Goal: Task Accomplishment & Management: Manage account settings

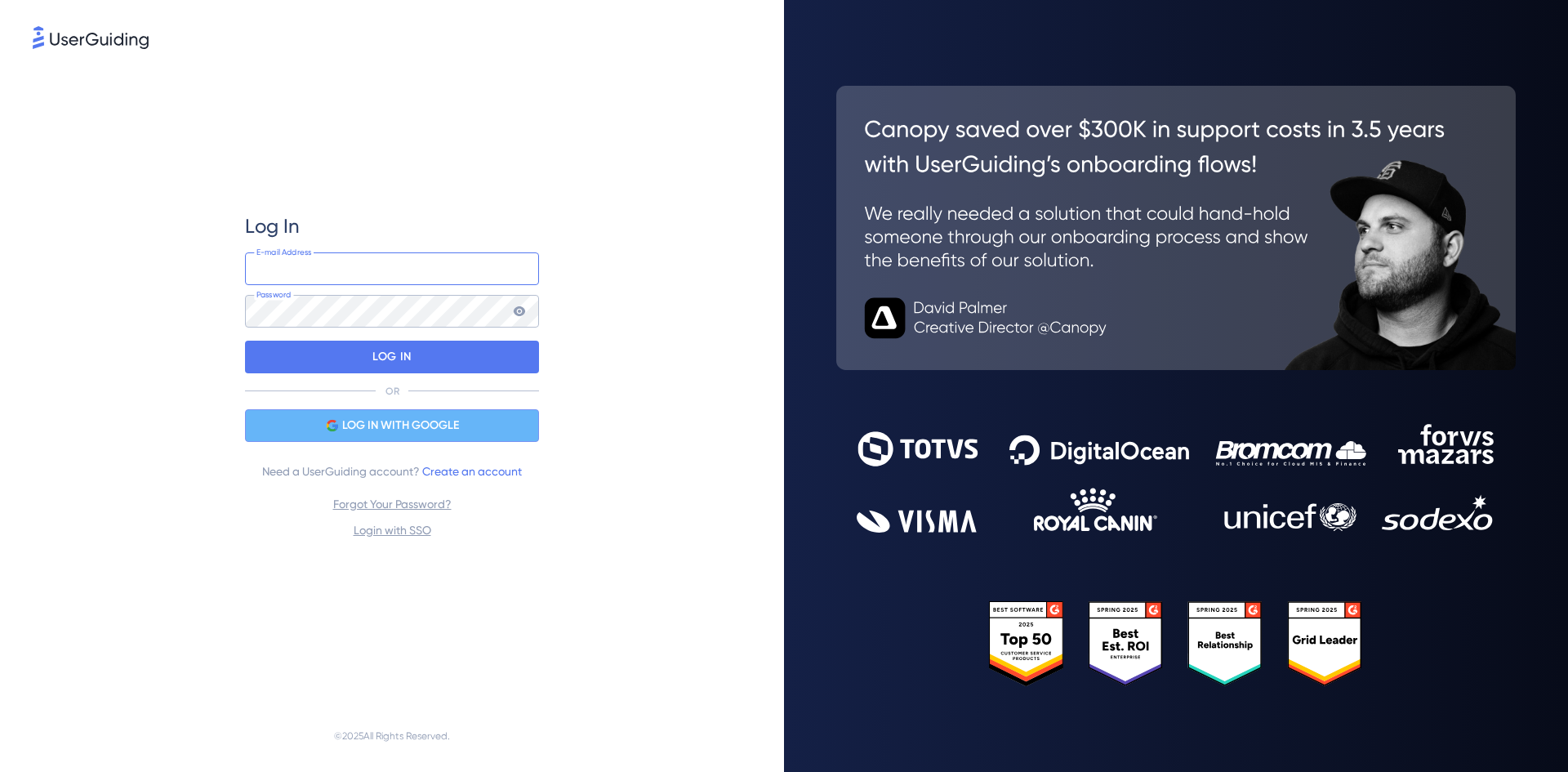
type input "[PERSON_NAME][EMAIL_ADDRESS][DOMAIN_NAME]"
click at [401, 432] on span "LOG IN WITH GOOGLE" at bounding box center [400, 426] width 117 height 20
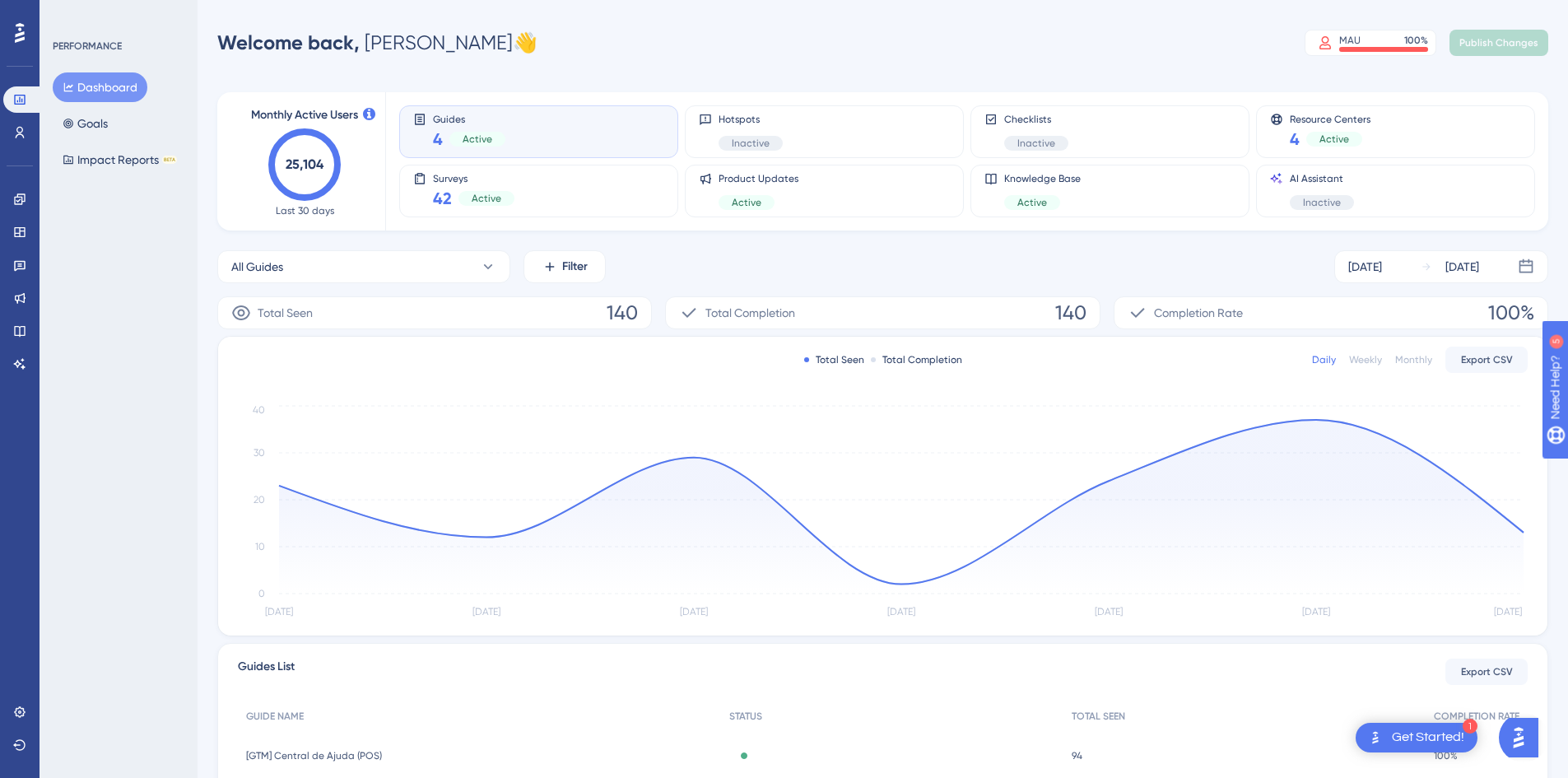
click at [466, 140] on span "Active" at bounding box center [477, 139] width 30 height 13
click at [432, 138] on div "Guides 4 Active" at bounding box center [539, 132] width 251 height 38
click at [463, 192] on div "Active" at bounding box center [485, 199] width 56 height 15
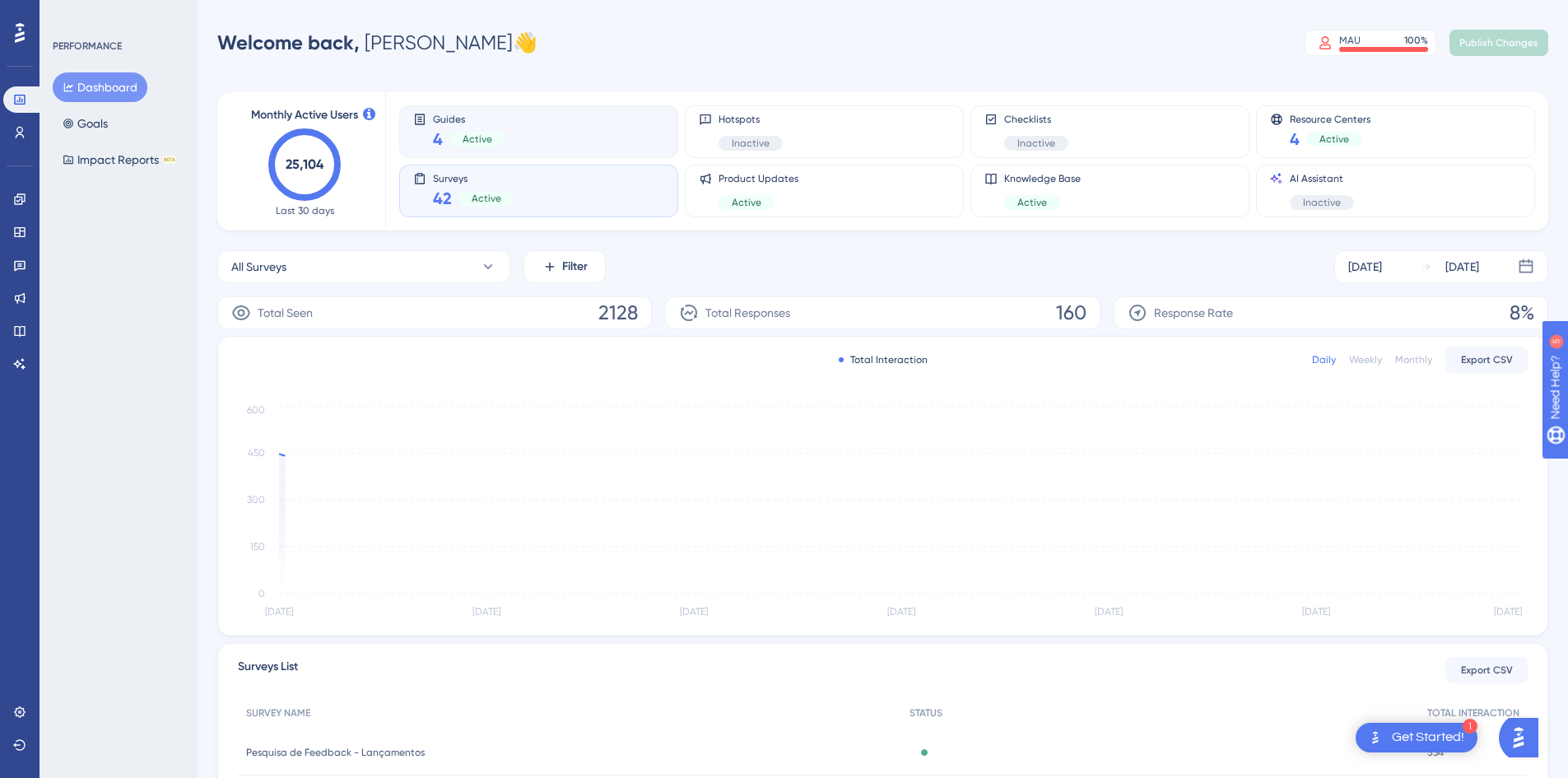
click at [488, 128] on div "4 Active" at bounding box center [469, 138] width 73 height 23
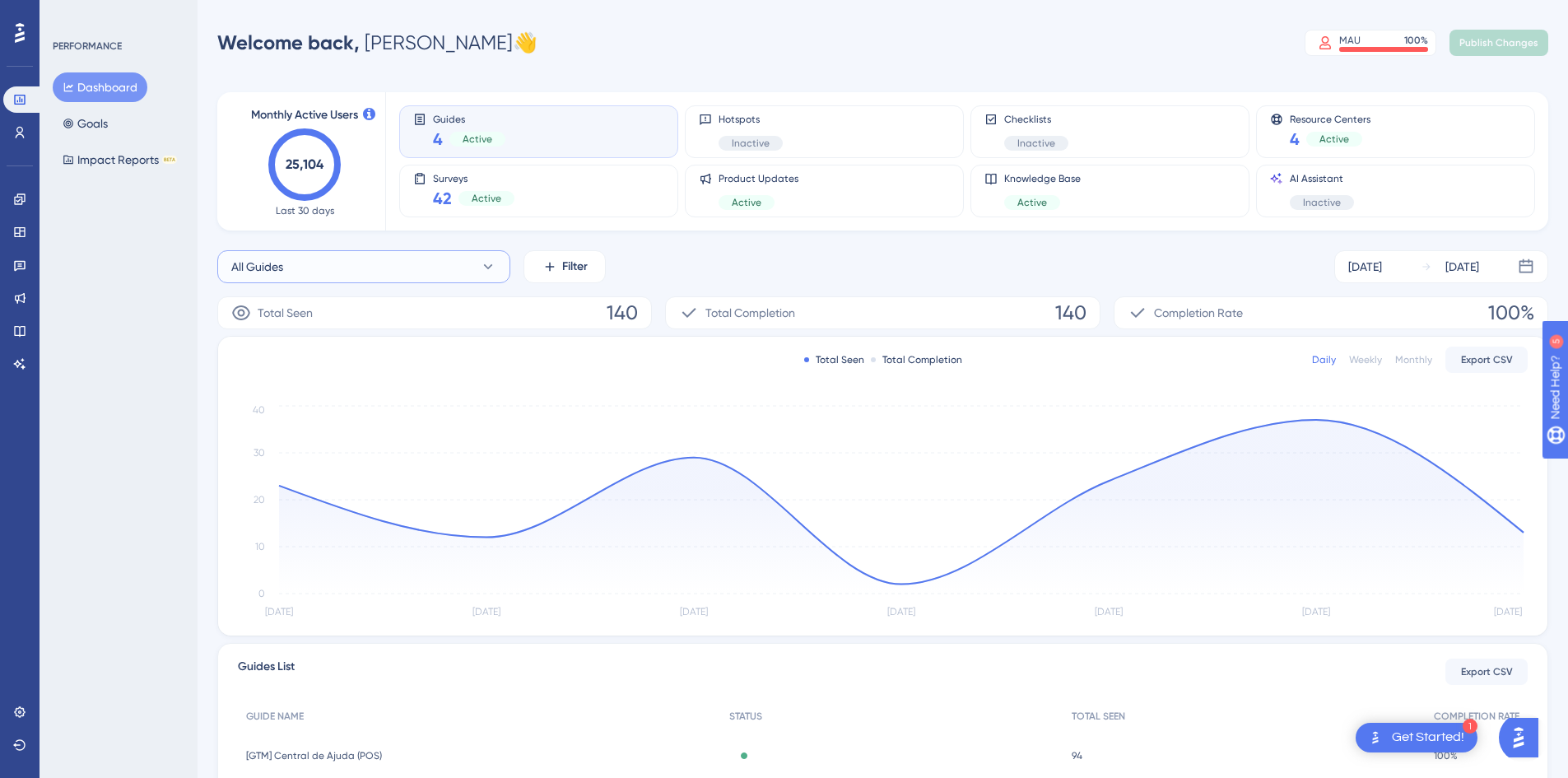
click at [466, 269] on button "All Guides" at bounding box center [364, 267] width 293 height 33
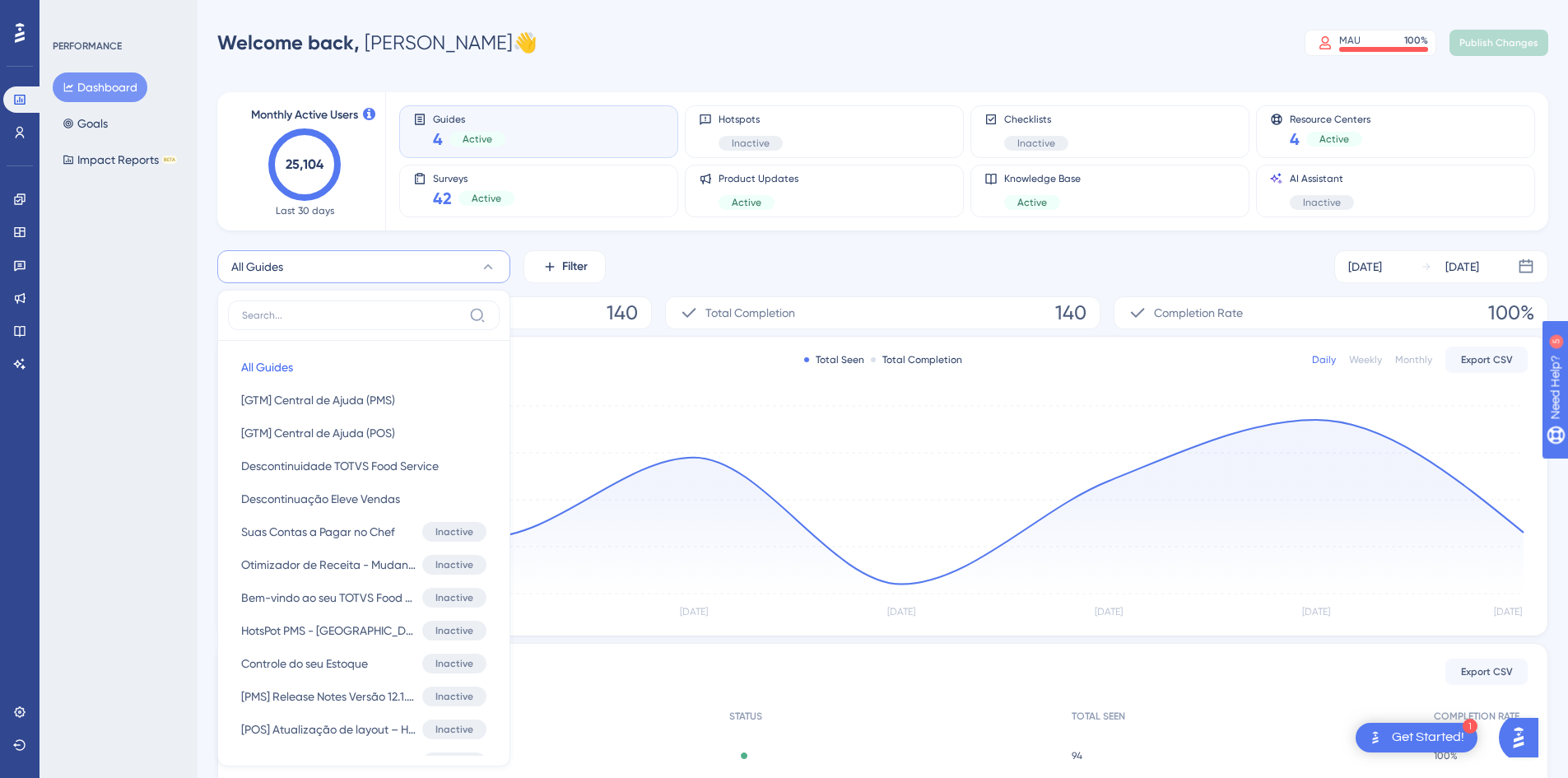
scroll to position [91, 0]
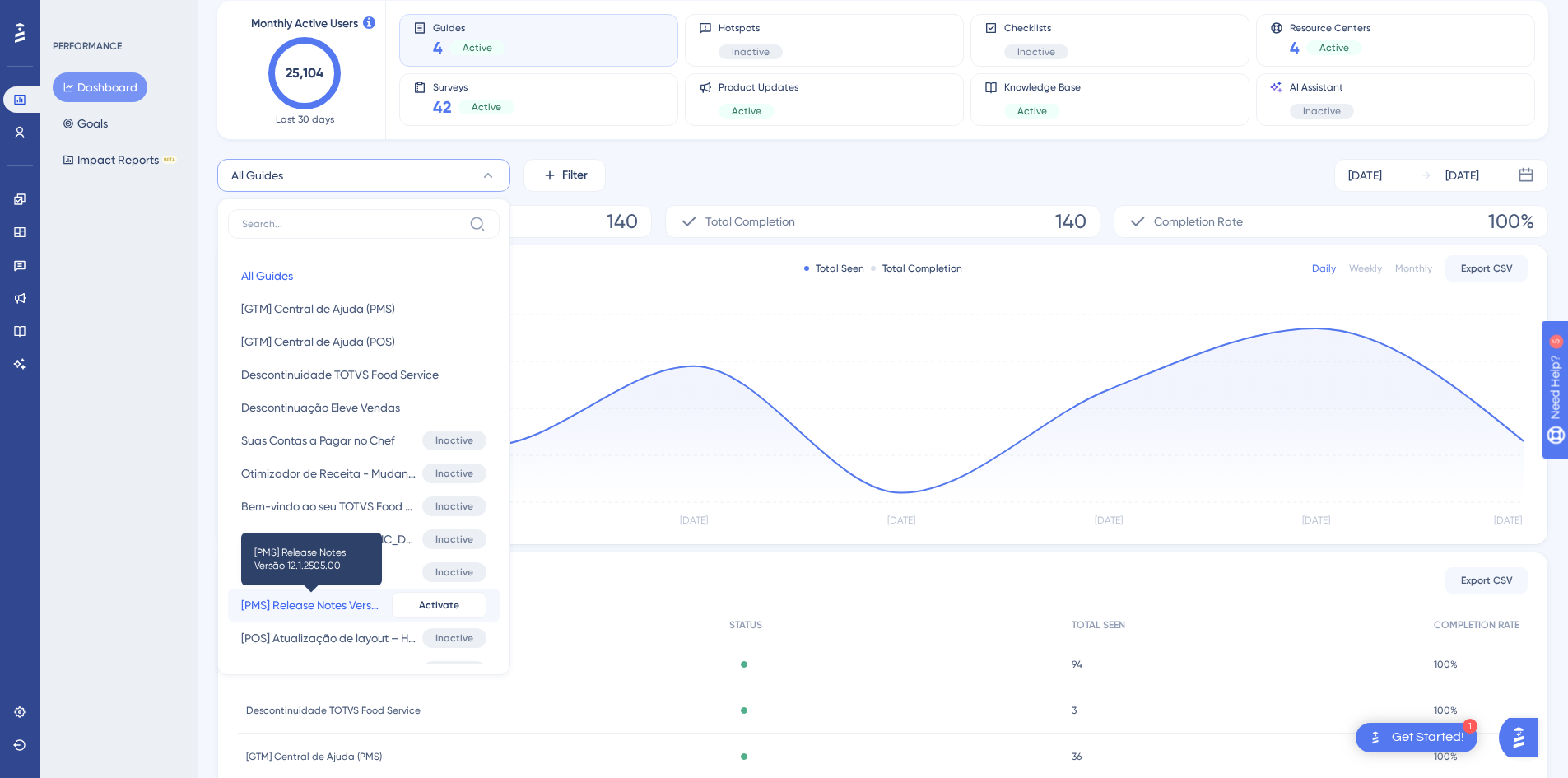
click at [303, 602] on span "[PMS] Release Notes Versão 12.1.2505.00" at bounding box center [313, 605] width 144 height 20
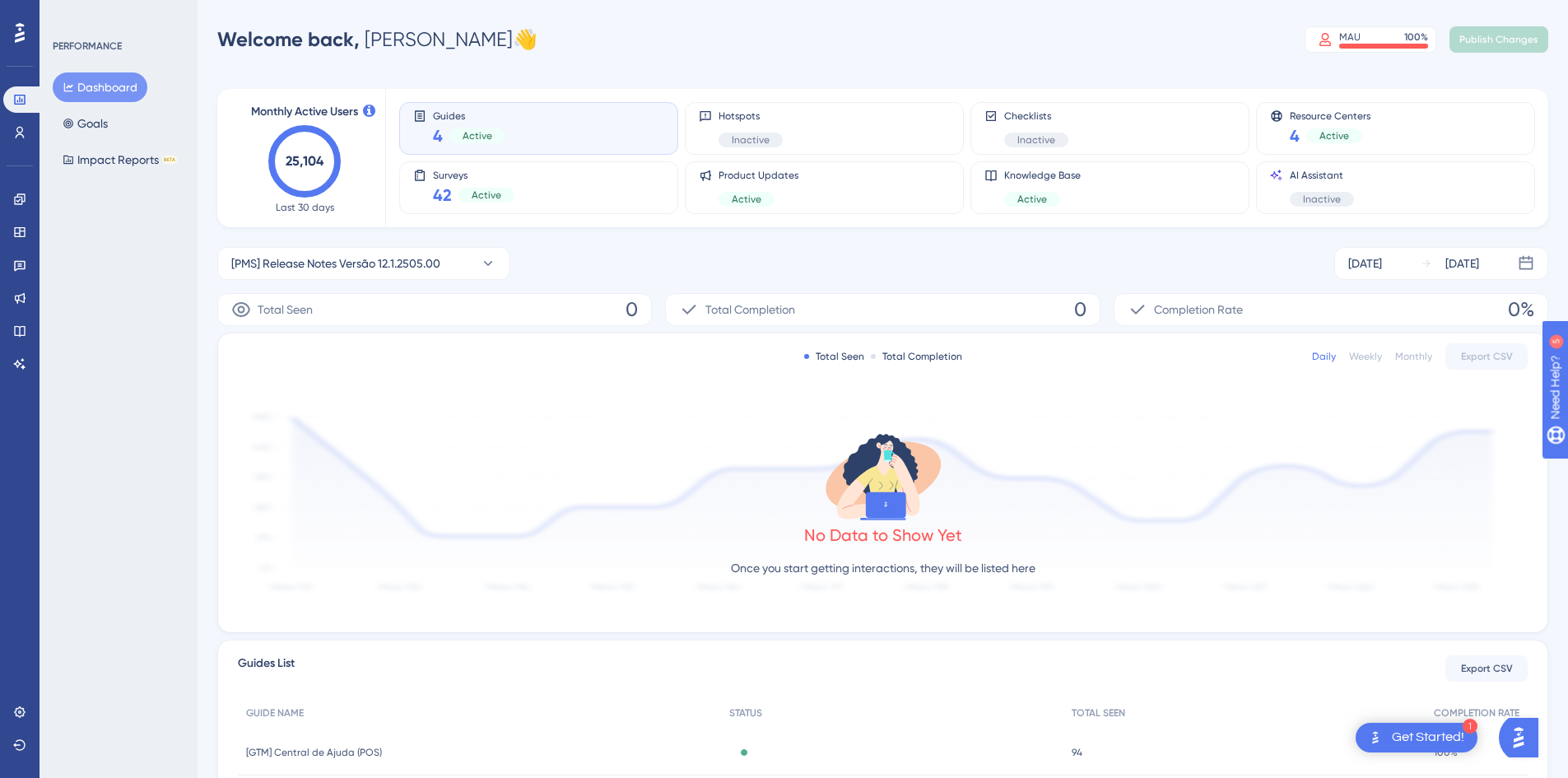
scroll to position [0, 0]
click at [373, 269] on span "[PMS] Release Notes Versão 12.1.2505.00" at bounding box center [336, 267] width 209 height 20
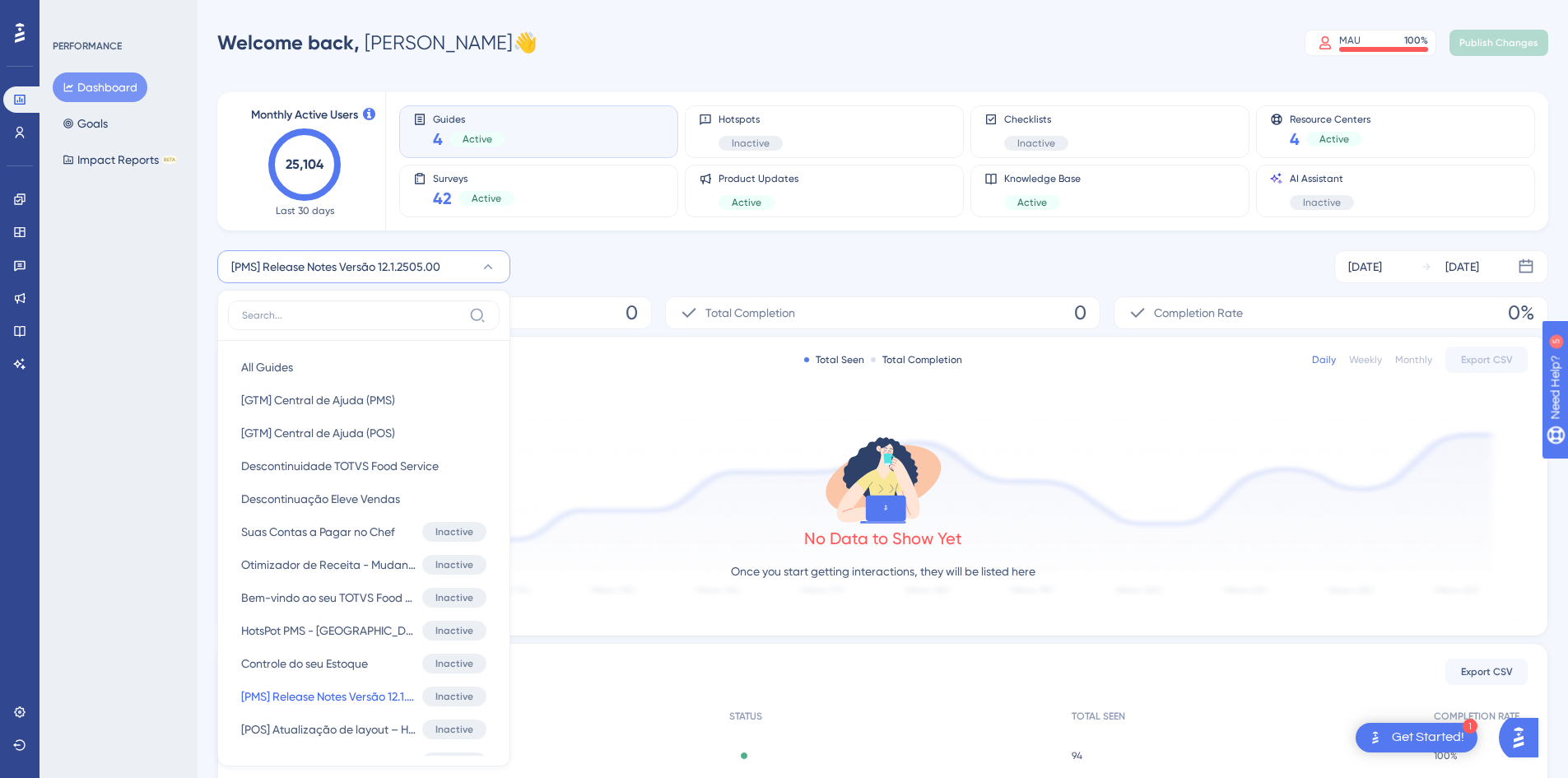
scroll to position [121, 0]
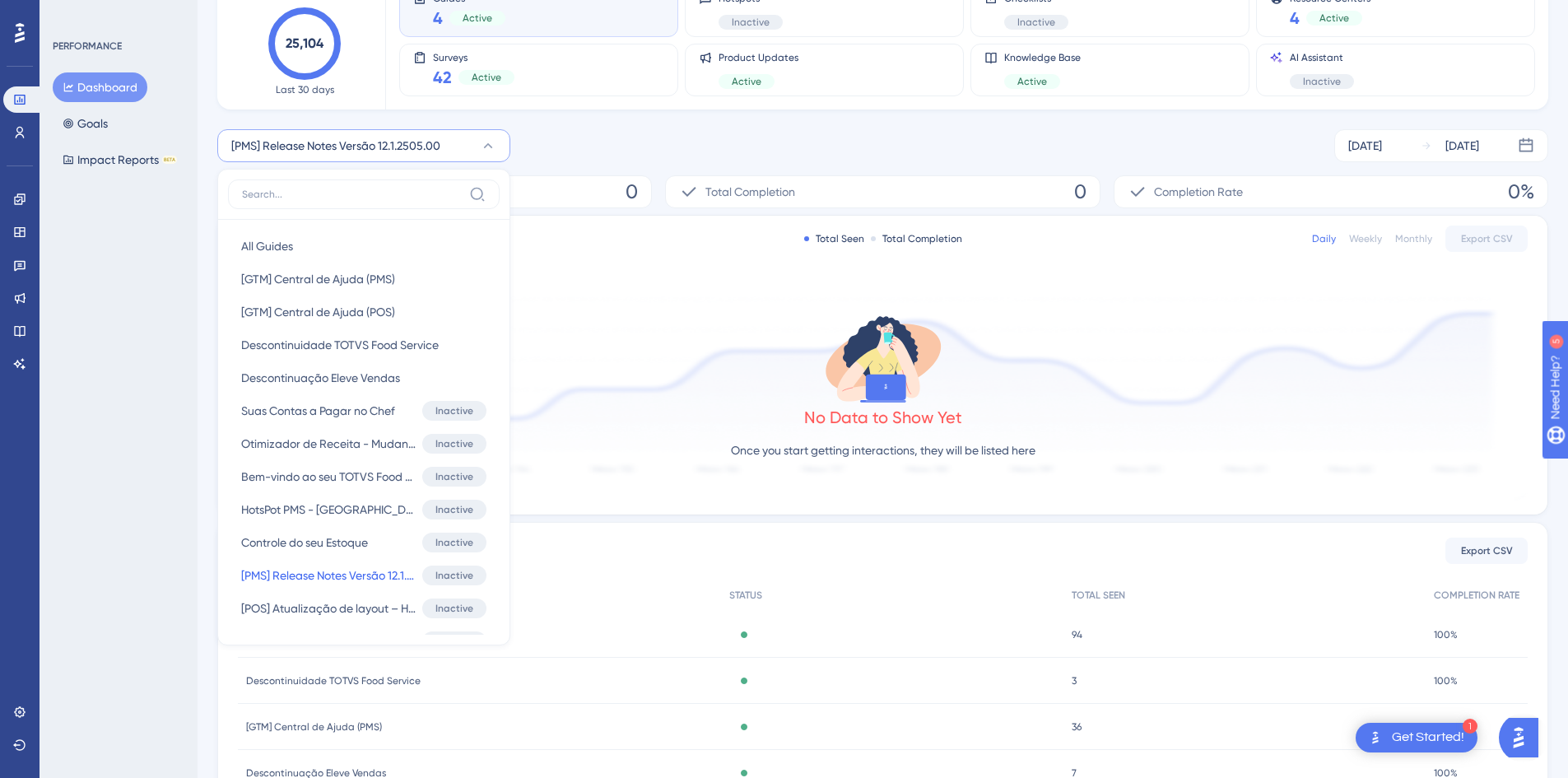
click at [687, 138] on div "[PMS] Release Notes Versão 12.1.2505.00 All Guides All Guides [GTM] Central de …" at bounding box center [882, 146] width 1330 height 33
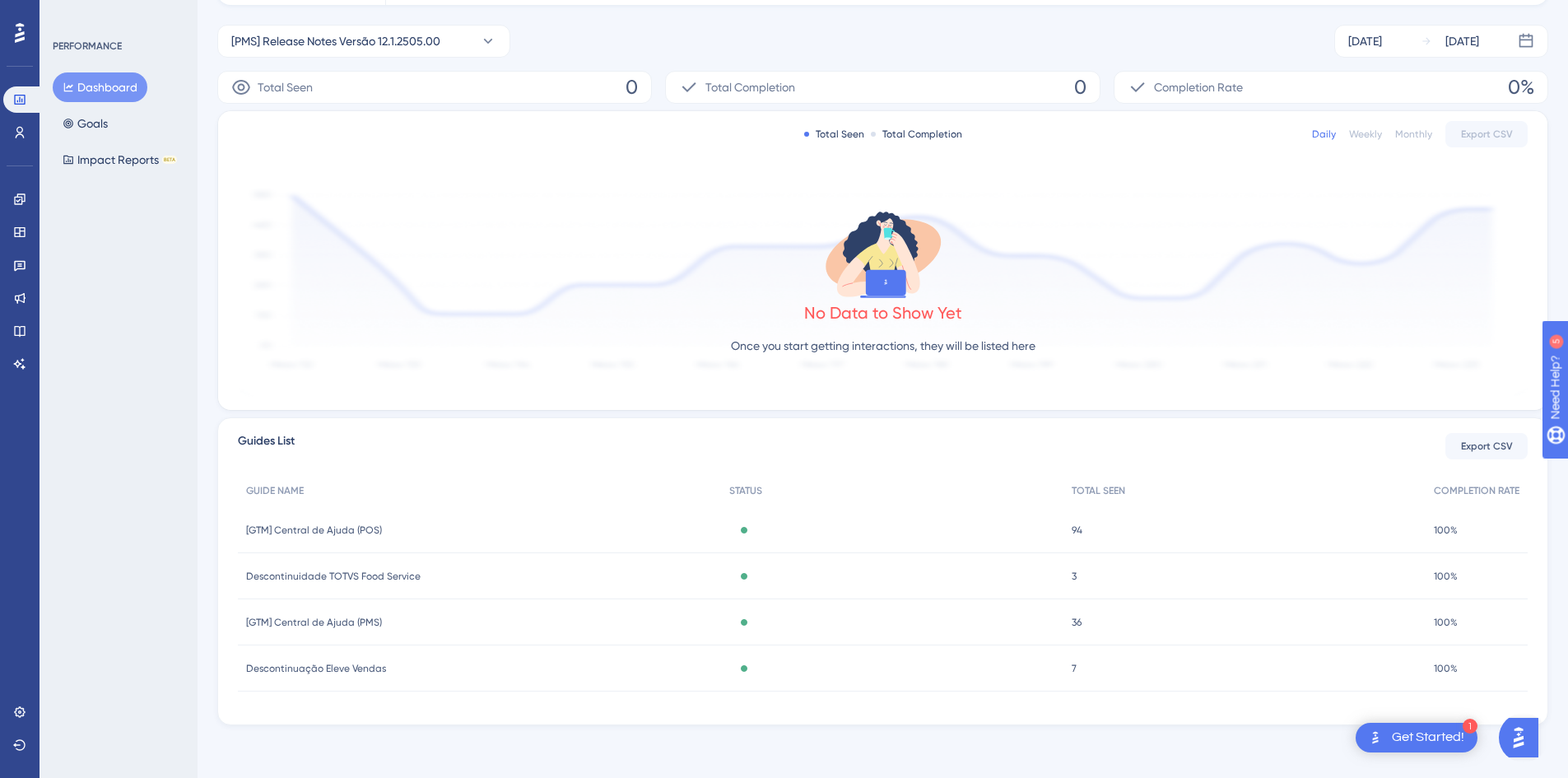
scroll to position [0, 0]
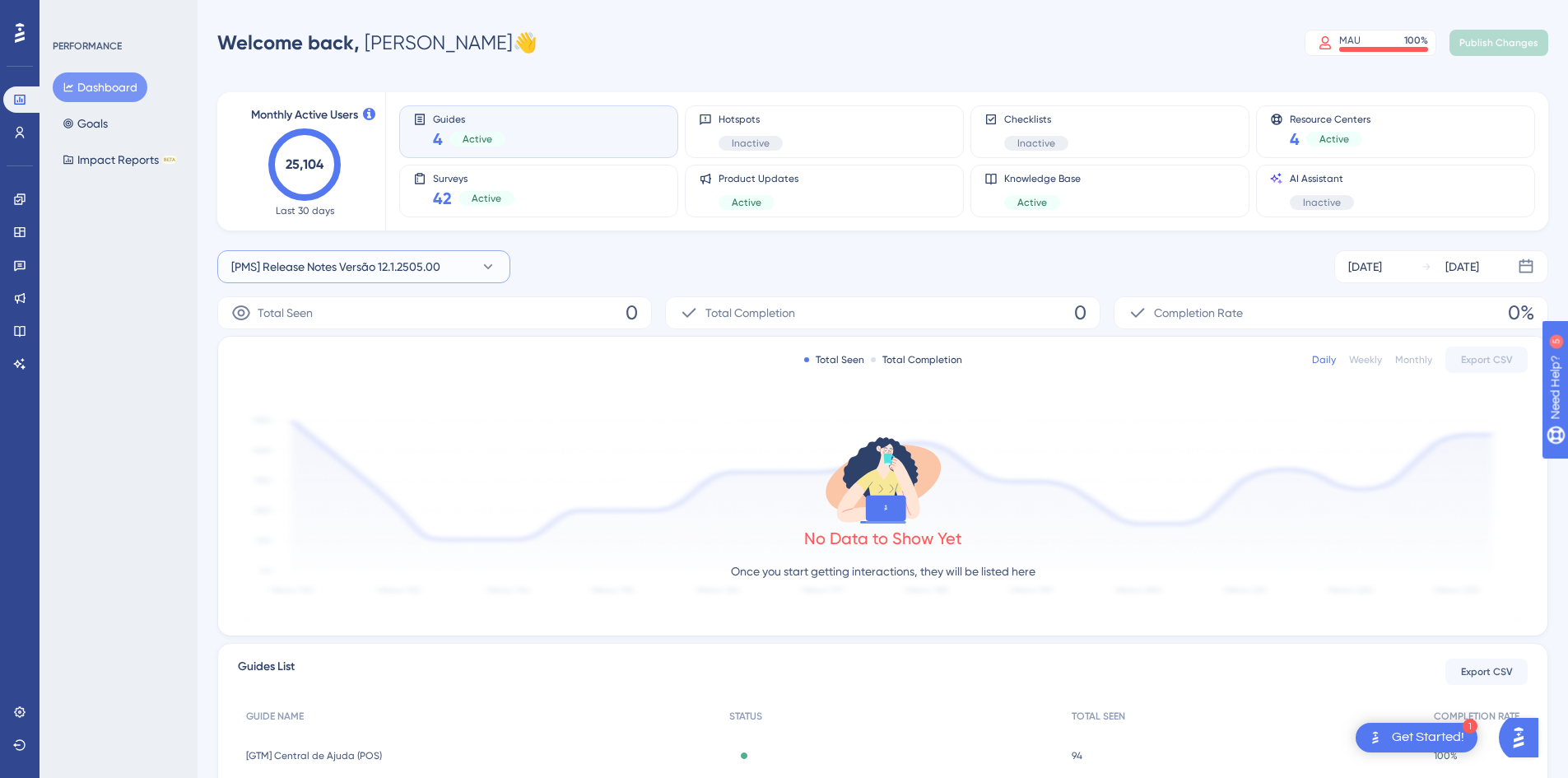
click at [338, 264] on span "[PMS] Release Notes Versão 12.1.2505.00" at bounding box center [336, 267] width 209 height 20
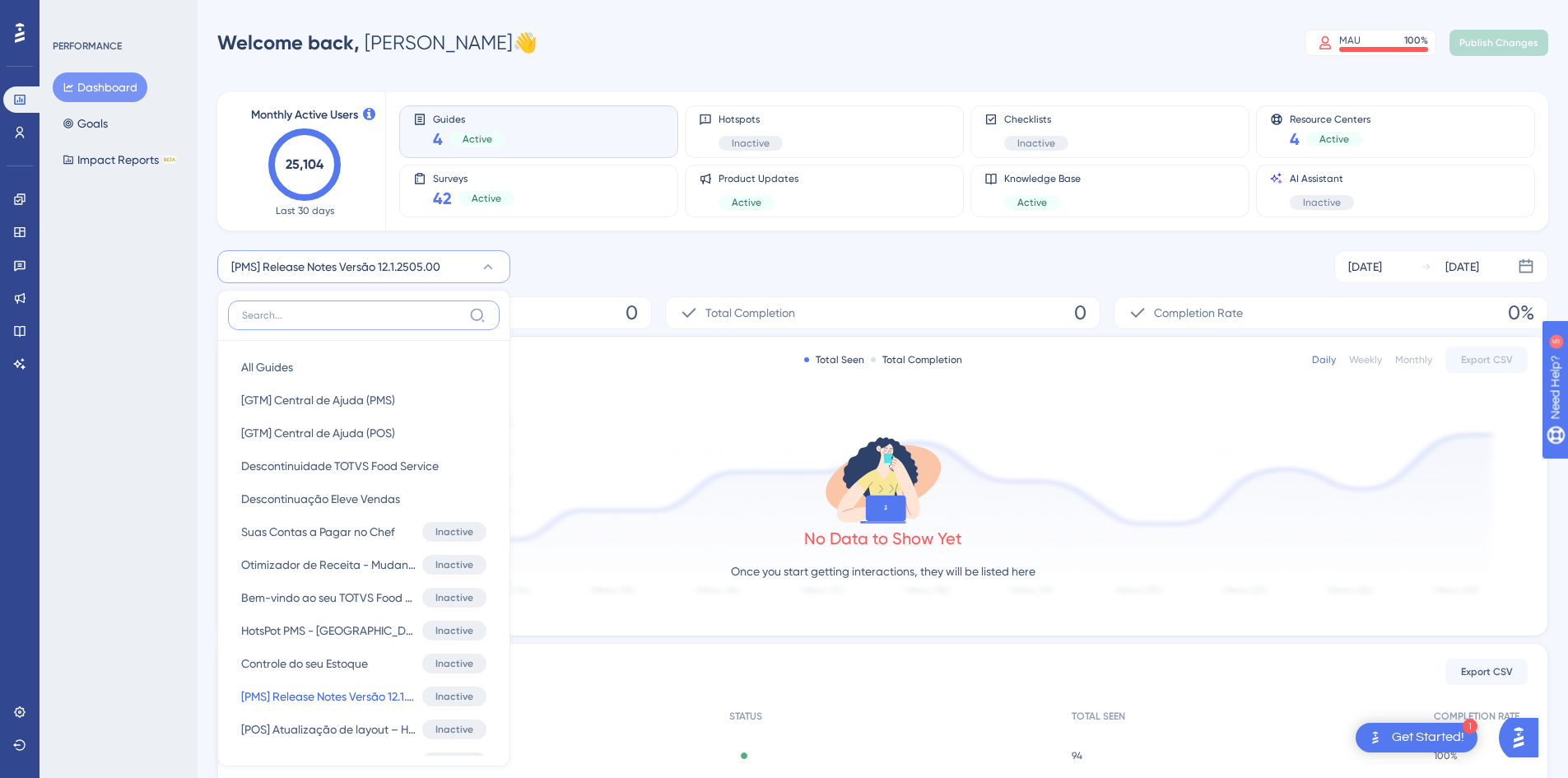
scroll to position [92, 0]
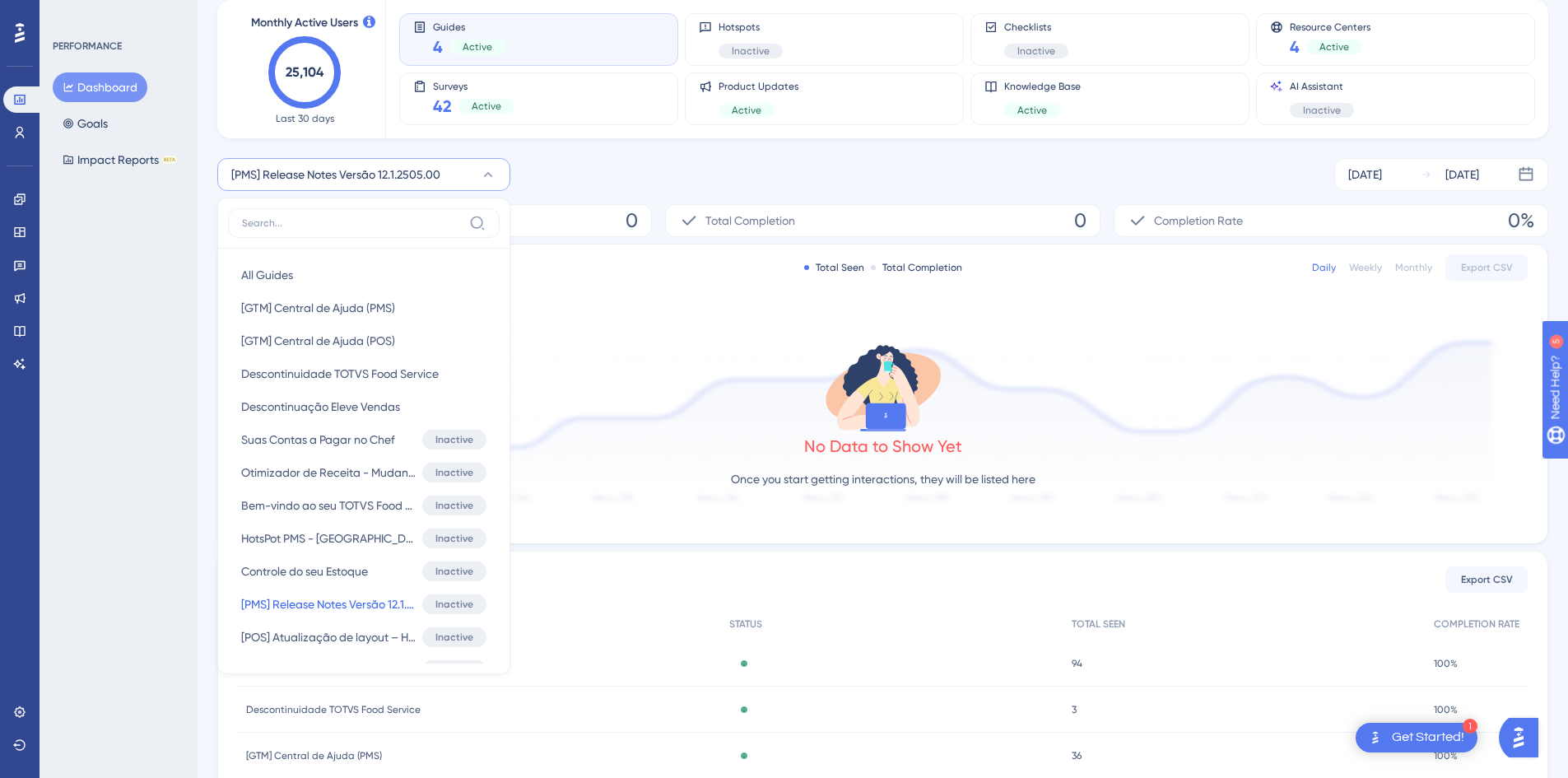
click at [606, 159] on div "[PMS] Release Notes Versão 12.1.2505.00 All Guides All Guides [GTM] Central de …" at bounding box center [882, 175] width 1330 height 33
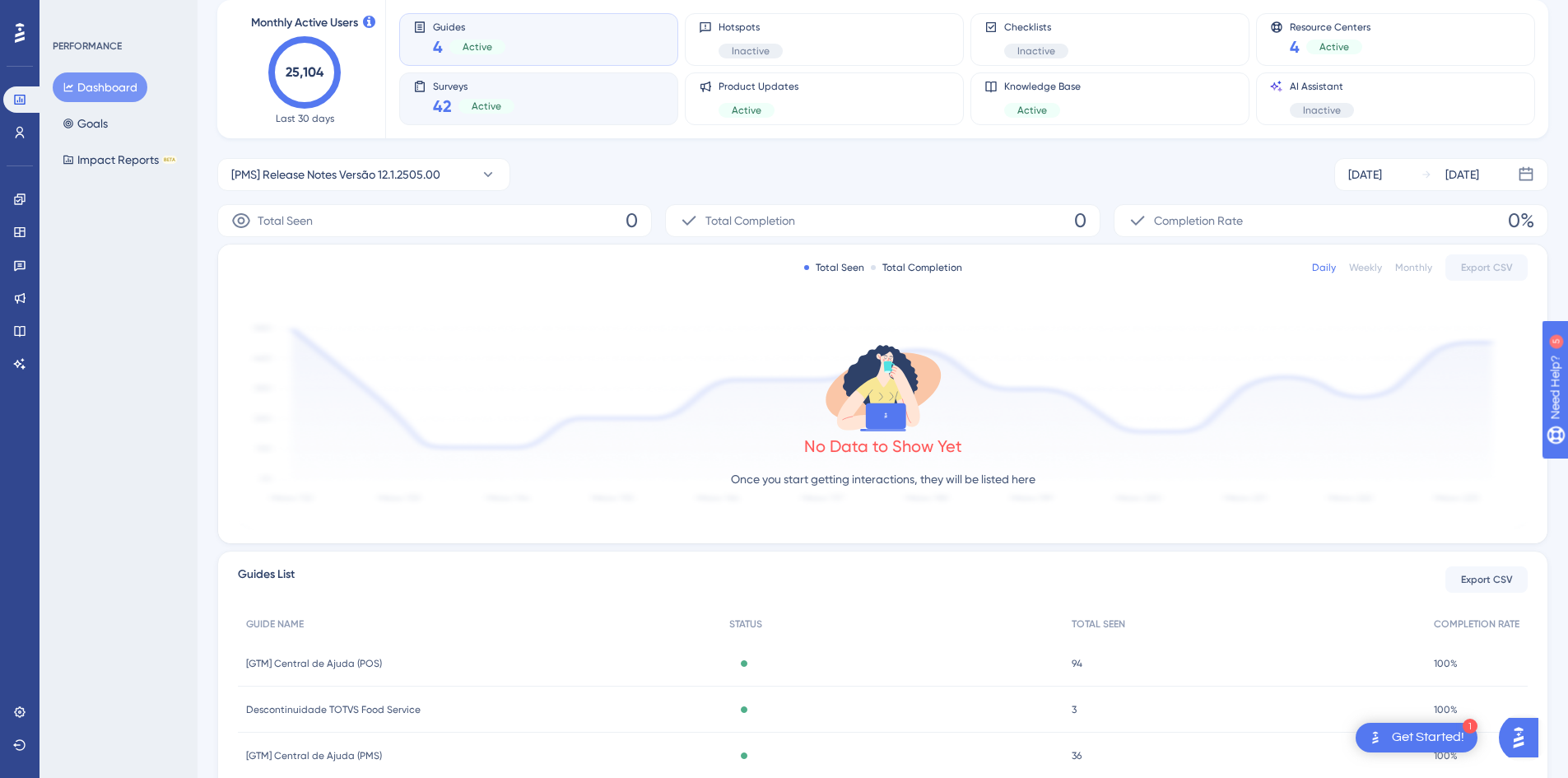
click at [503, 88] on span "Surveys" at bounding box center [473, 86] width 81 height 12
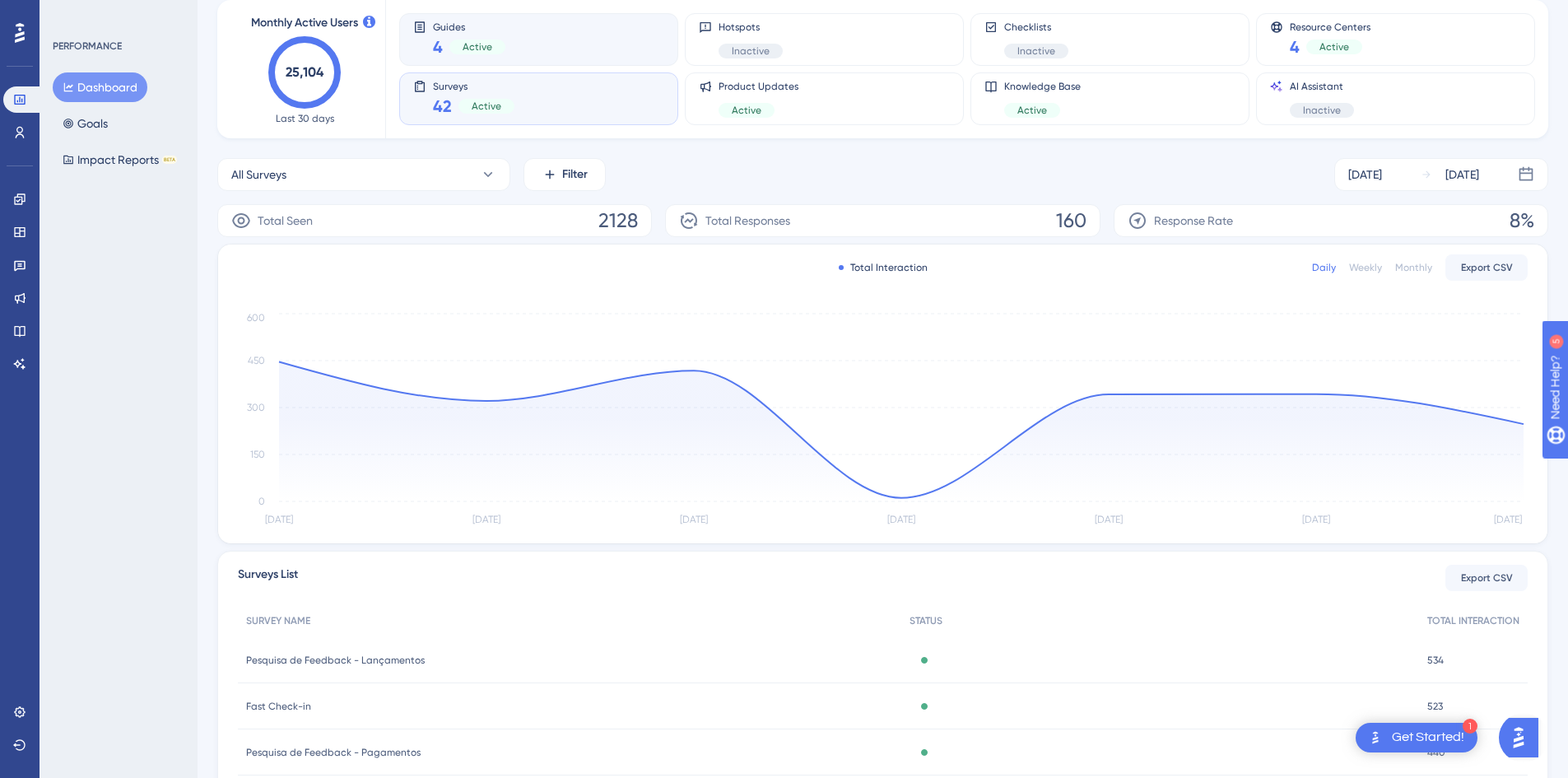
click at [495, 46] on div "Active" at bounding box center [476, 46] width 56 height 15
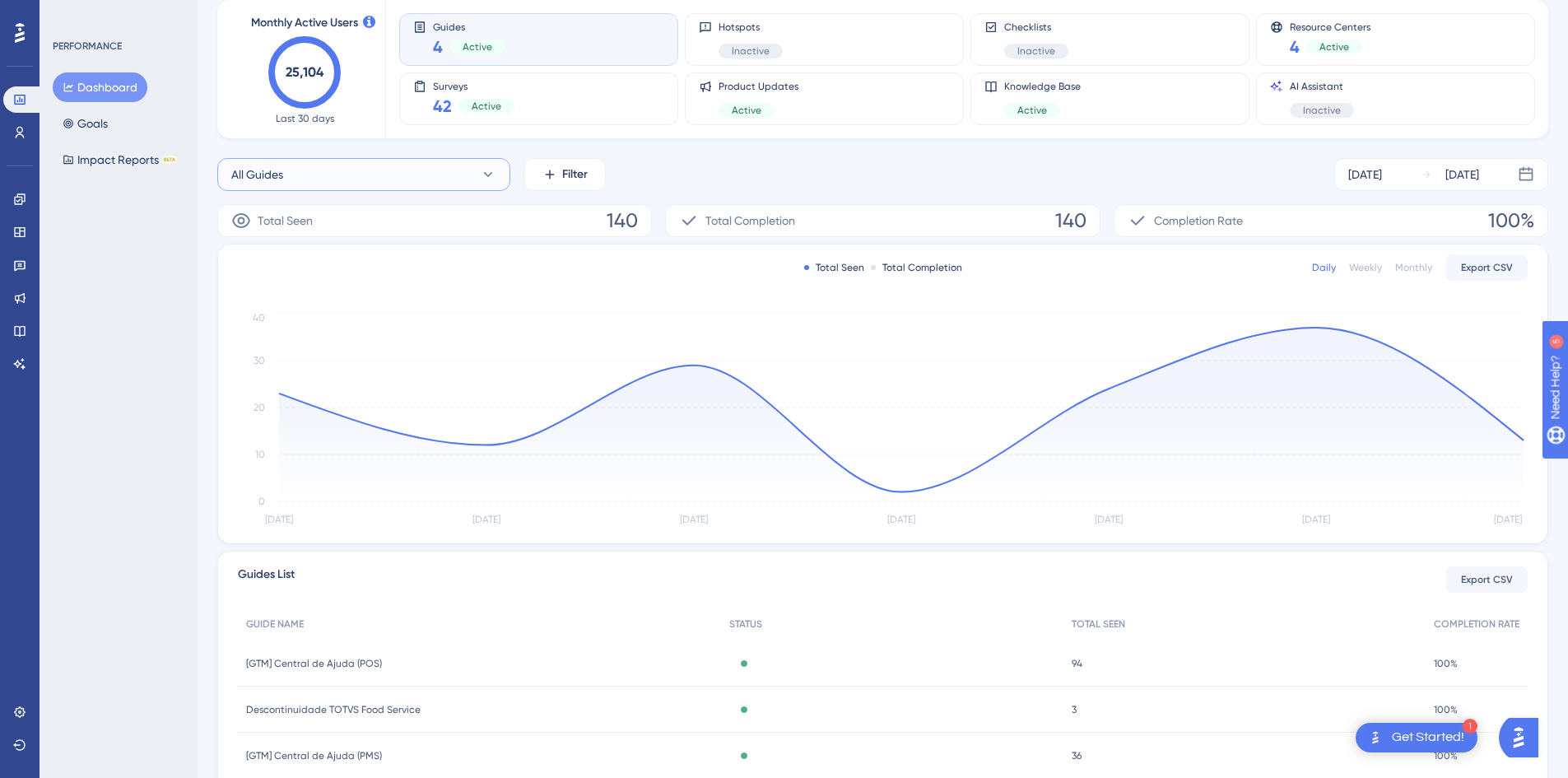
click at [447, 174] on button "All Guides" at bounding box center [364, 175] width 293 height 33
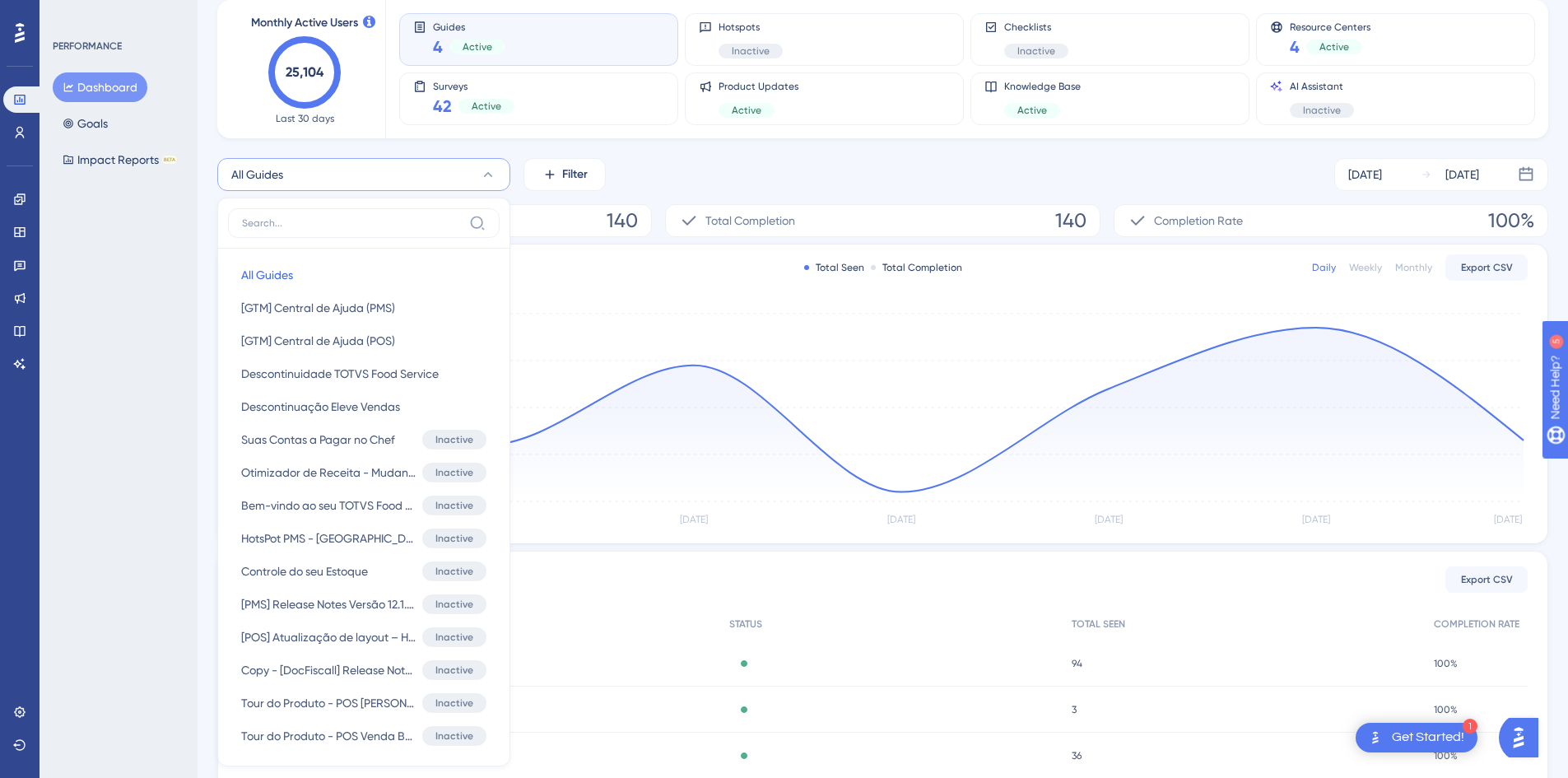
scroll to position [129, 0]
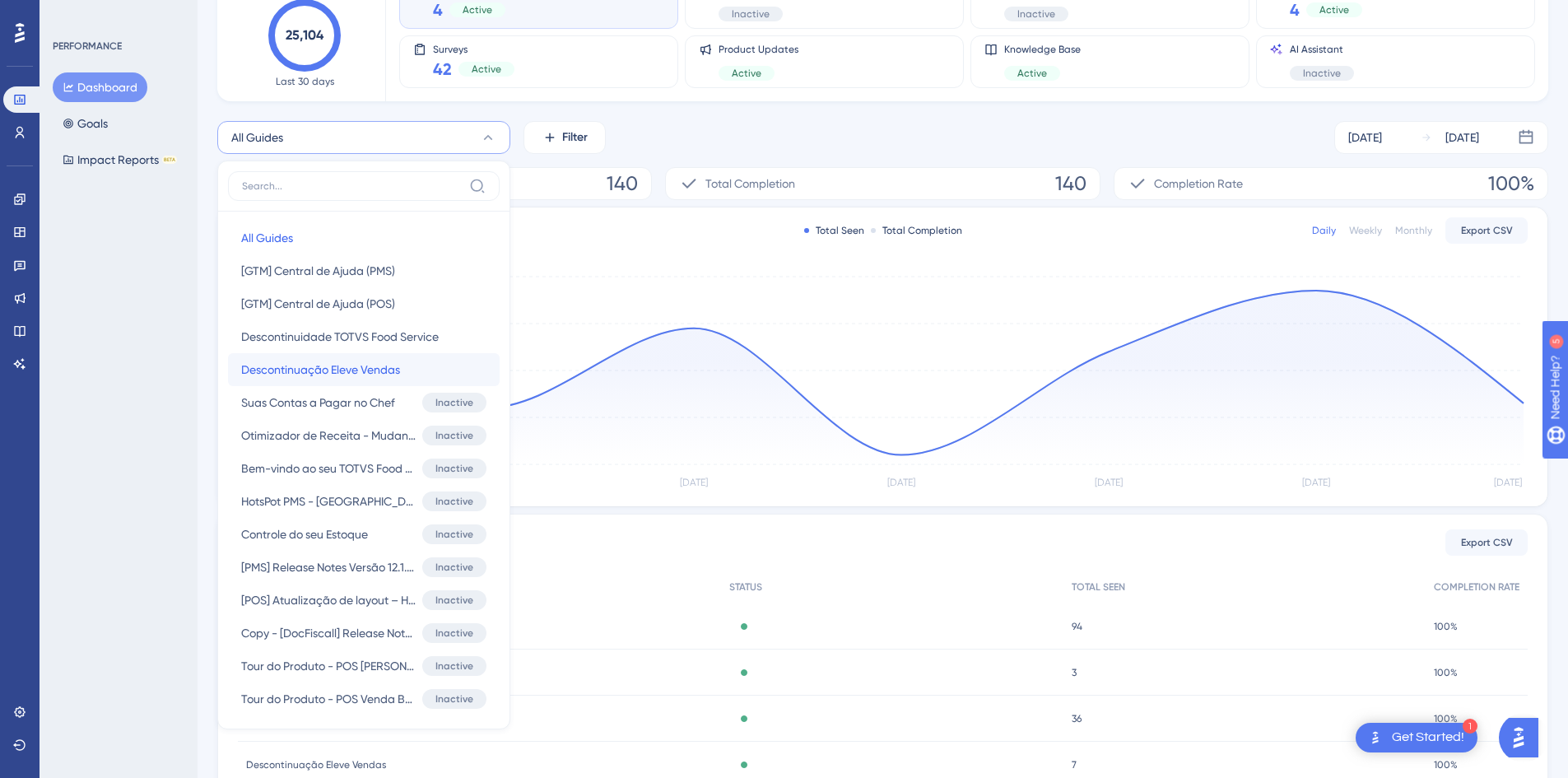
click at [361, 374] on span "Descontinuação Eleve Vendas" at bounding box center [321, 370] width 158 height 20
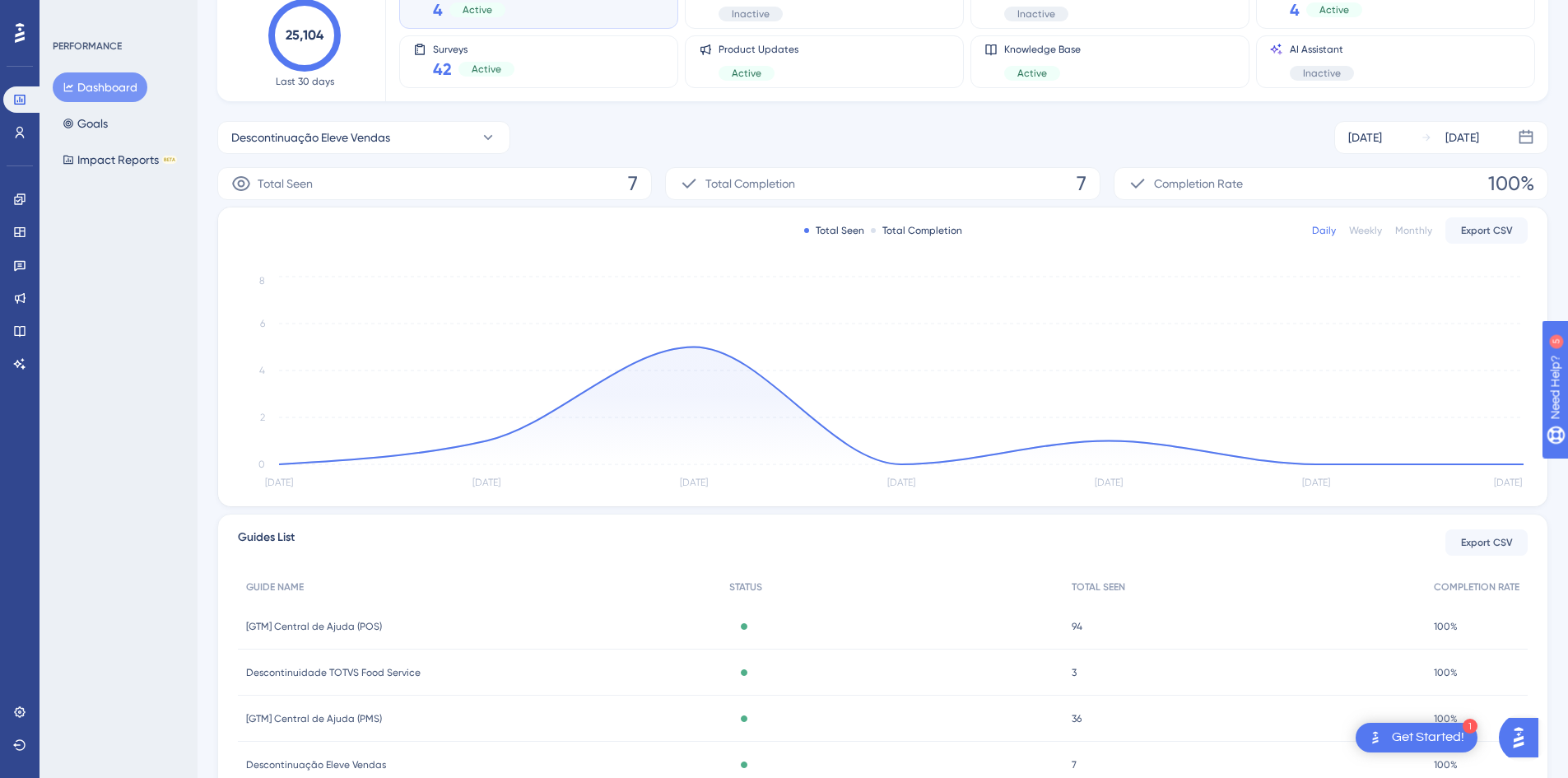
click at [243, 184] on icon at bounding box center [241, 184] width 20 height 20
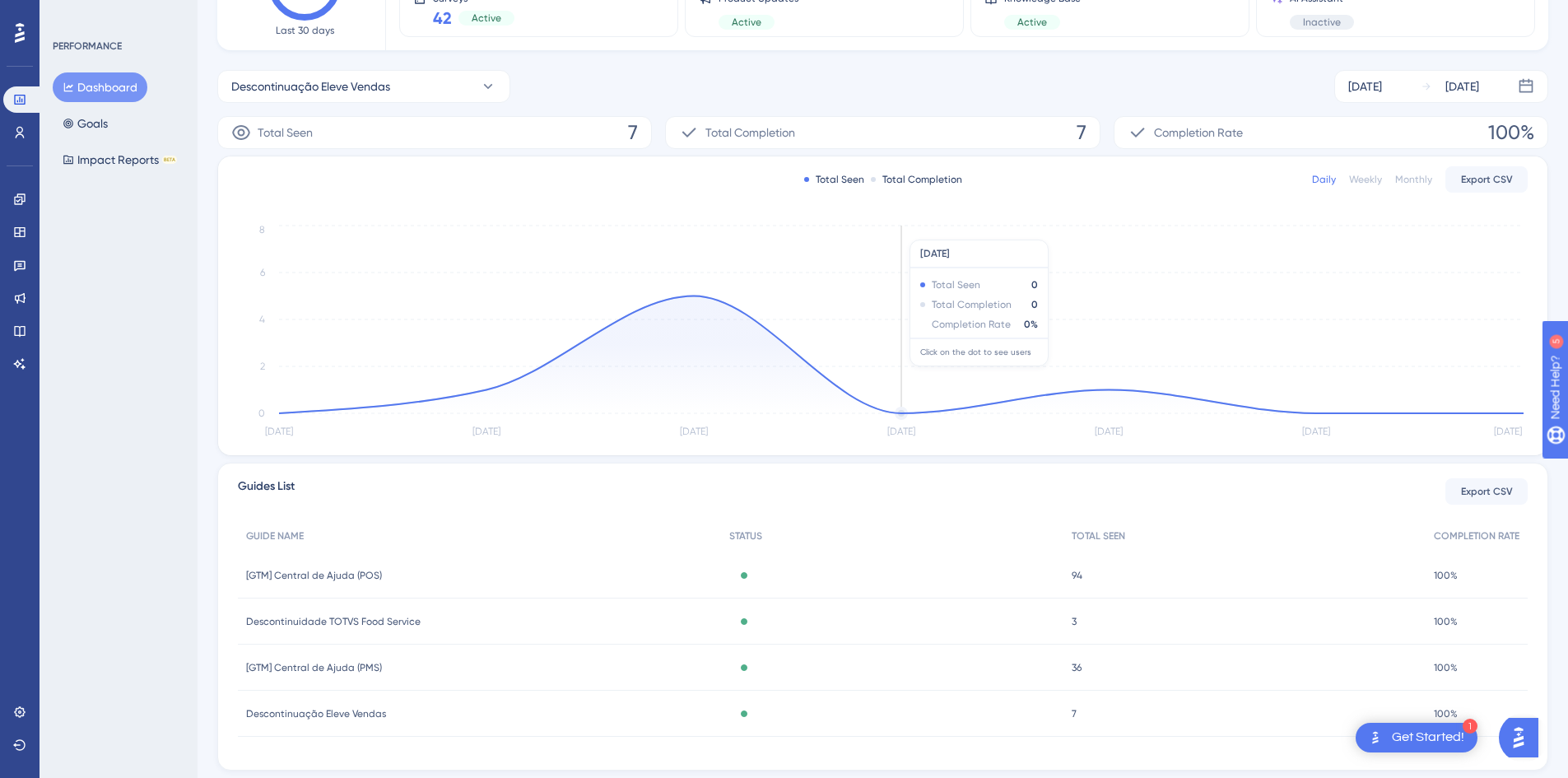
scroll to position [0, 0]
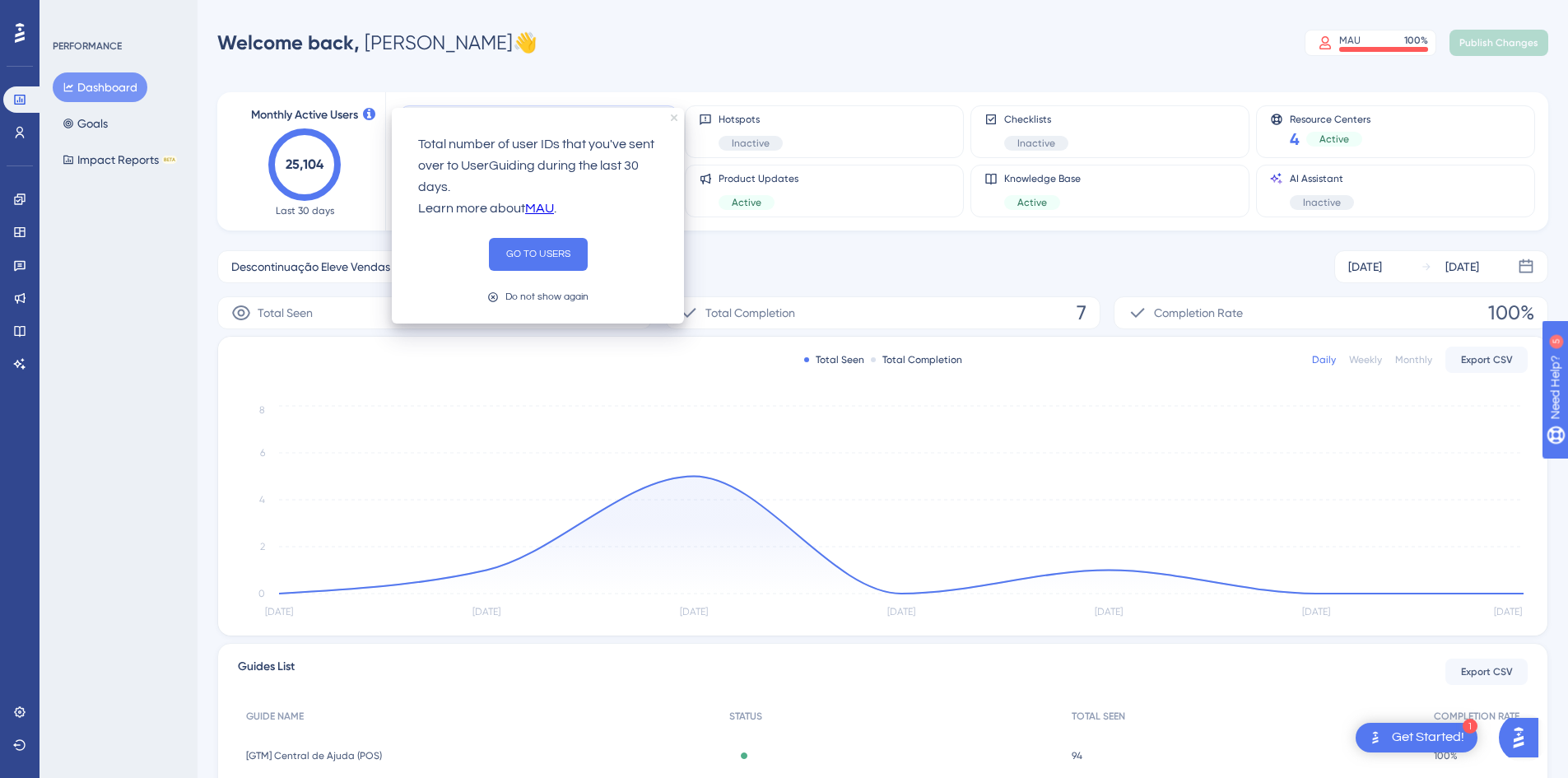
click at [673, 116] on icon "close tooltip" at bounding box center [674, 118] width 6 height 6
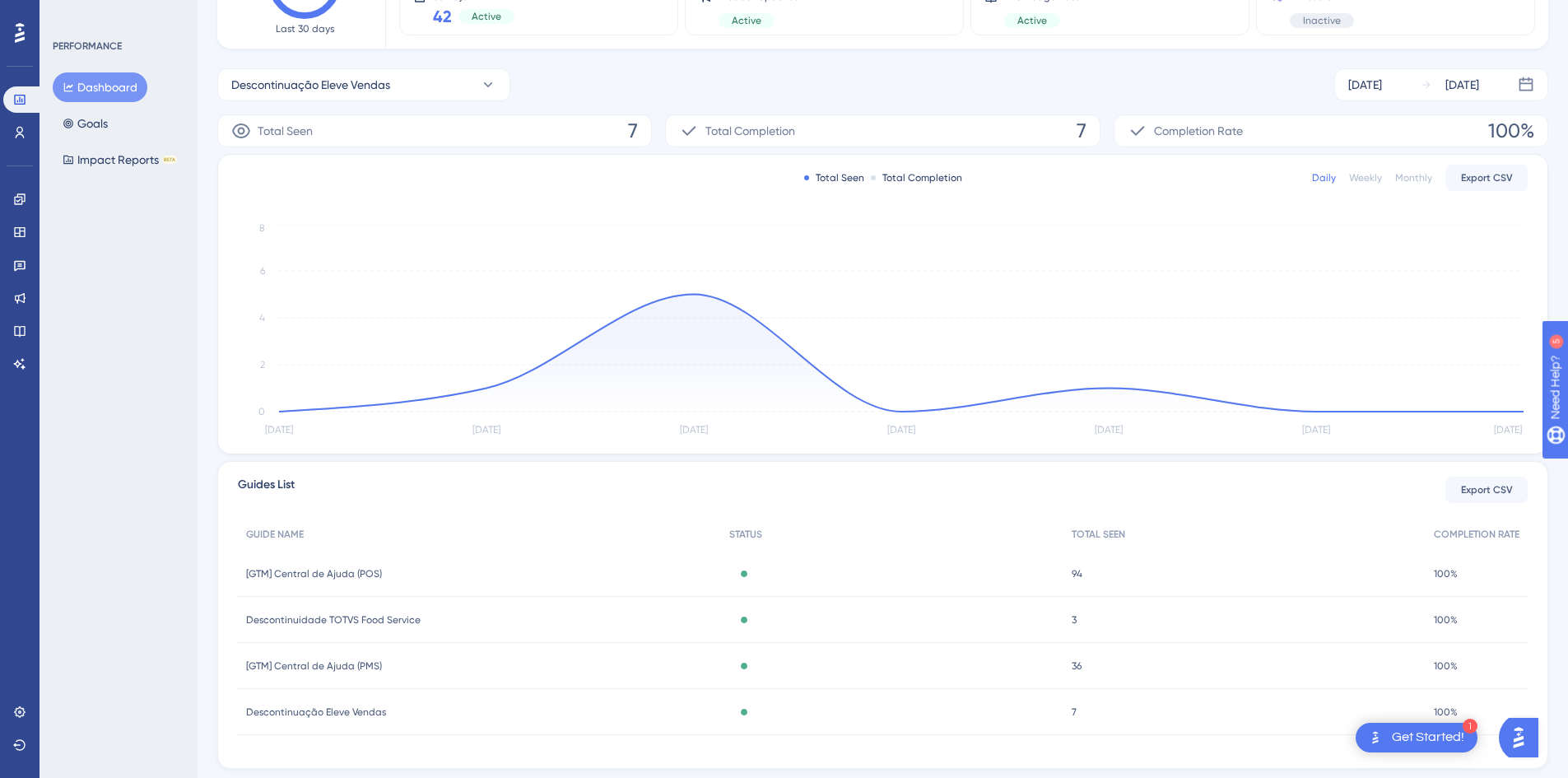
scroll to position [226, 0]
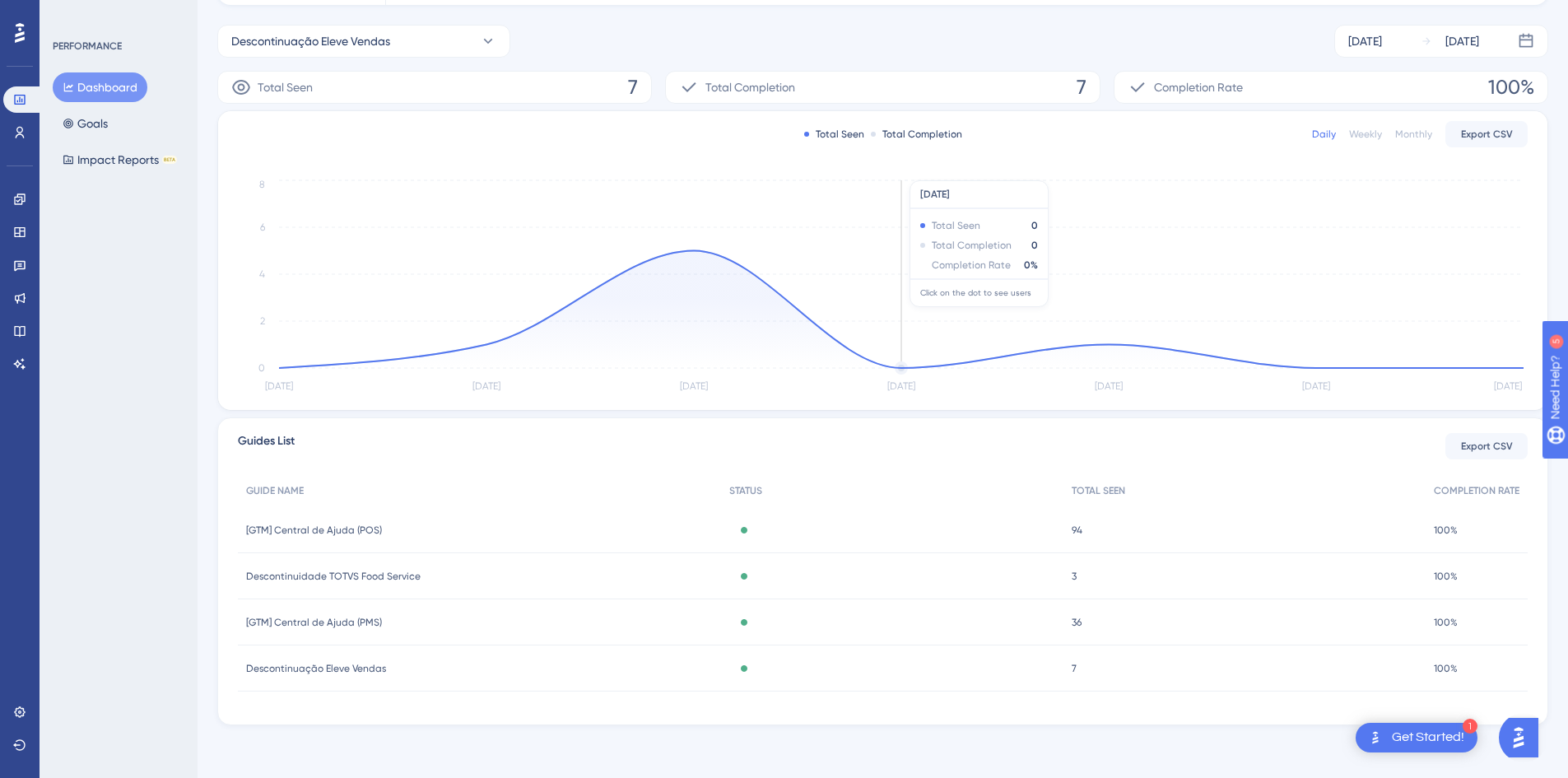
click at [962, 290] on icon "[DATE] [DATE] [DATE] [DATE] [DATE] Oct [DATE] 0 2 4 6 8" at bounding box center [882, 286] width 1289 height 220
click at [331, 669] on span "Descontinuação Eleve Vendas" at bounding box center [316, 669] width 140 height 13
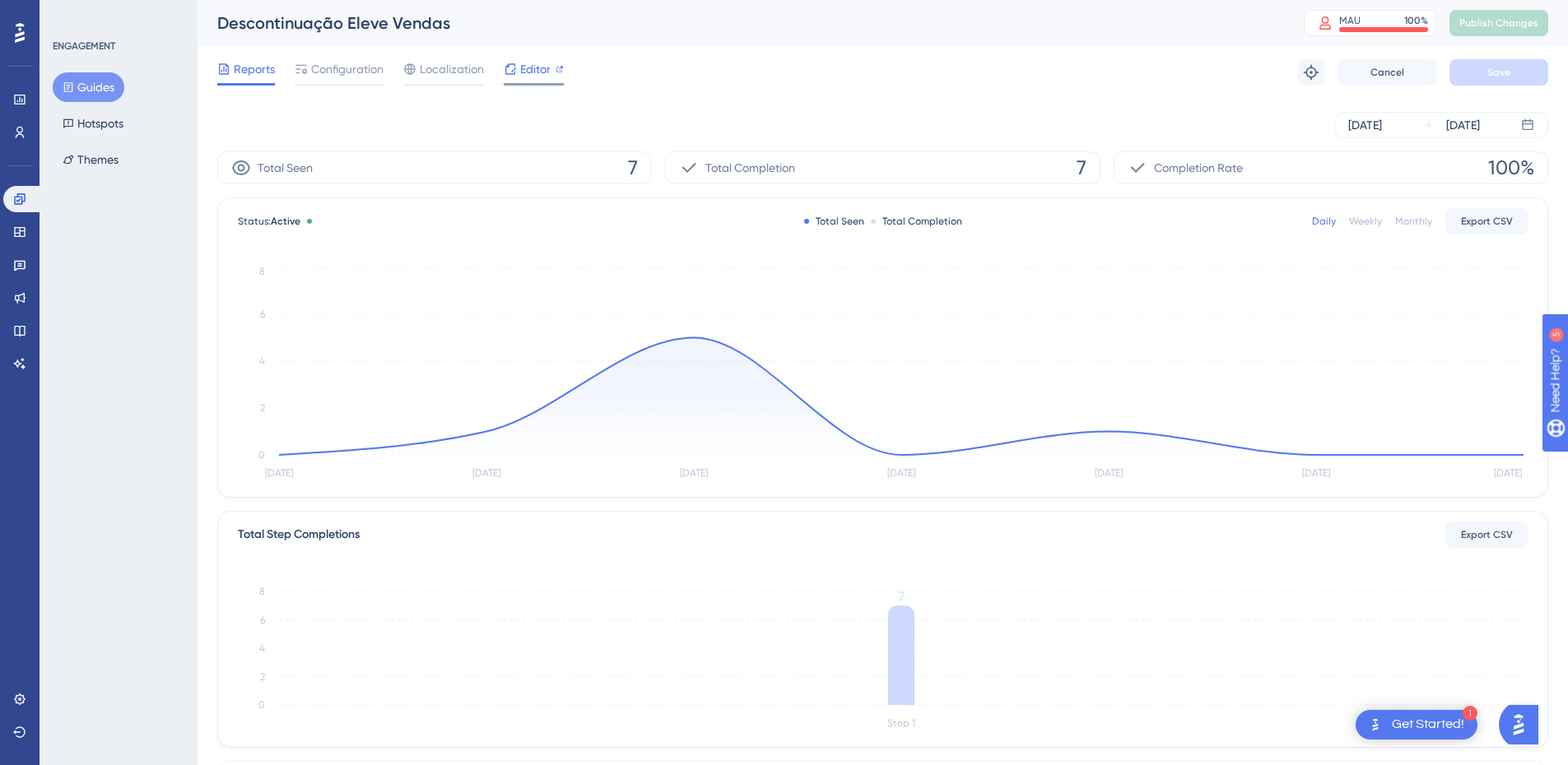
click at [531, 73] on span "Editor" at bounding box center [535, 69] width 30 height 20
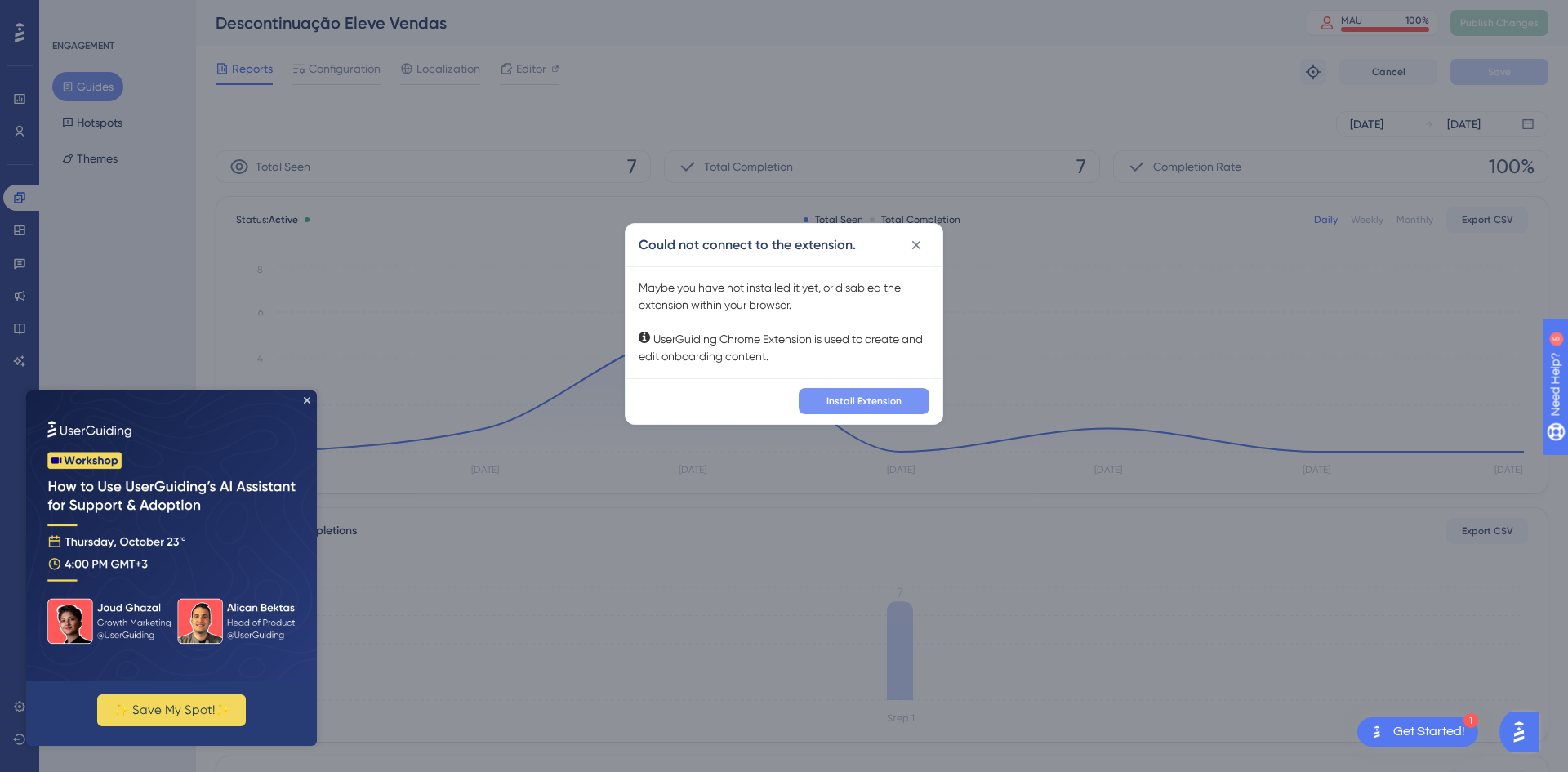
click at [871, 399] on span "Install Extension" at bounding box center [864, 401] width 75 height 13
click at [307, 410] on div "✨ Save My Spot!✨" at bounding box center [172, 568] width 291 height 355
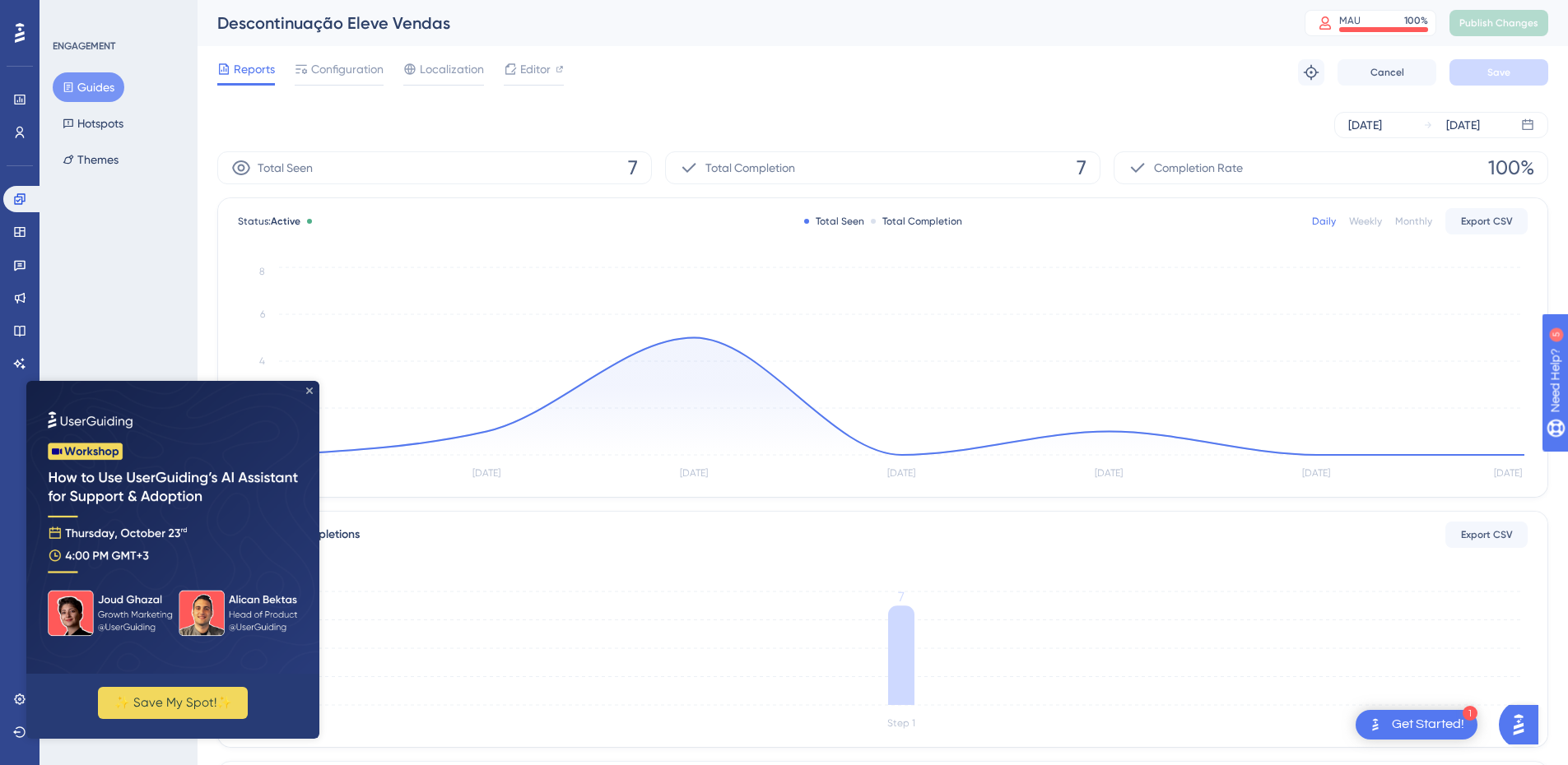
click at [309, 389] on icon "Close Preview" at bounding box center [309, 391] width 6 height 6
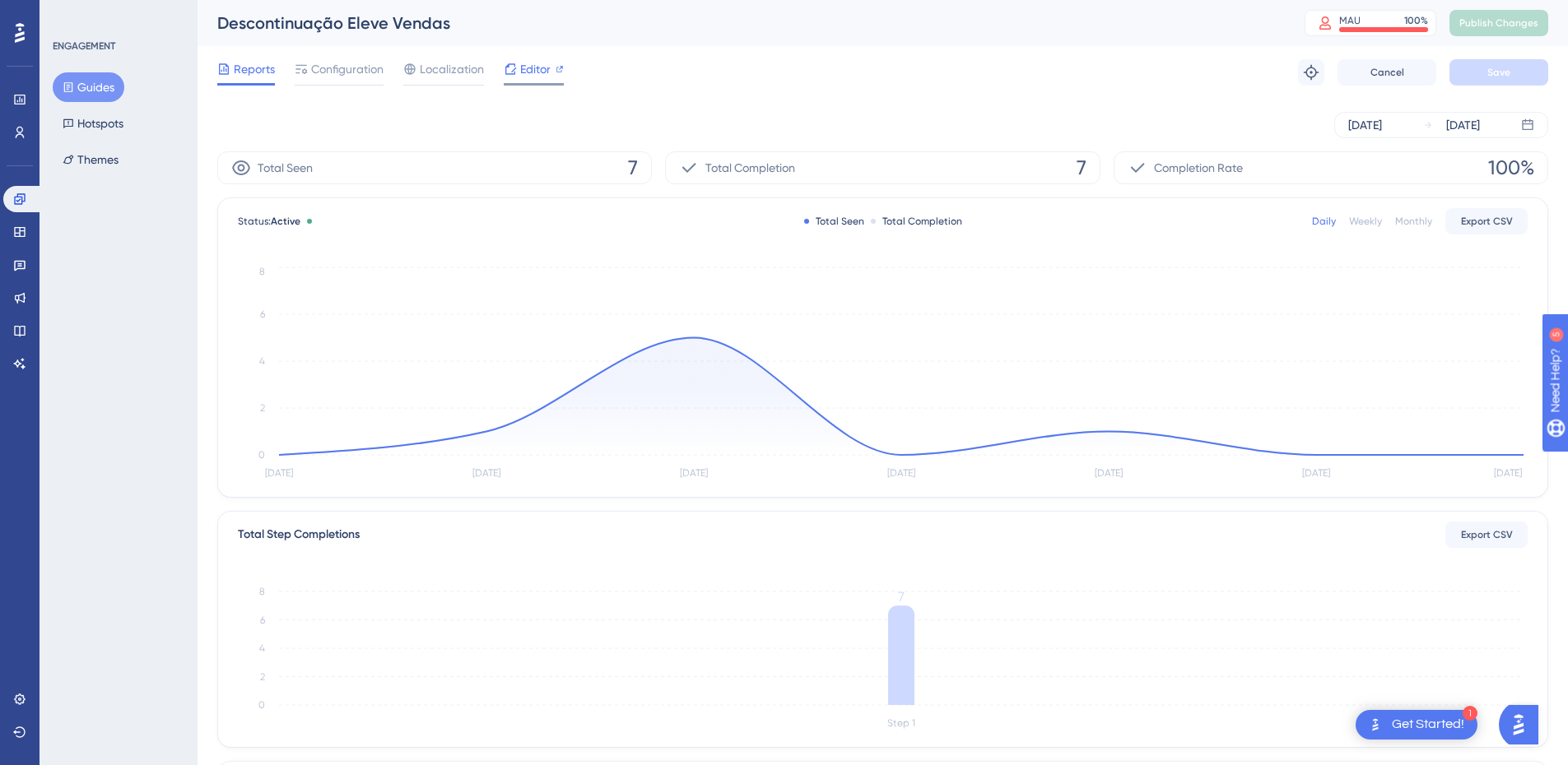
click at [525, 62] on span "Editor" at bounding box center [535, 69] width 30 height 20
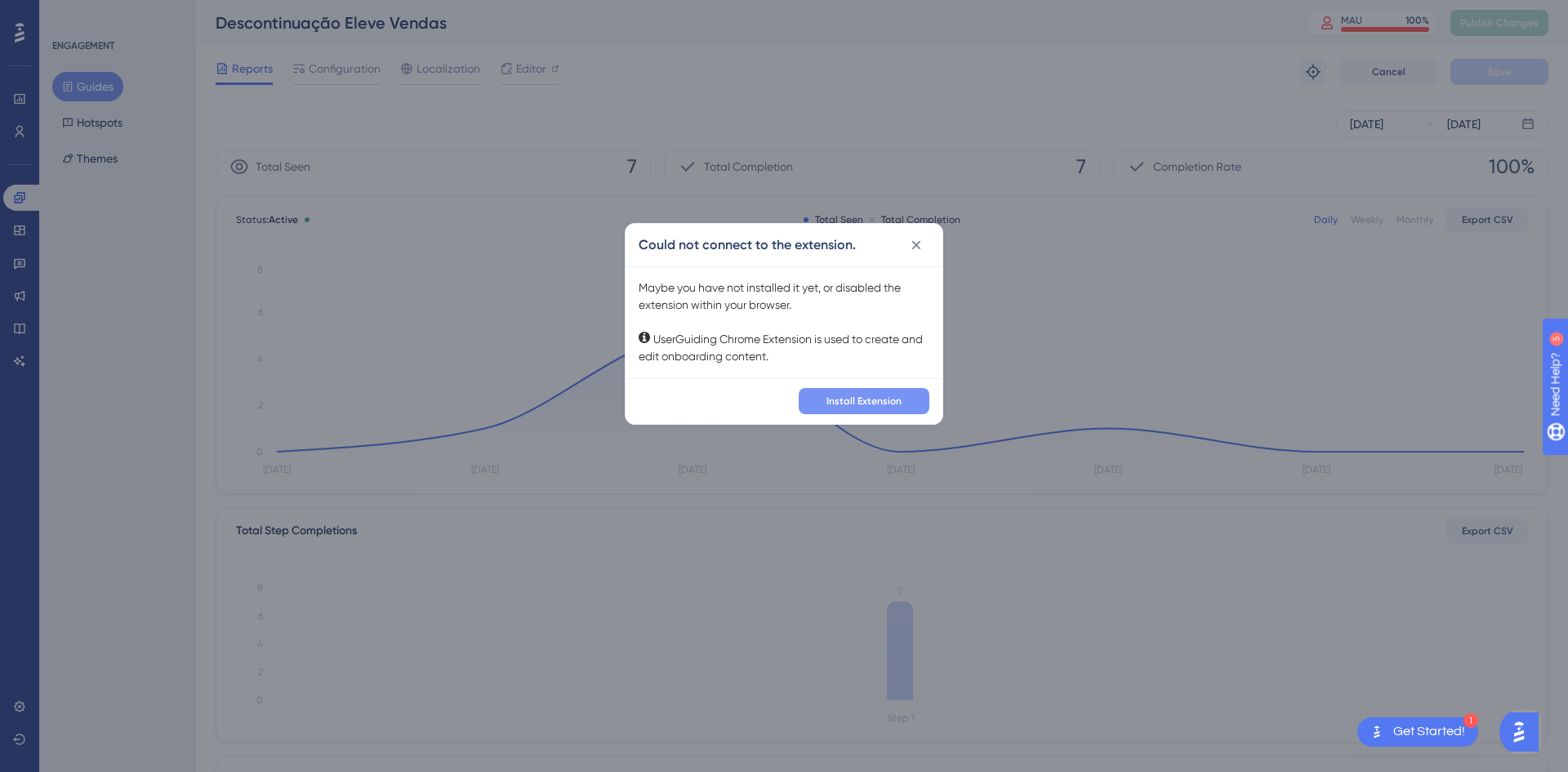
click at [860, 401] on span "Install Extension" at bounding box center [864, 401] width 75 height 13
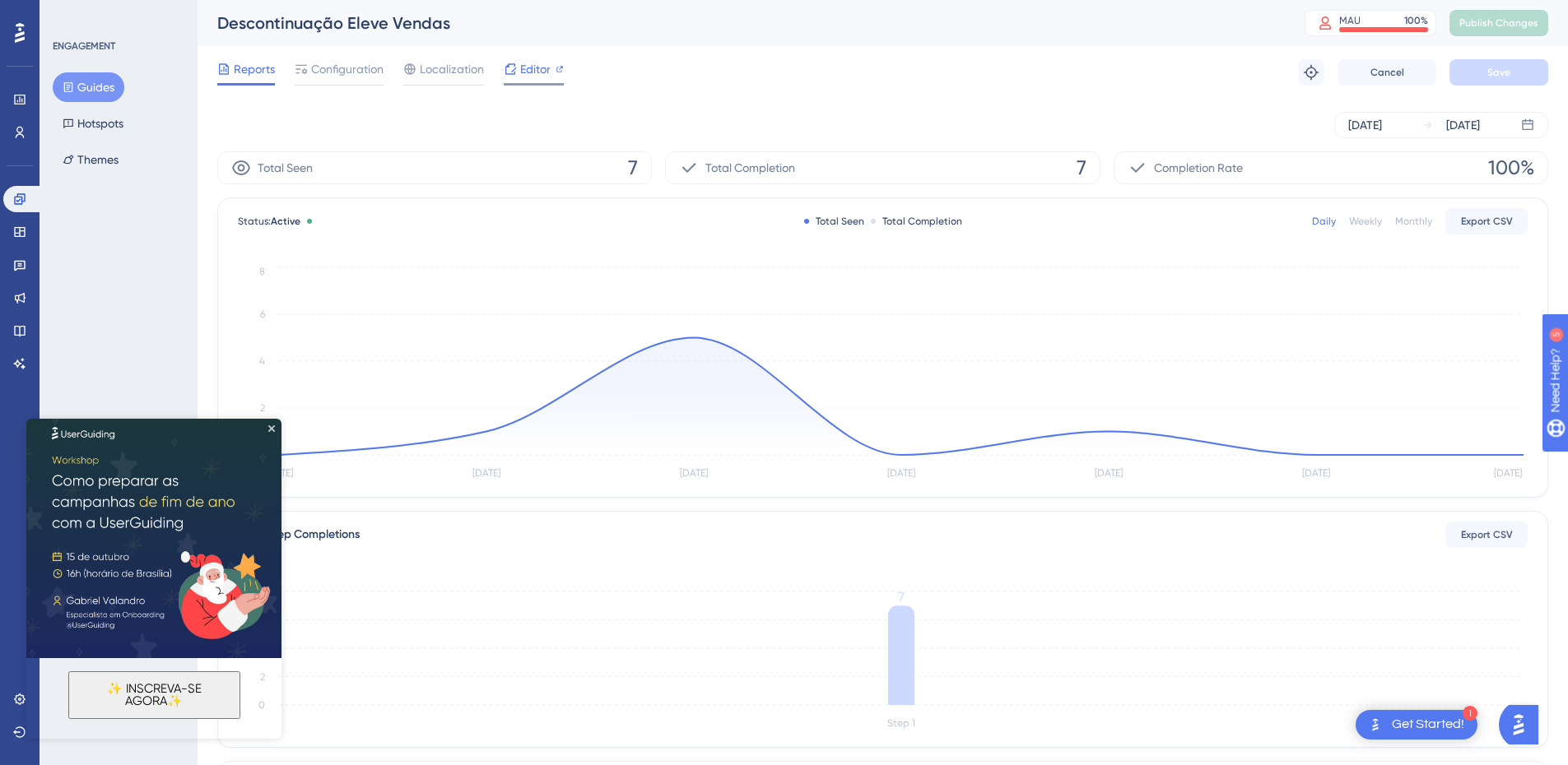
click at [541, 67] on span "Editor" at bounding box center [535, 69] width 30 height 20
click at [534, 75] on span "Editor" at bounding box center [535, 69] width 30 height 20
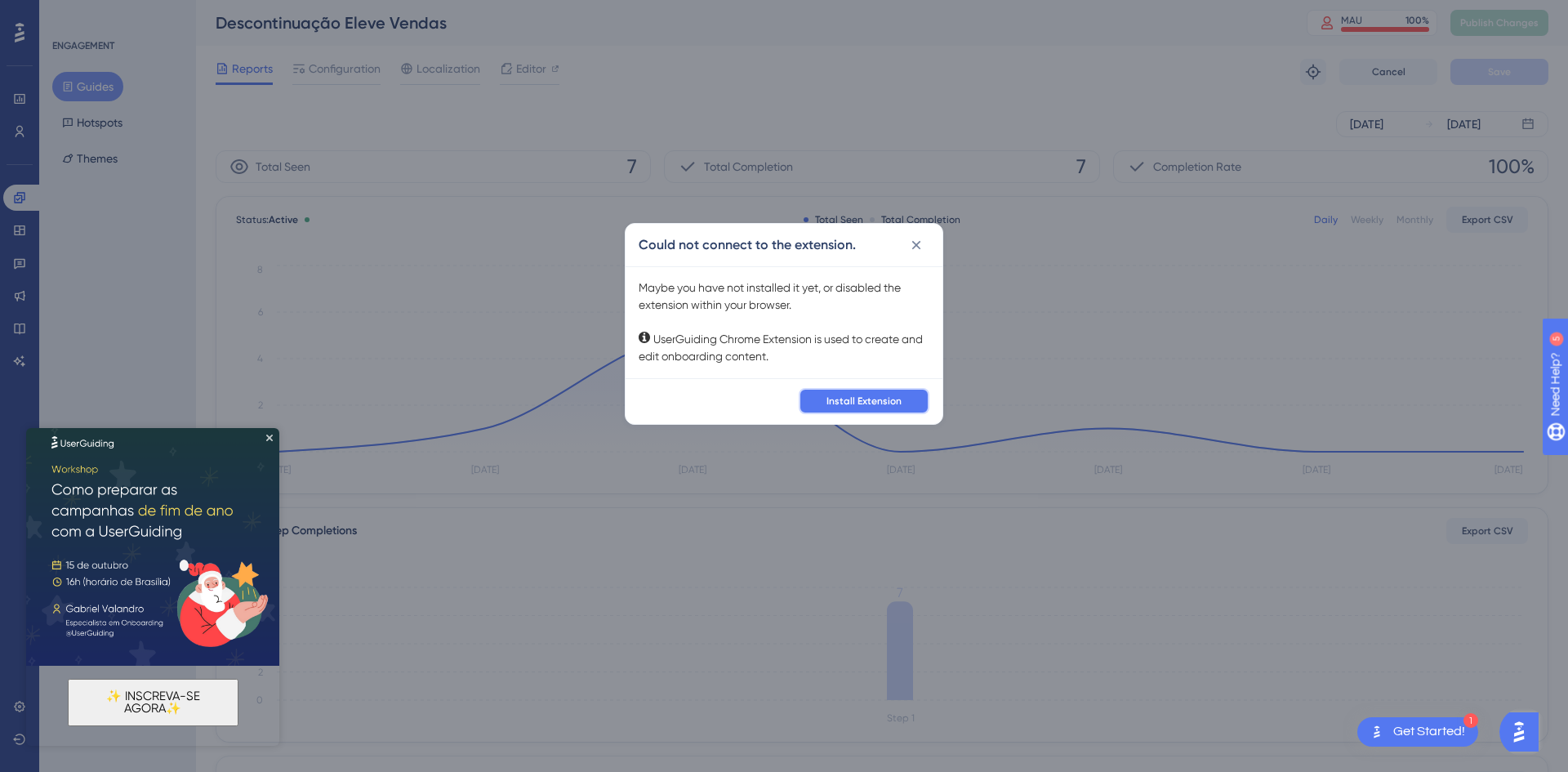
click at [838, 390] on button "Install Extension" at bounding box center [864, 400] width 131 height 26
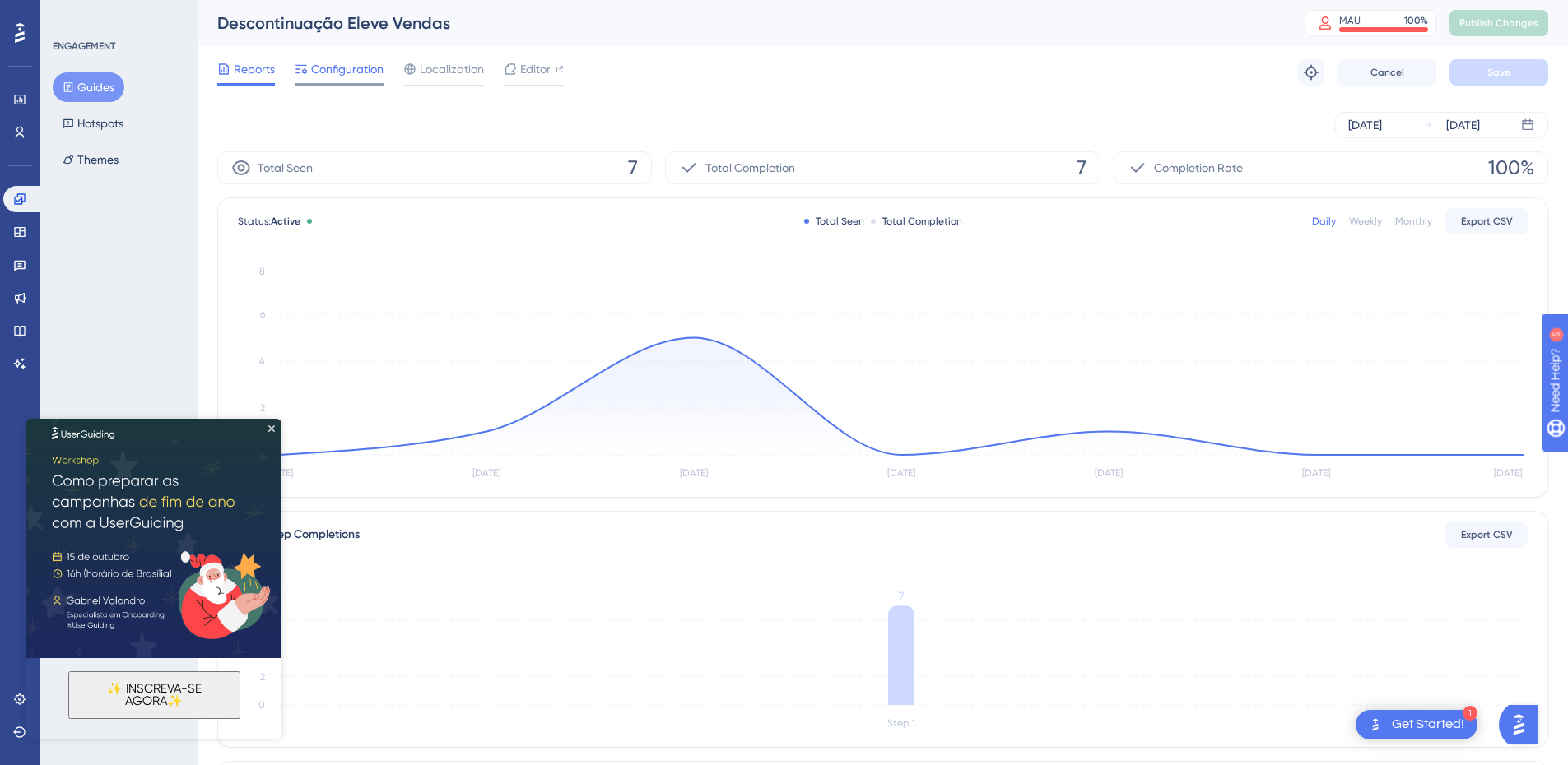
click at [339, 76] on span "Configuration" at bounding box center [348, 69] width 73 height 20
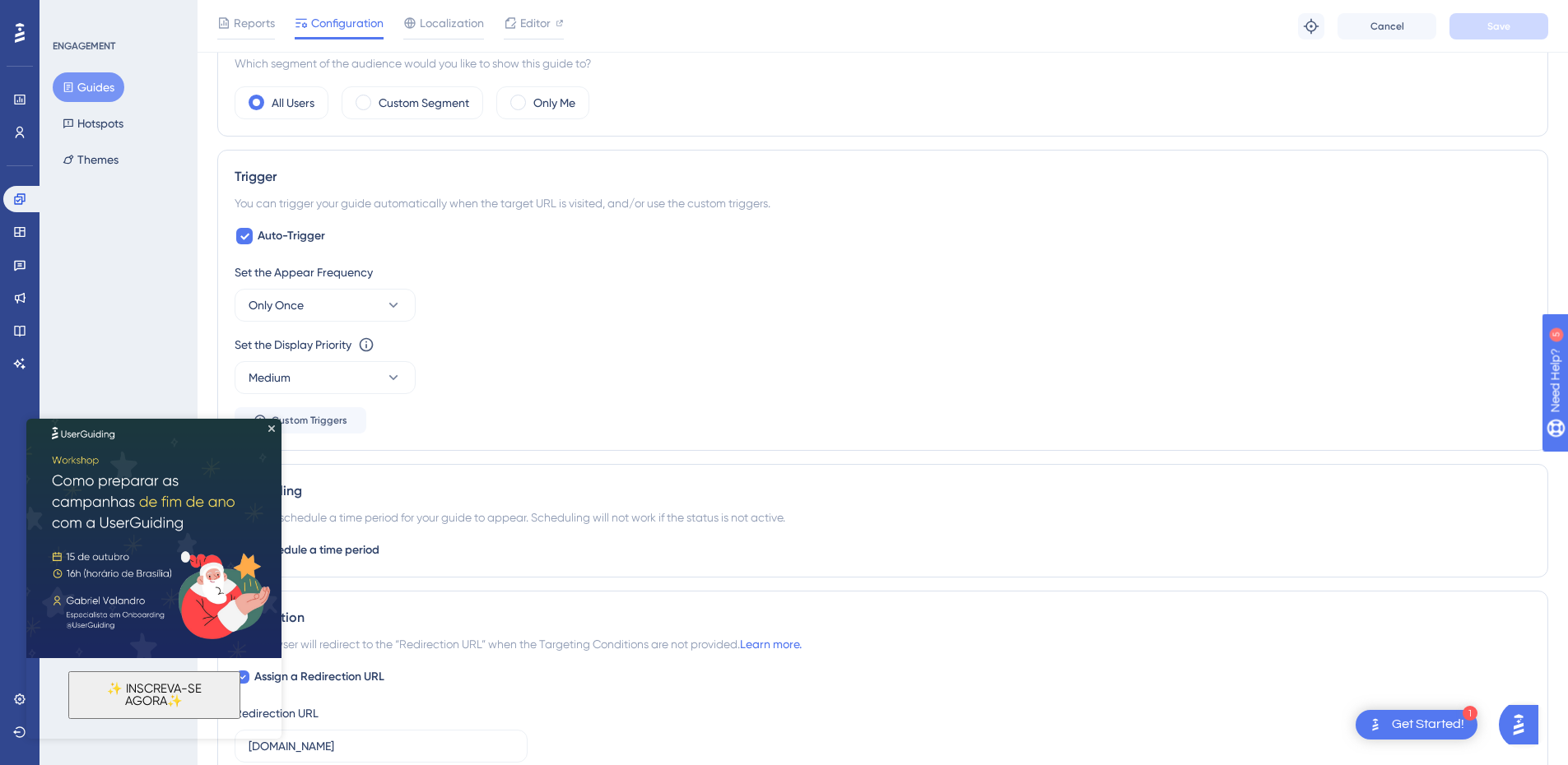
scroll to position [823, 0]
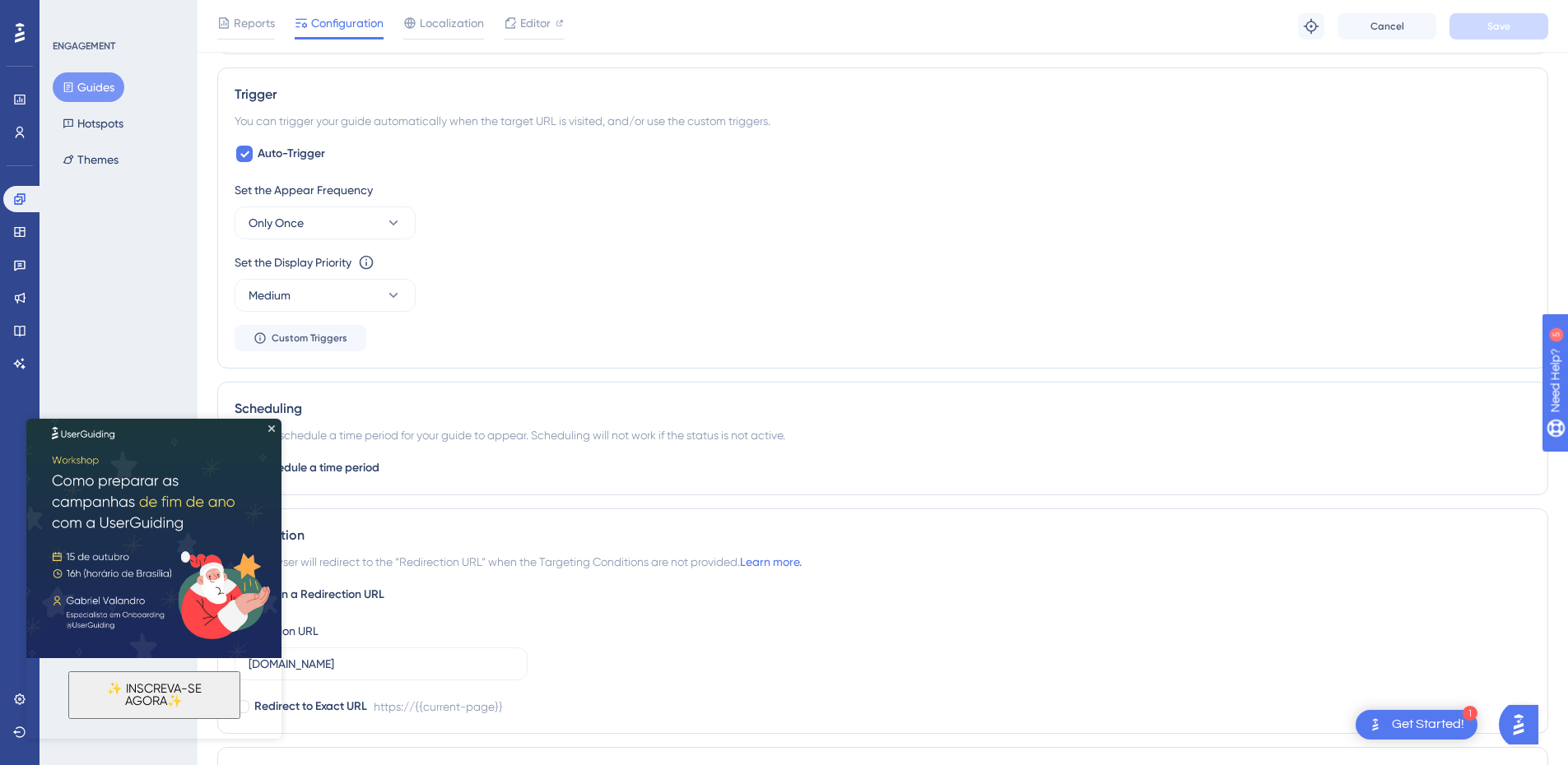
click at [275, 425] on img at bounding box center [154, 531] width 255 height 255
click at [270, 431] on icon "Close Preview" at bounding box center [271, 428] width 6 height 6
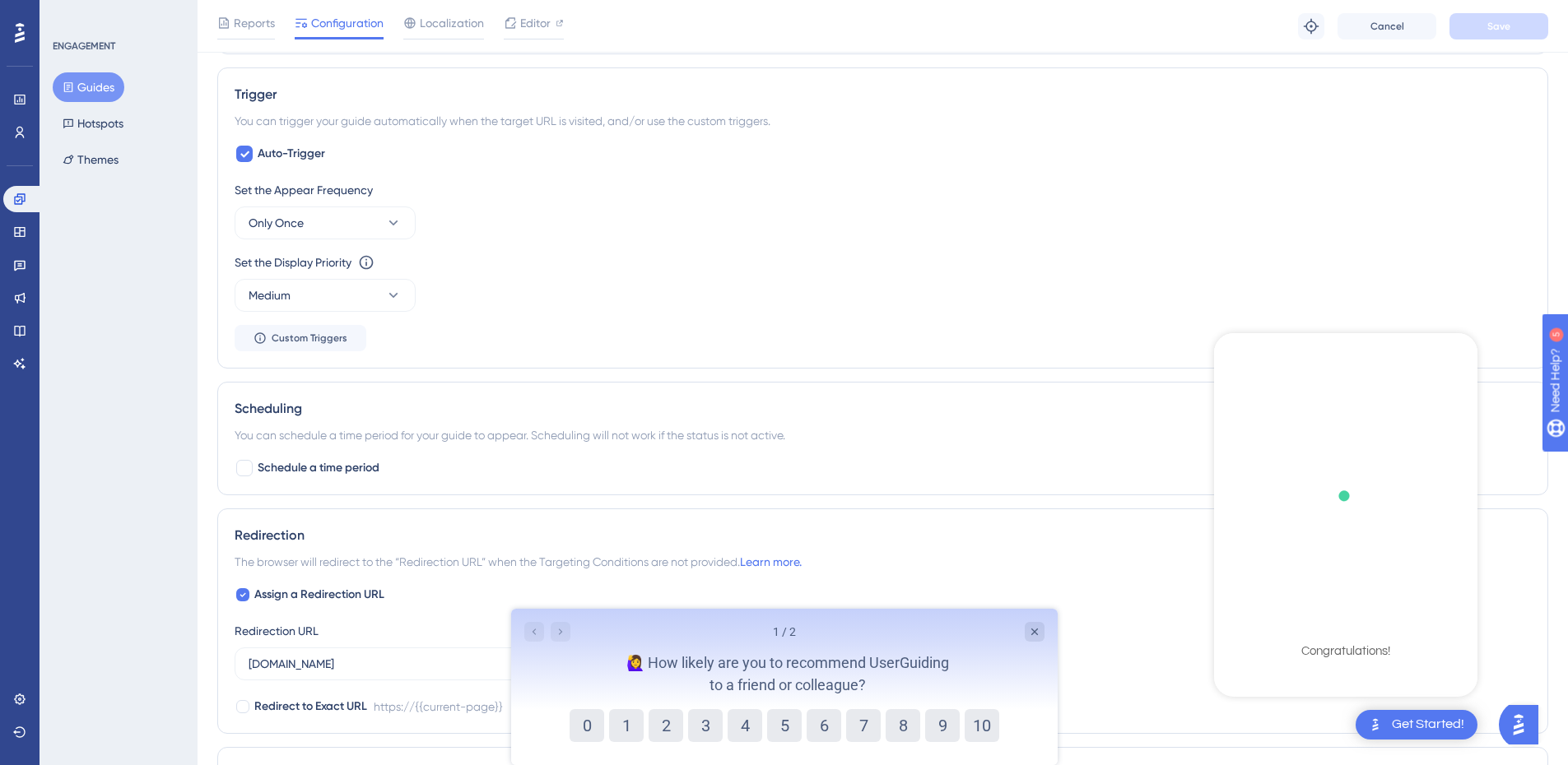
scroll to position [0, 0]
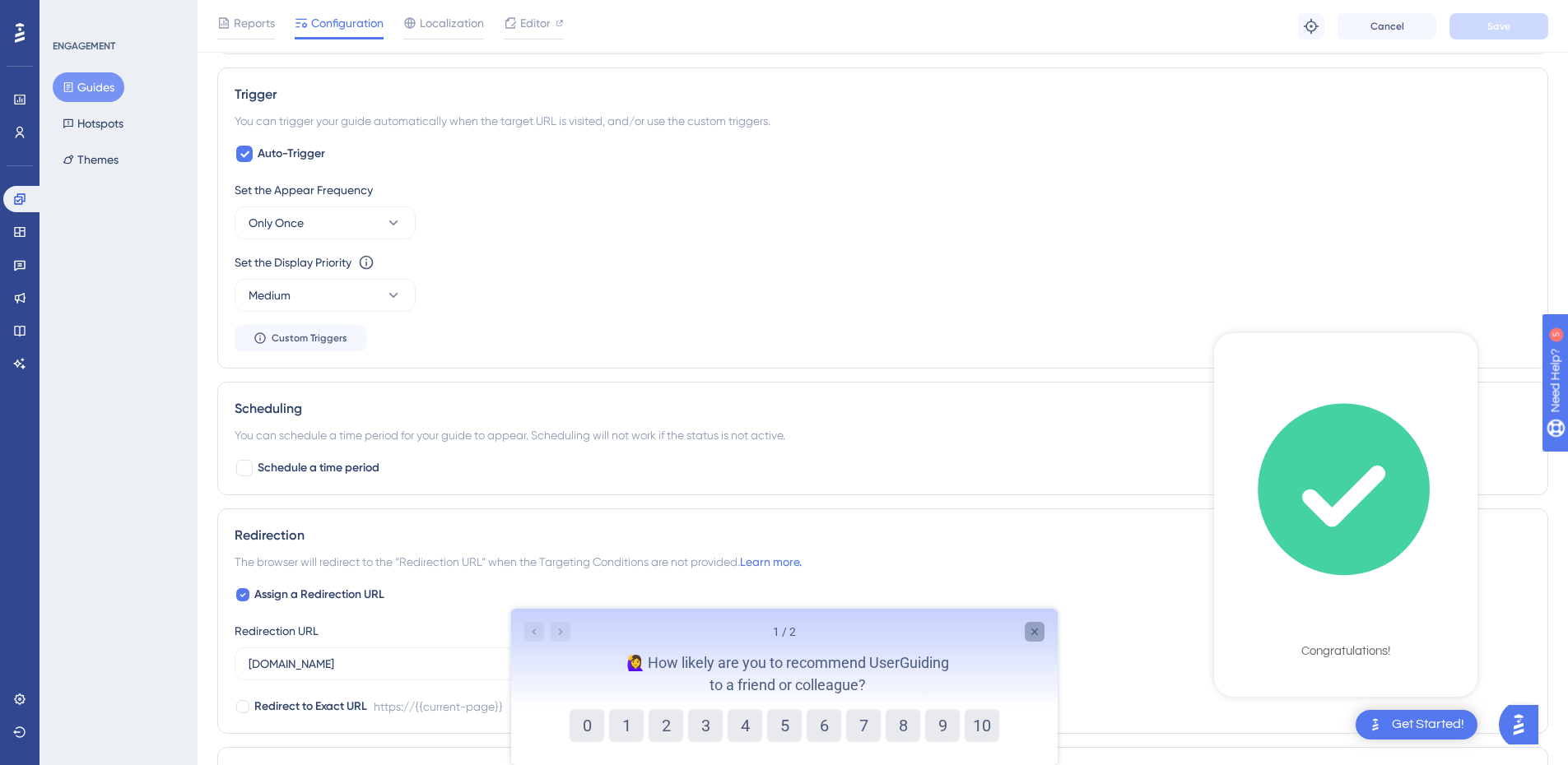
click at [1034, 635] on icon "Close survey" at bounding box center [1033, 632] width 13 height 13
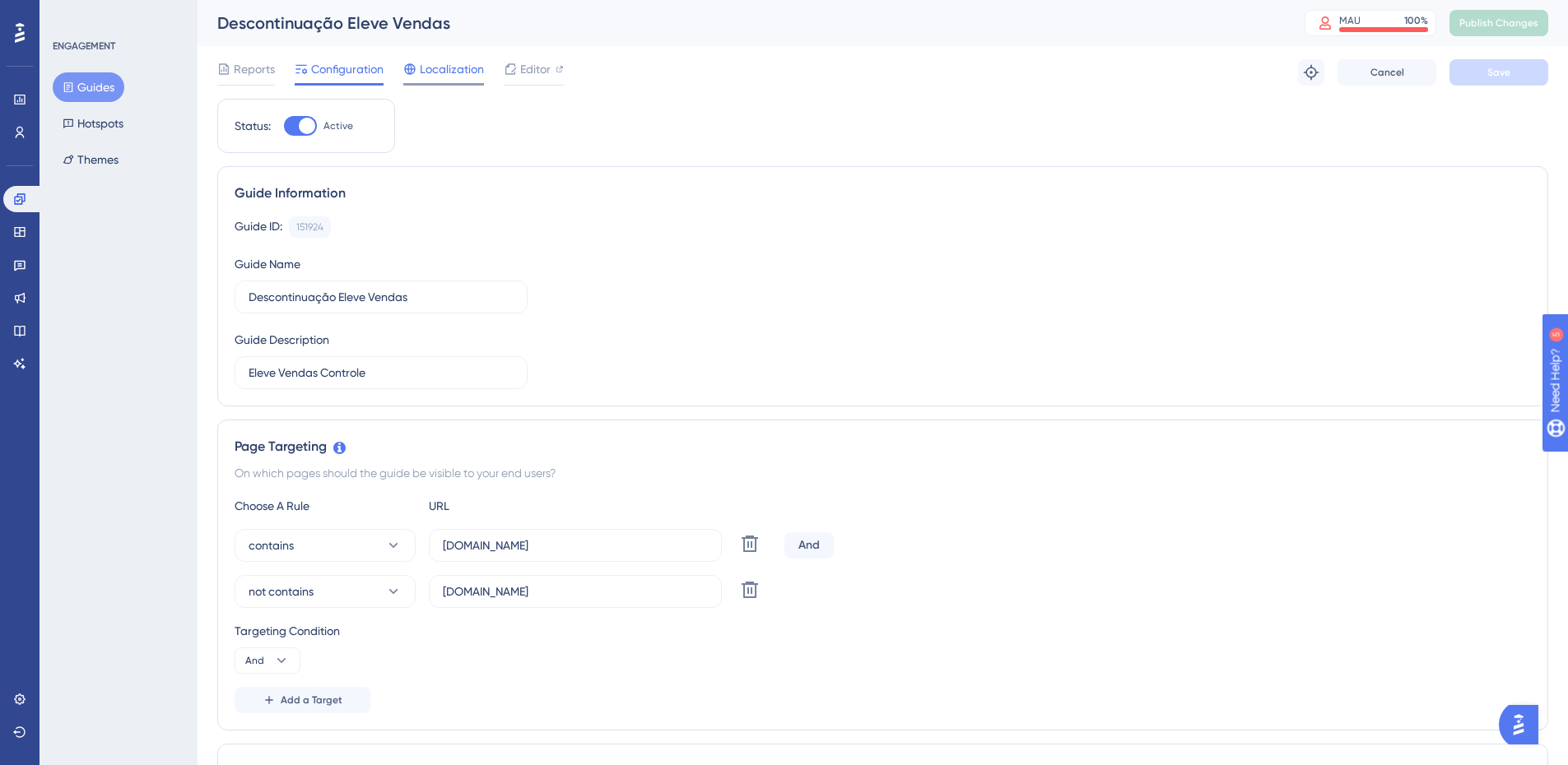
click at [425, 73] on span "Localization" at bounding box center [452, 69] width 64 height 20
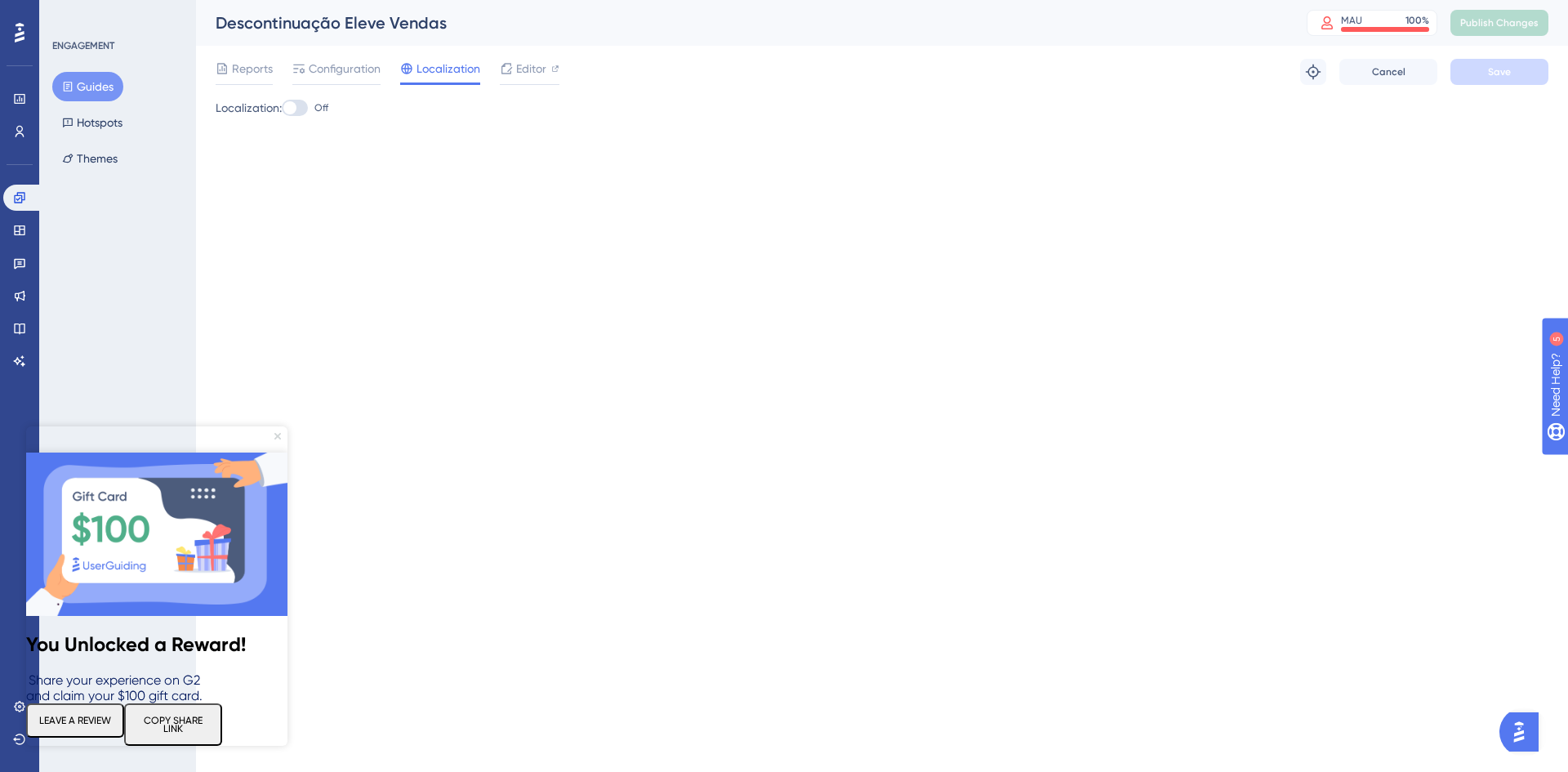
click at [276, 438] on icon "Close Preview" at bounding box center [277, 436] width 6 height 6
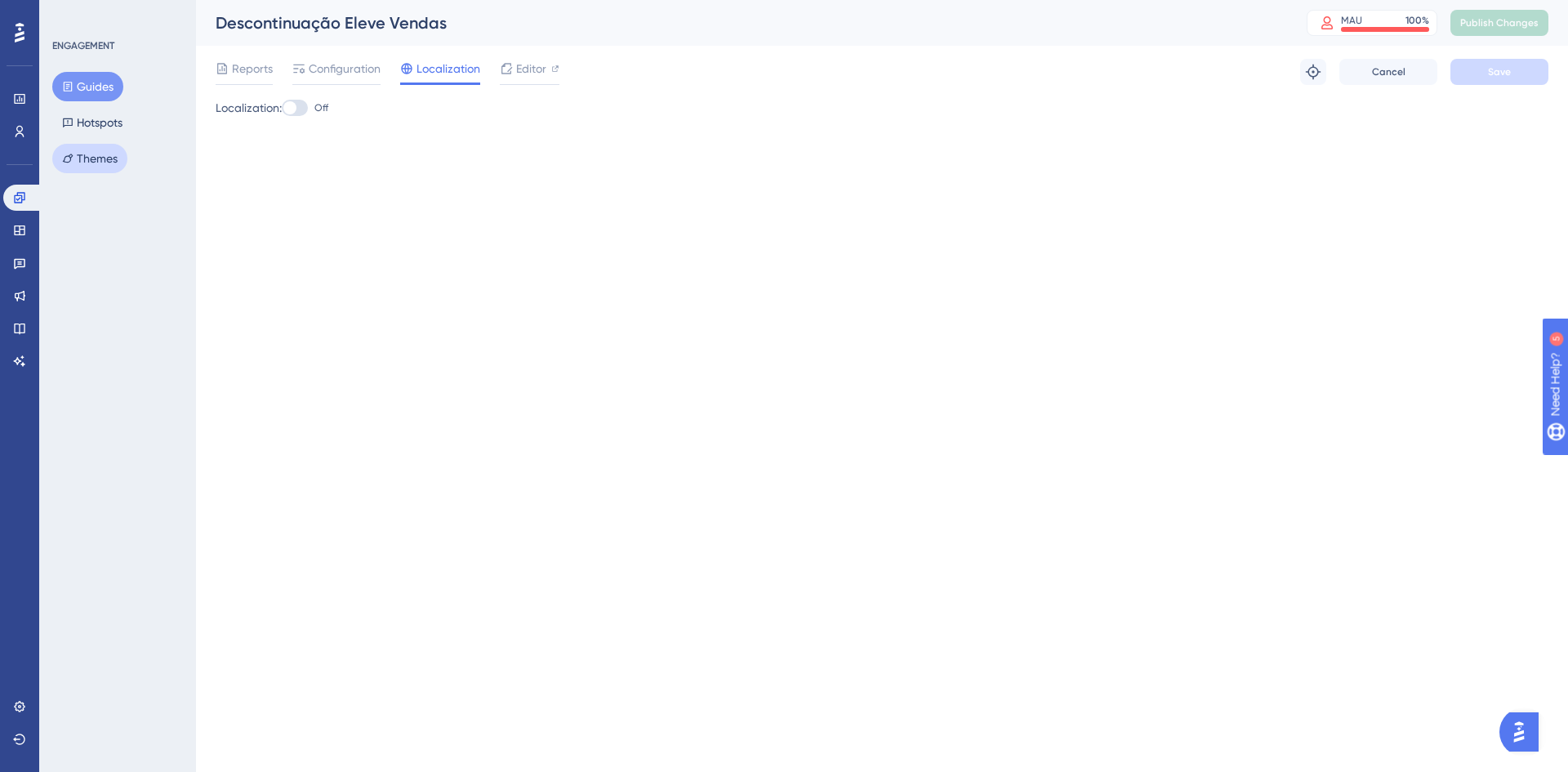
click at [95, 157] on button "Themes" at bounding box center [89, 158] width 75 height 30
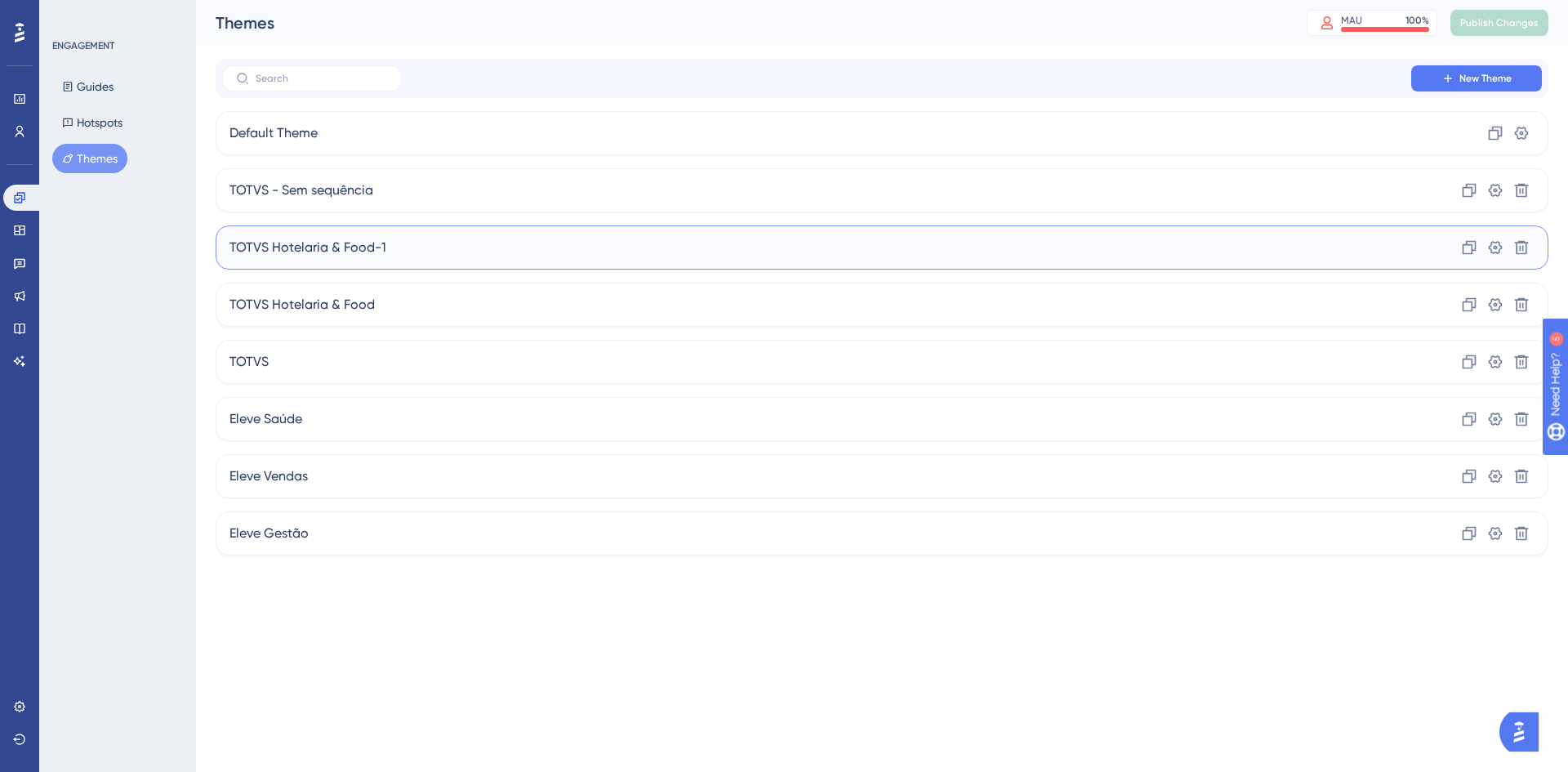
click at [590, 245] on div "TOTVS Hotelaria & Food-1 Clone Settings Delete" at bounding box center [882, 247] width 1333 height 44
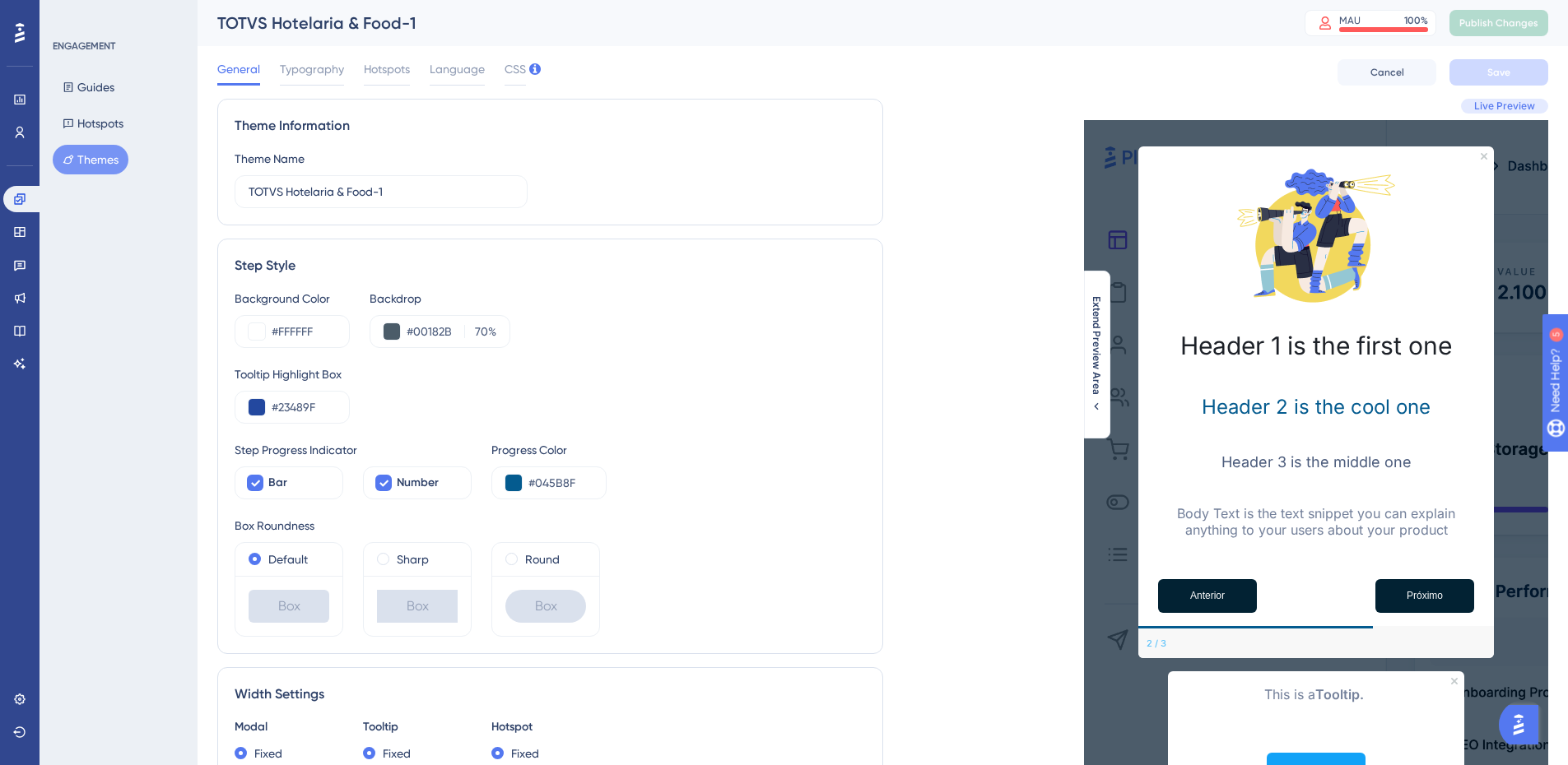
click at [85, 162] on button "Themes" at bounding box center [90, 159] width 76 height 30
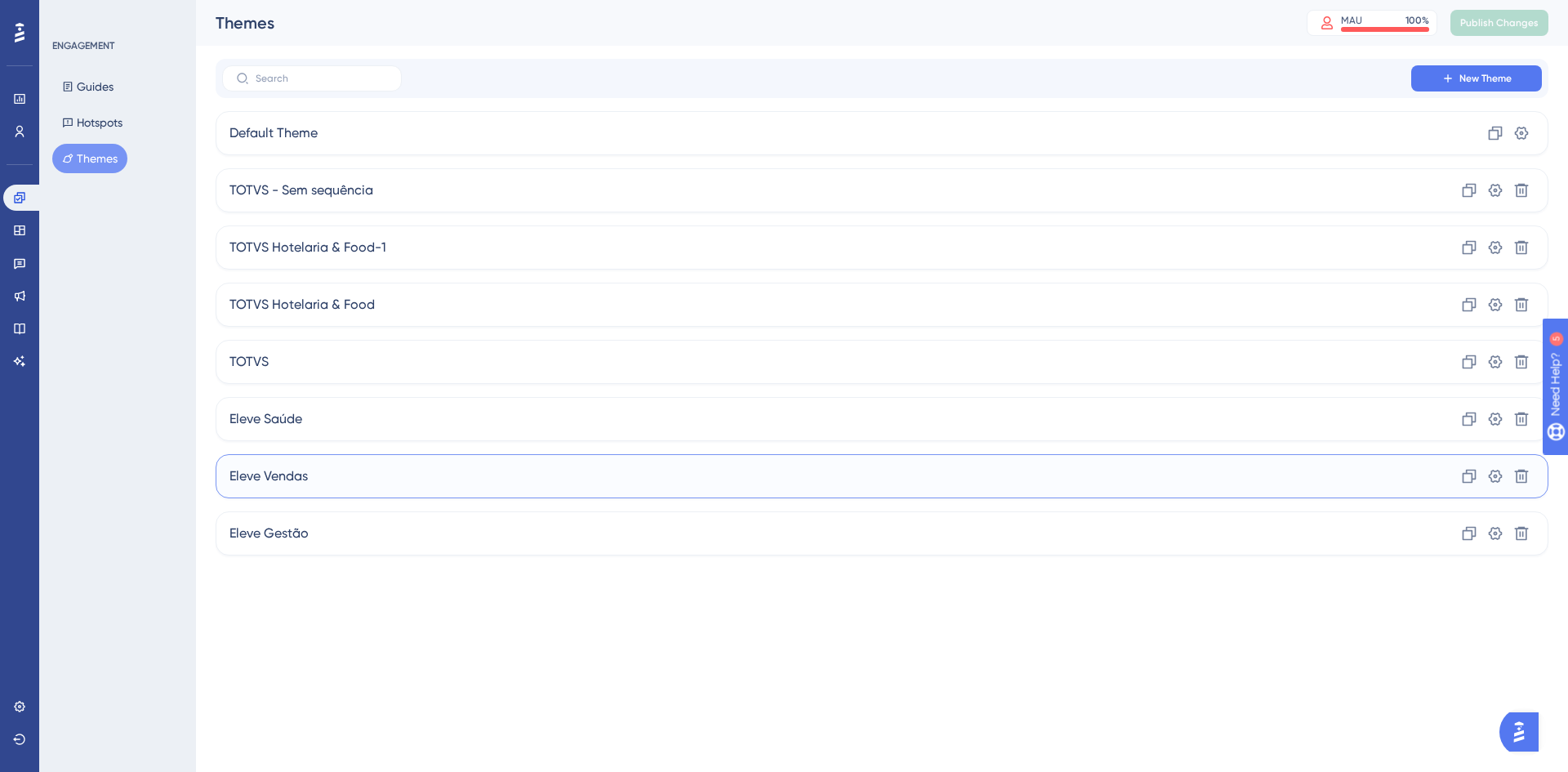
click at [330, 493] on div "Eleve Vendas Clone Settings Delete" at bounding box center [882, 475] width 1333 height 44
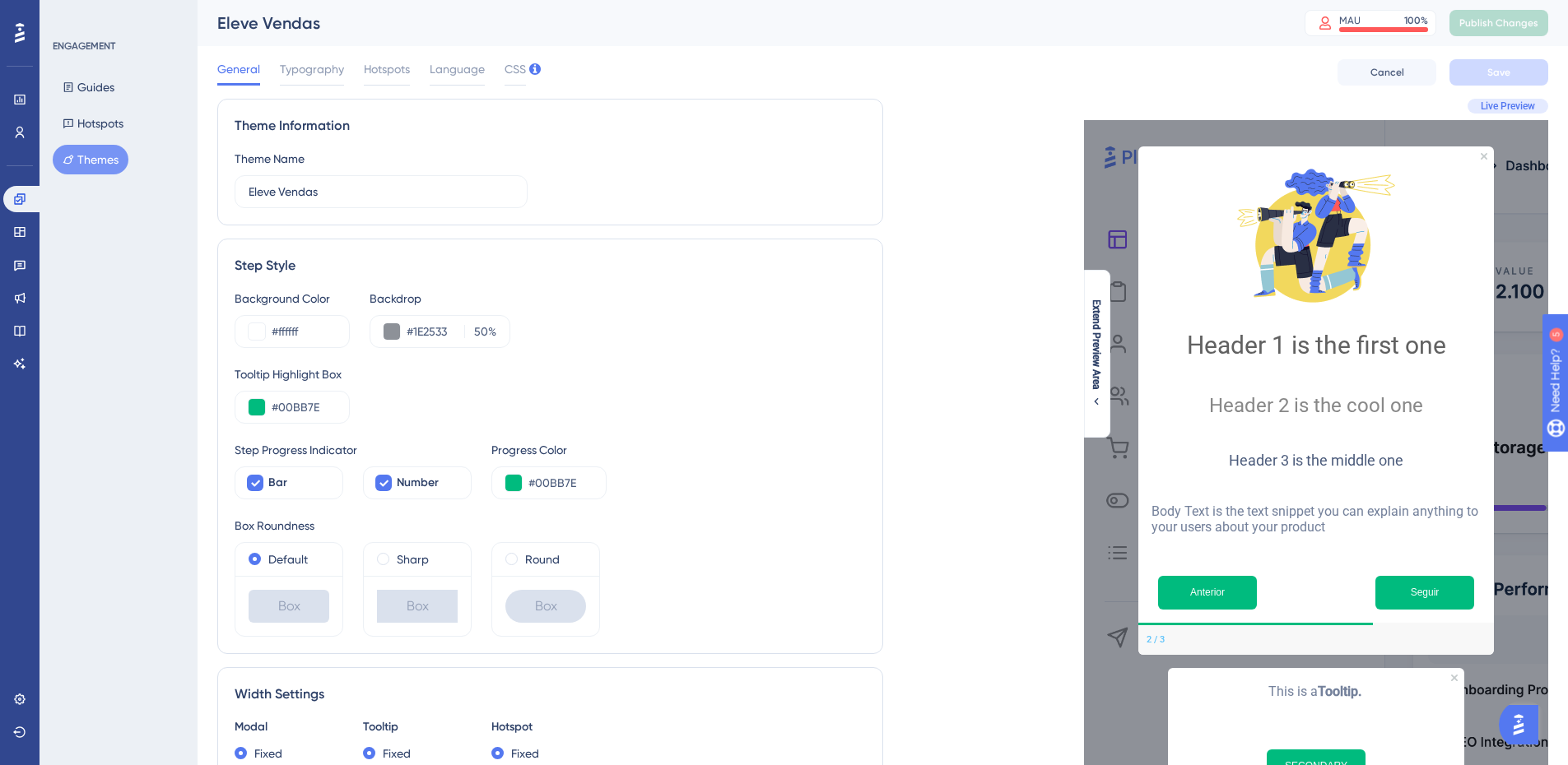
click at [92, 158] on button "Themes" at bounding box center [90, 159] width 76 height 30
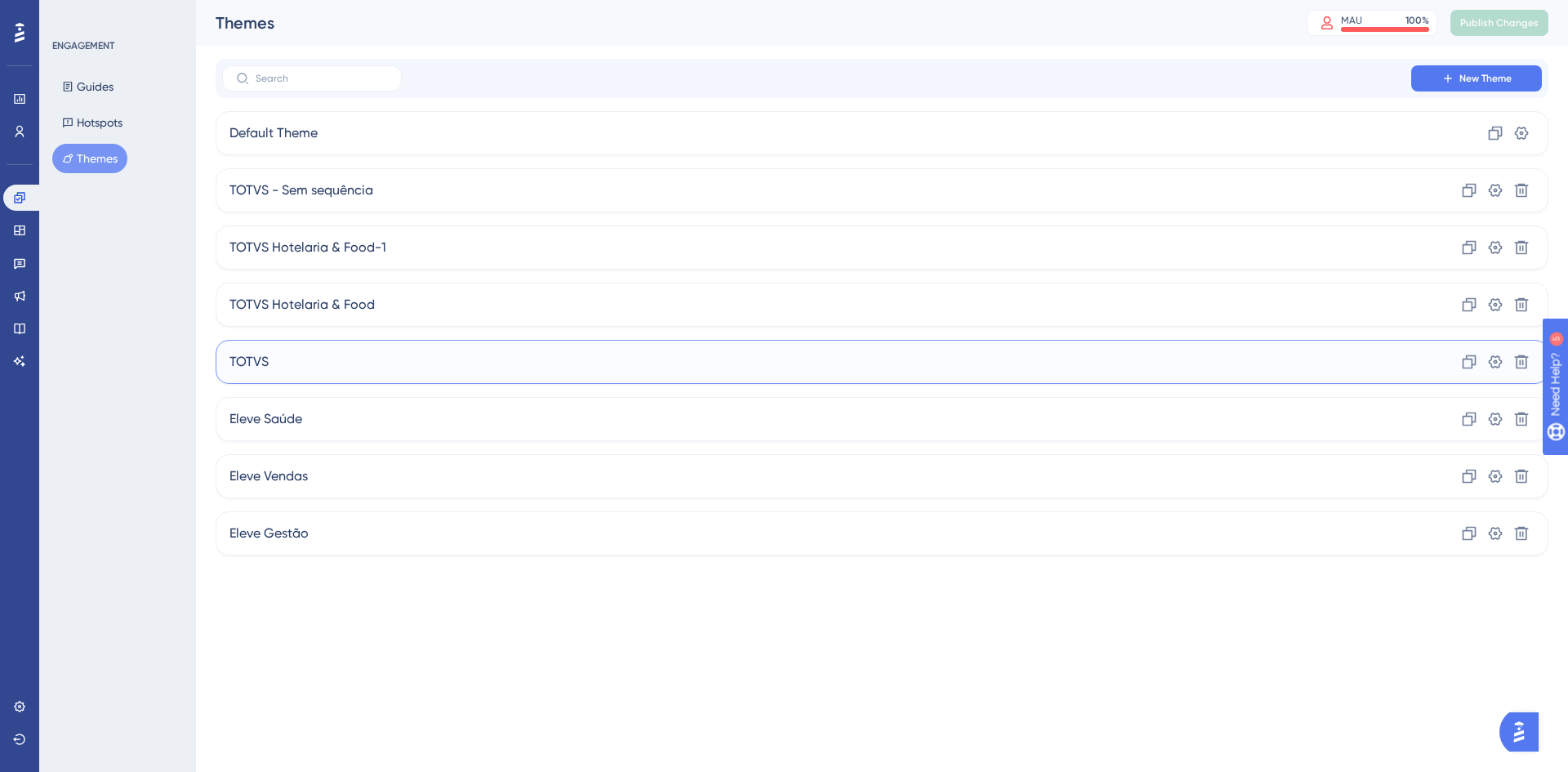
click at [325, 375] on div "TOTVS Clone Settings Delete" at bounding box center [882, 362] width 1333 height 44
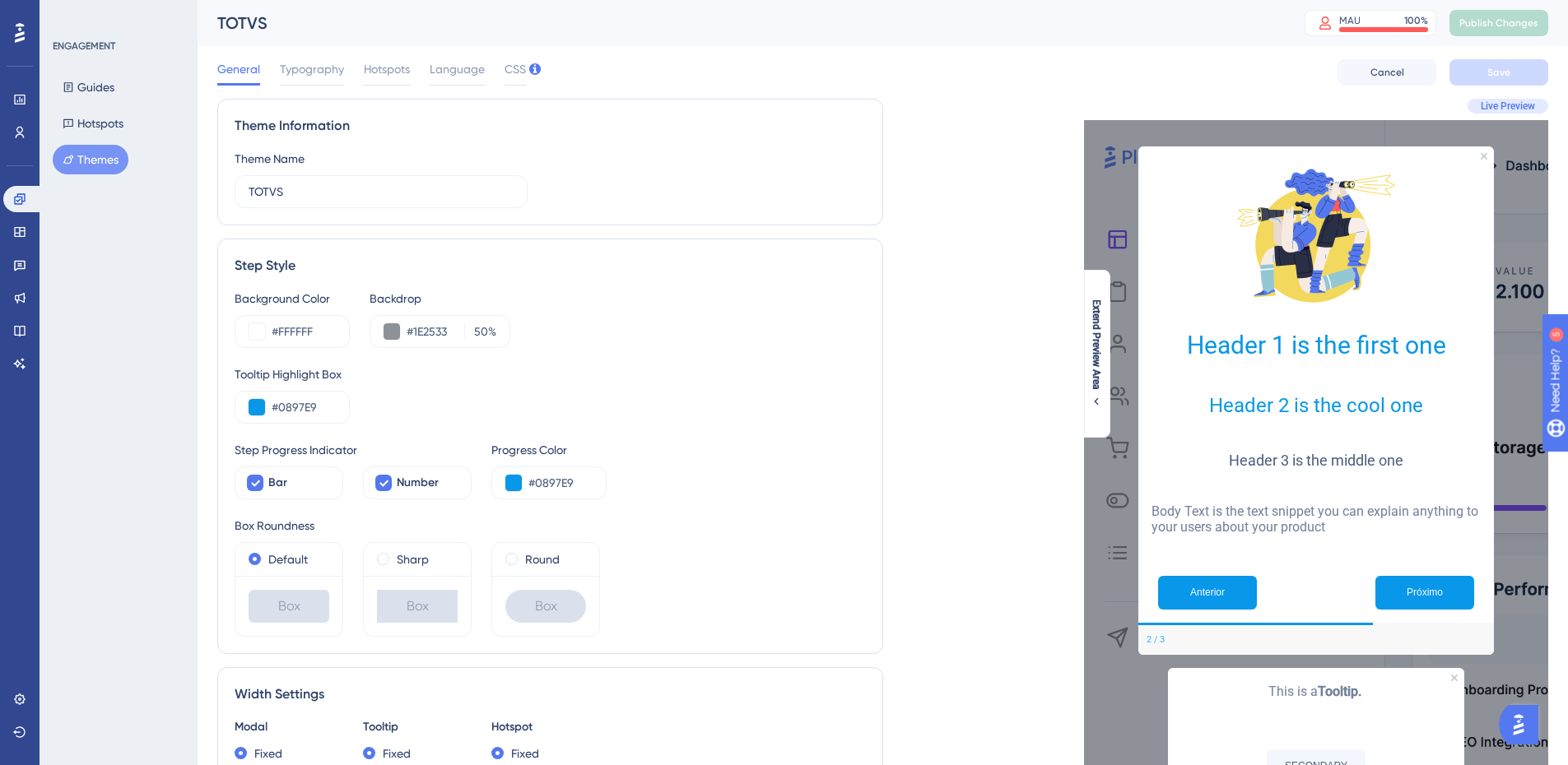
click at [76, 162] on button "Themes" at bounding box center [90, 159] width 76 height 30
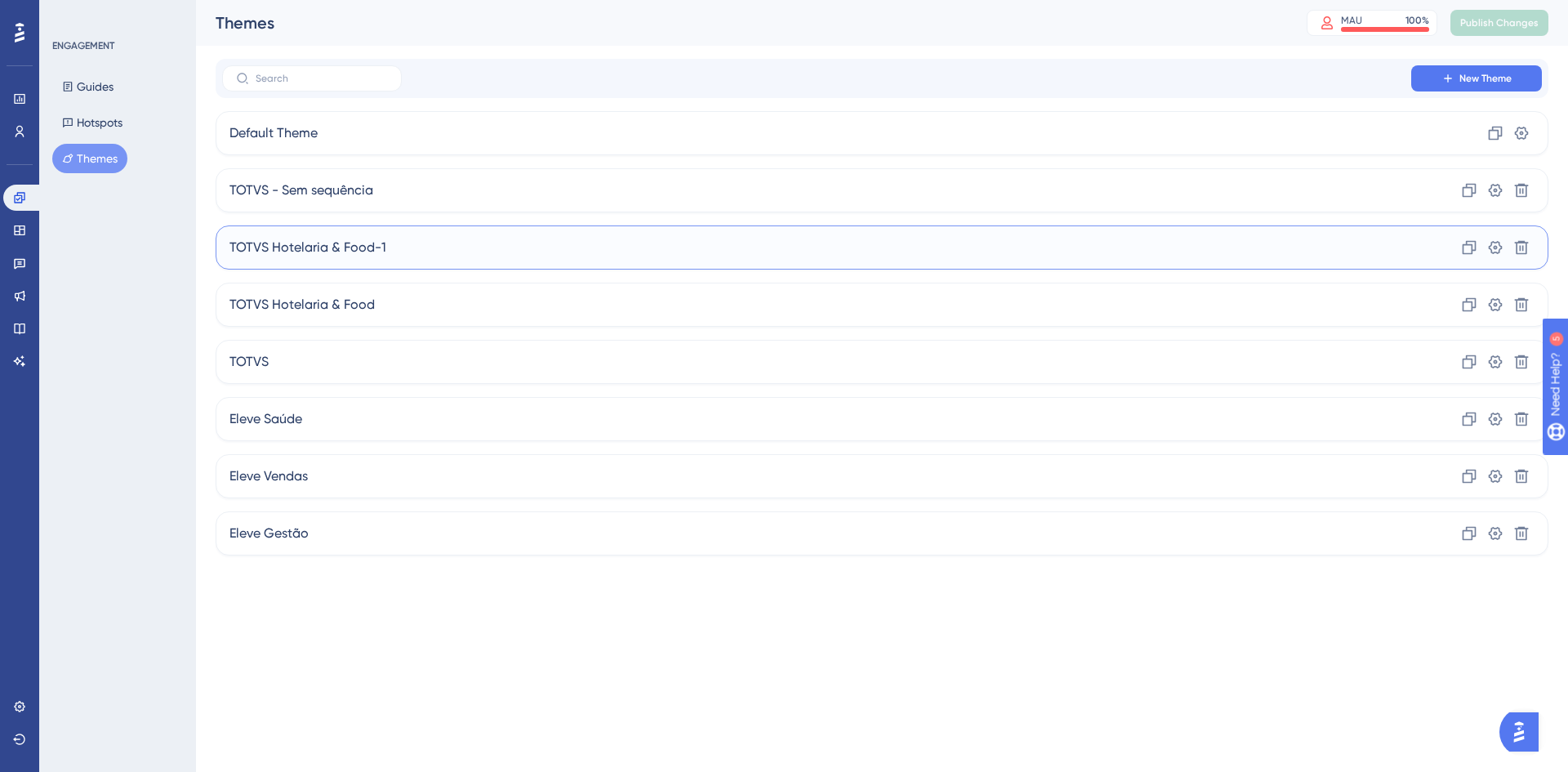
click at [369, 245] on span "TOTVS Hotelaria & Food-1" at bounding box center [308, 248] width 157 height 20
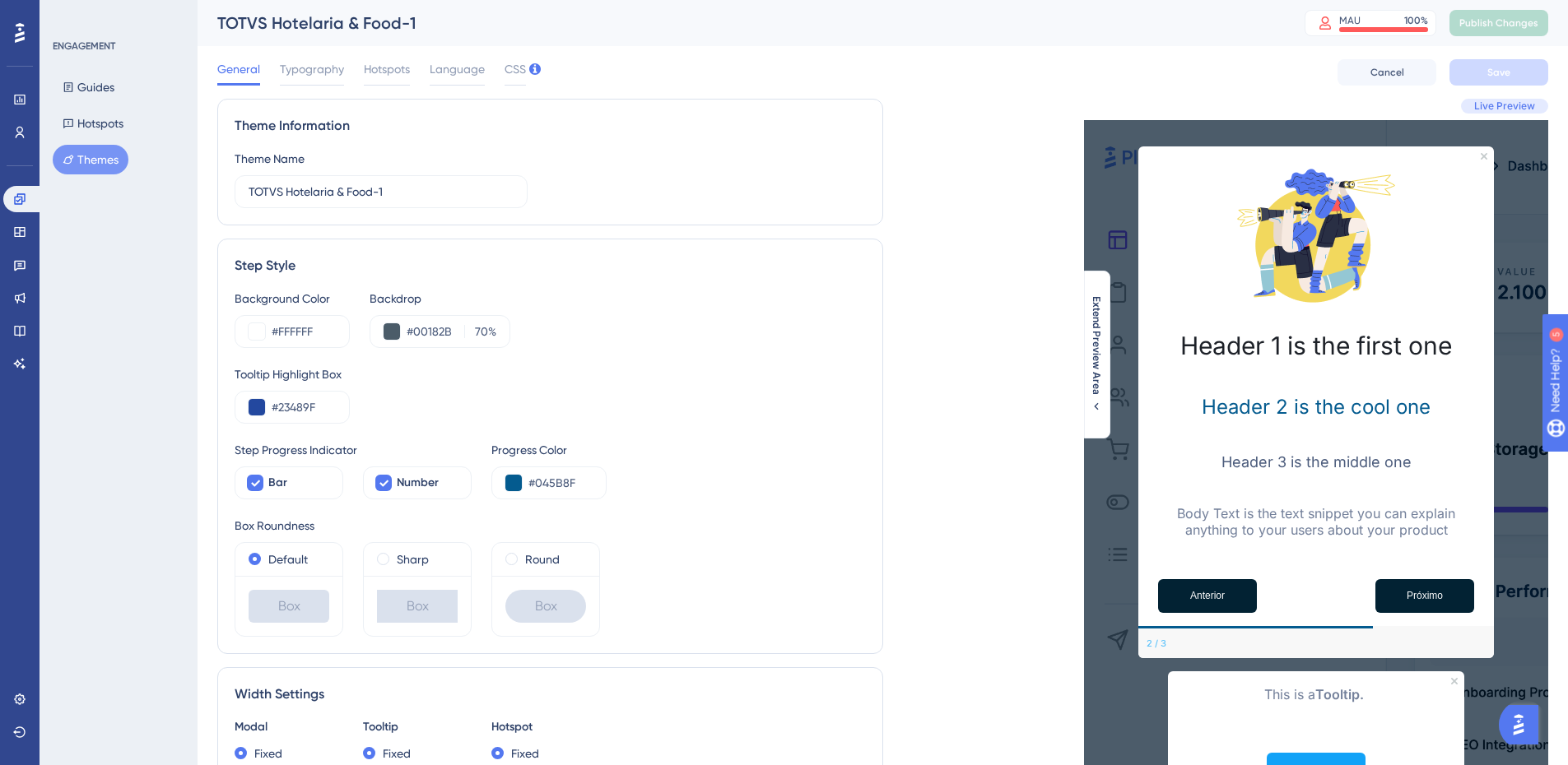
click at [98, 163] on button "Themes" at bounding box center [90, 159] width 76 height 30
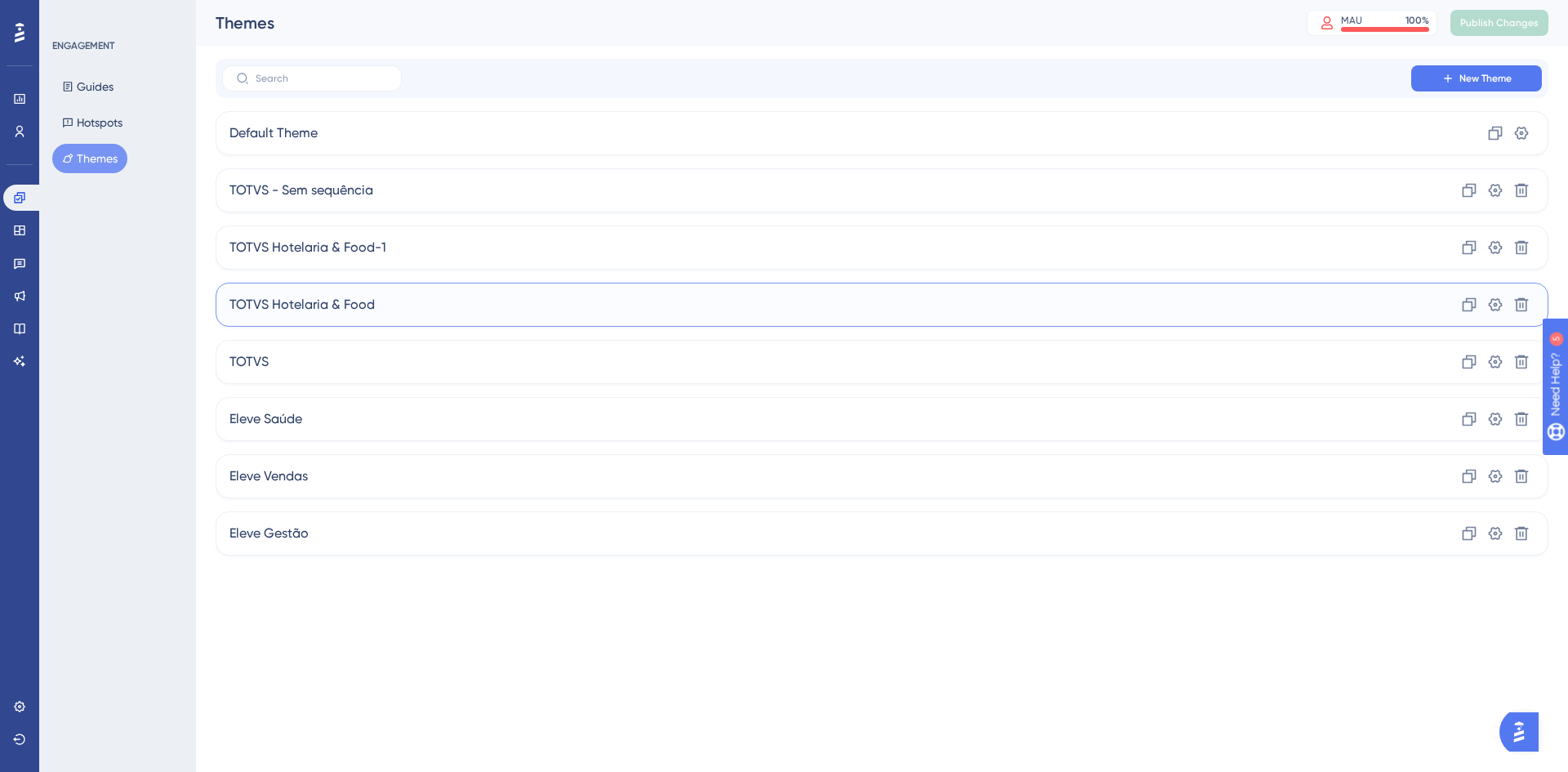
click at [392, 307] on div "TOTVS Hotelaria & Food Clone Settings Delete" at bounding box center [882, 305] width 1333 height 44
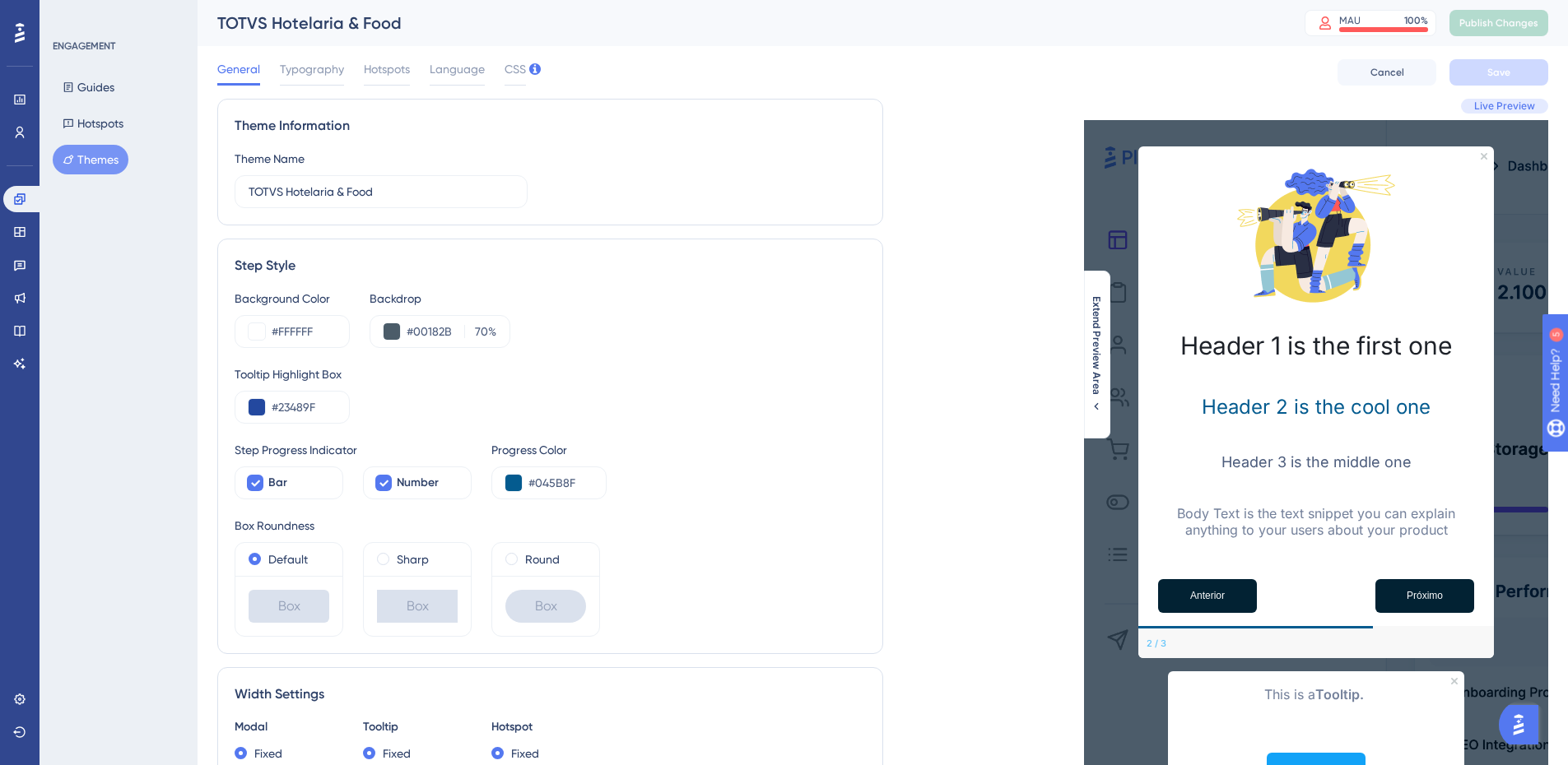
click at [102, 152] on button "Themes" at bounding box center [90, 159] width 76 height 30
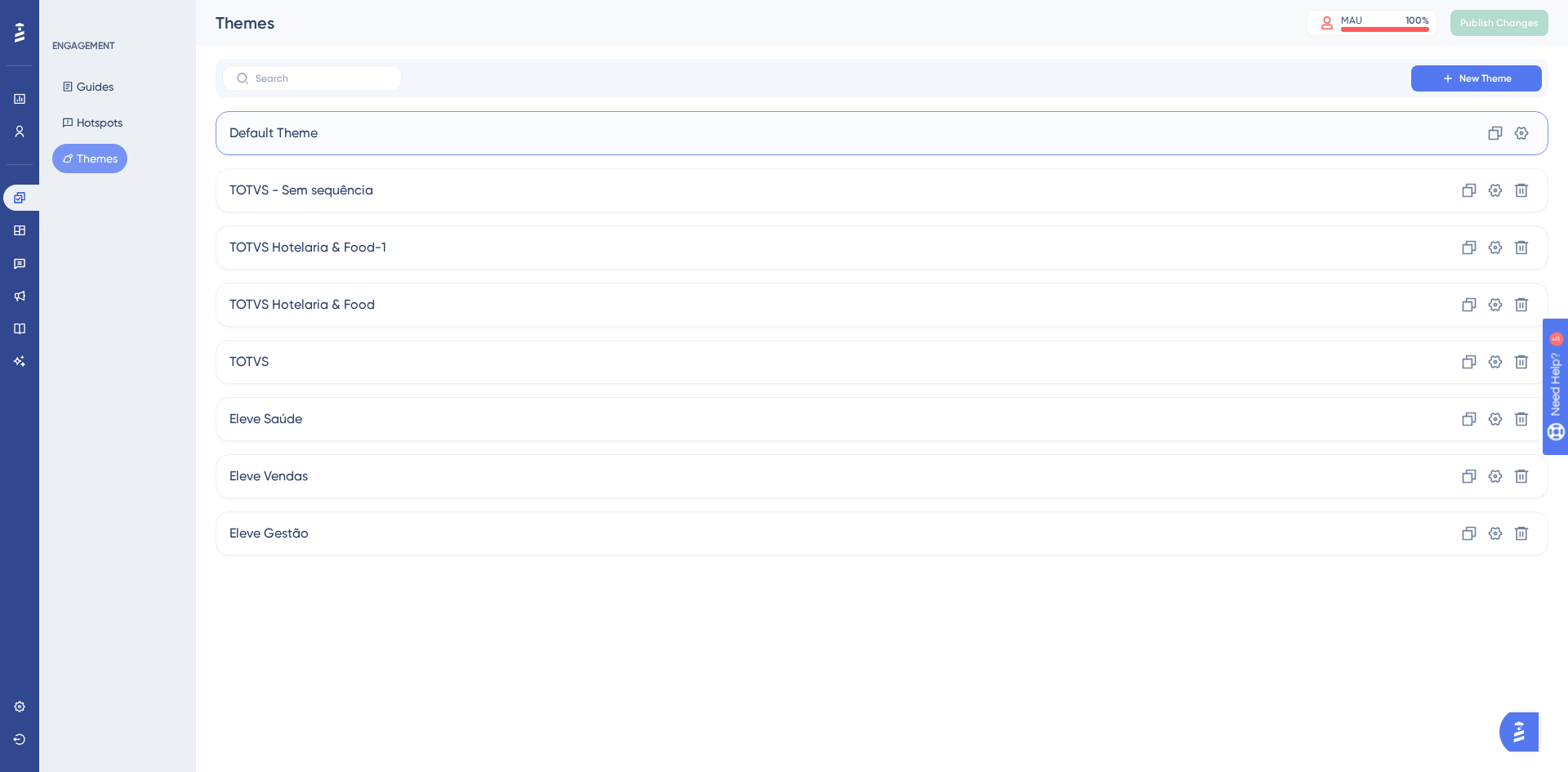
click at [700, 141] on div "Default Theme Clone Settings" at bounding box center [882, 133] width 1333 height 44
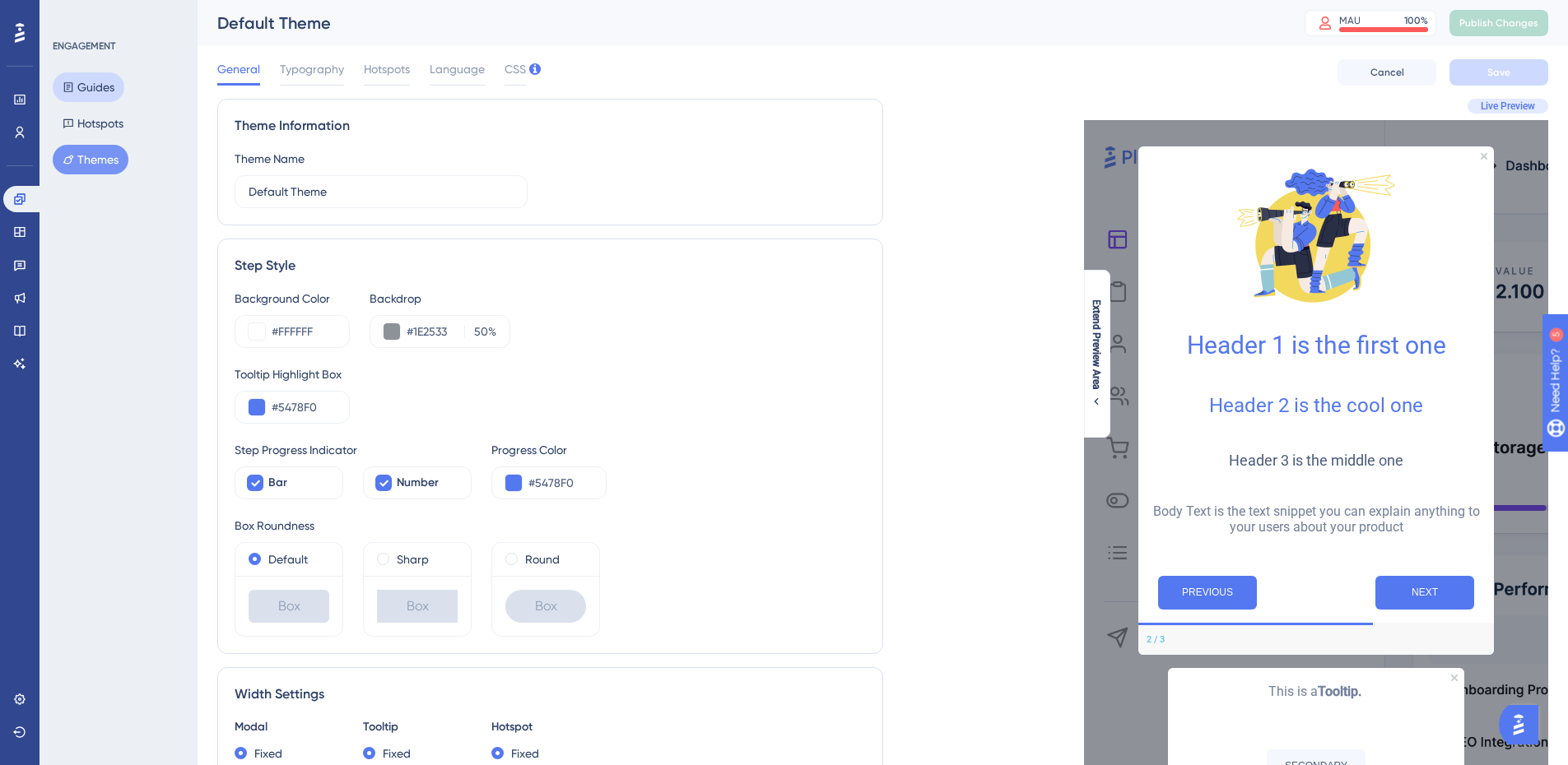
click at [94, 97] on button "Guides" at bounding box center [88, 87] width 72 height 30
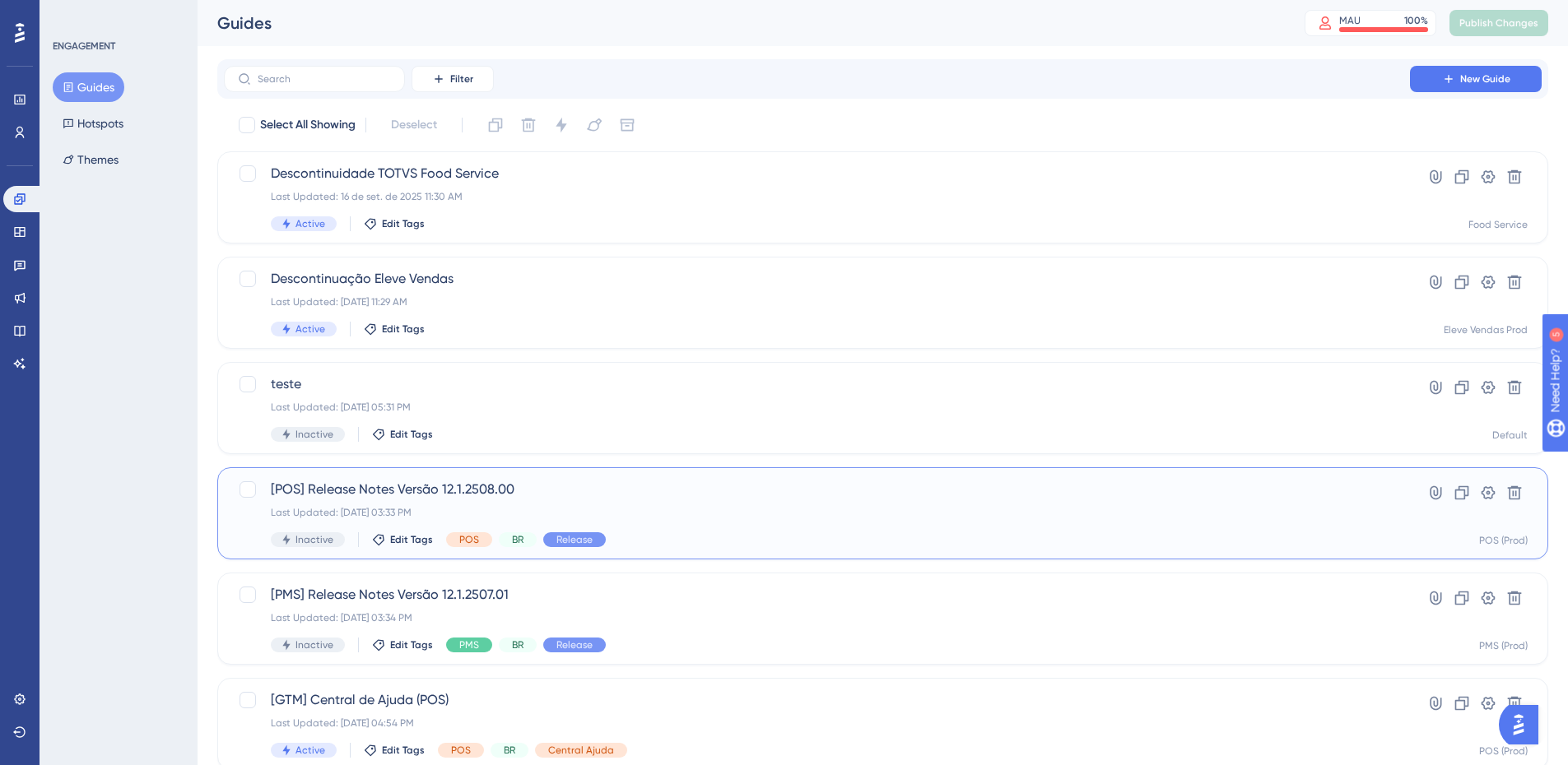
click at [583, 504] on div "[POS] Release Notes Versão 12.1.2508.00 Last Updated: [DATE] 03:33 PM Inactive …" at bounding box center [816, 514] width 1092 height 67
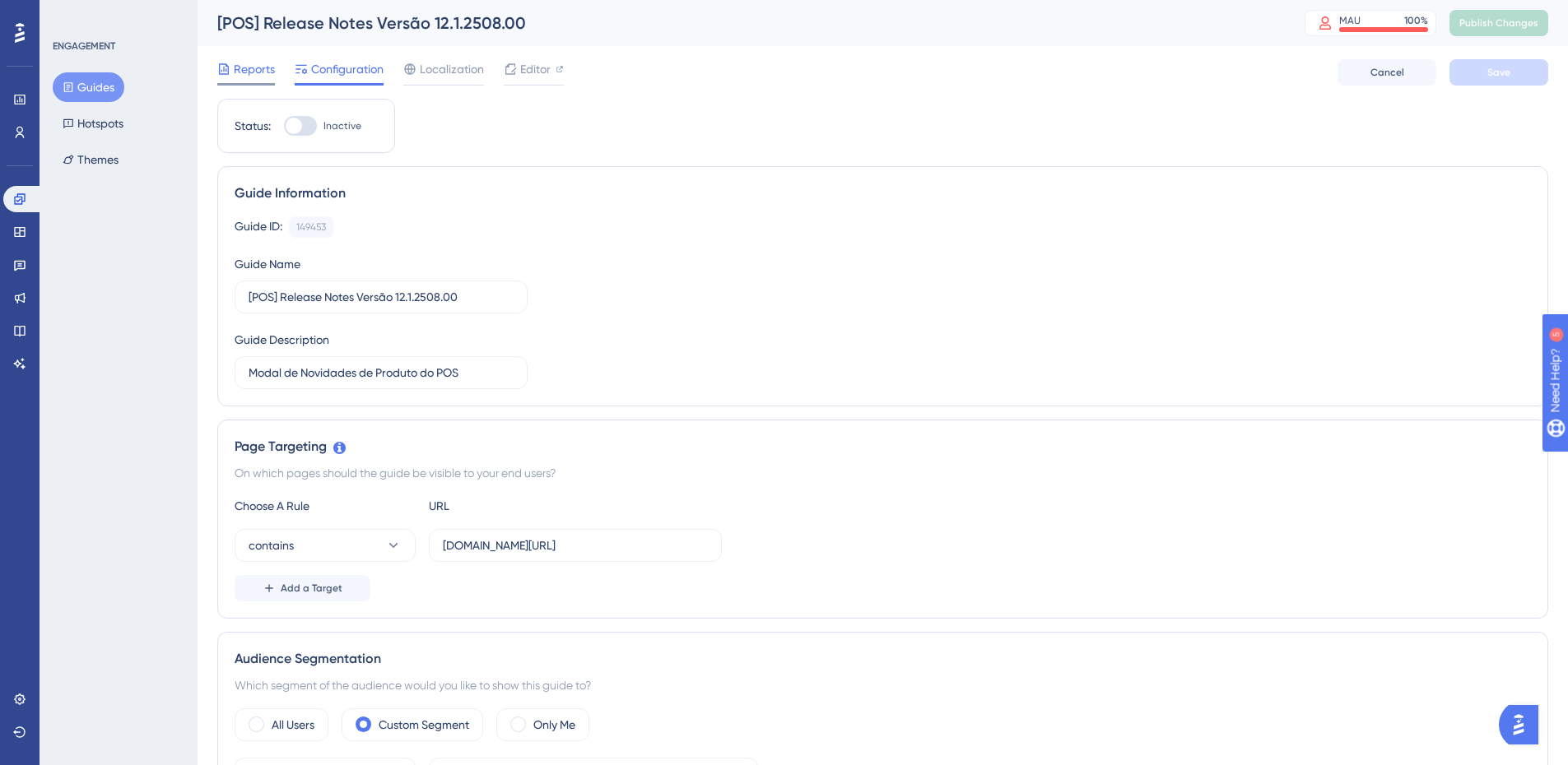
click at [241, 63] on span "Reports" at bounding box center [254, 69] width 41 height 20
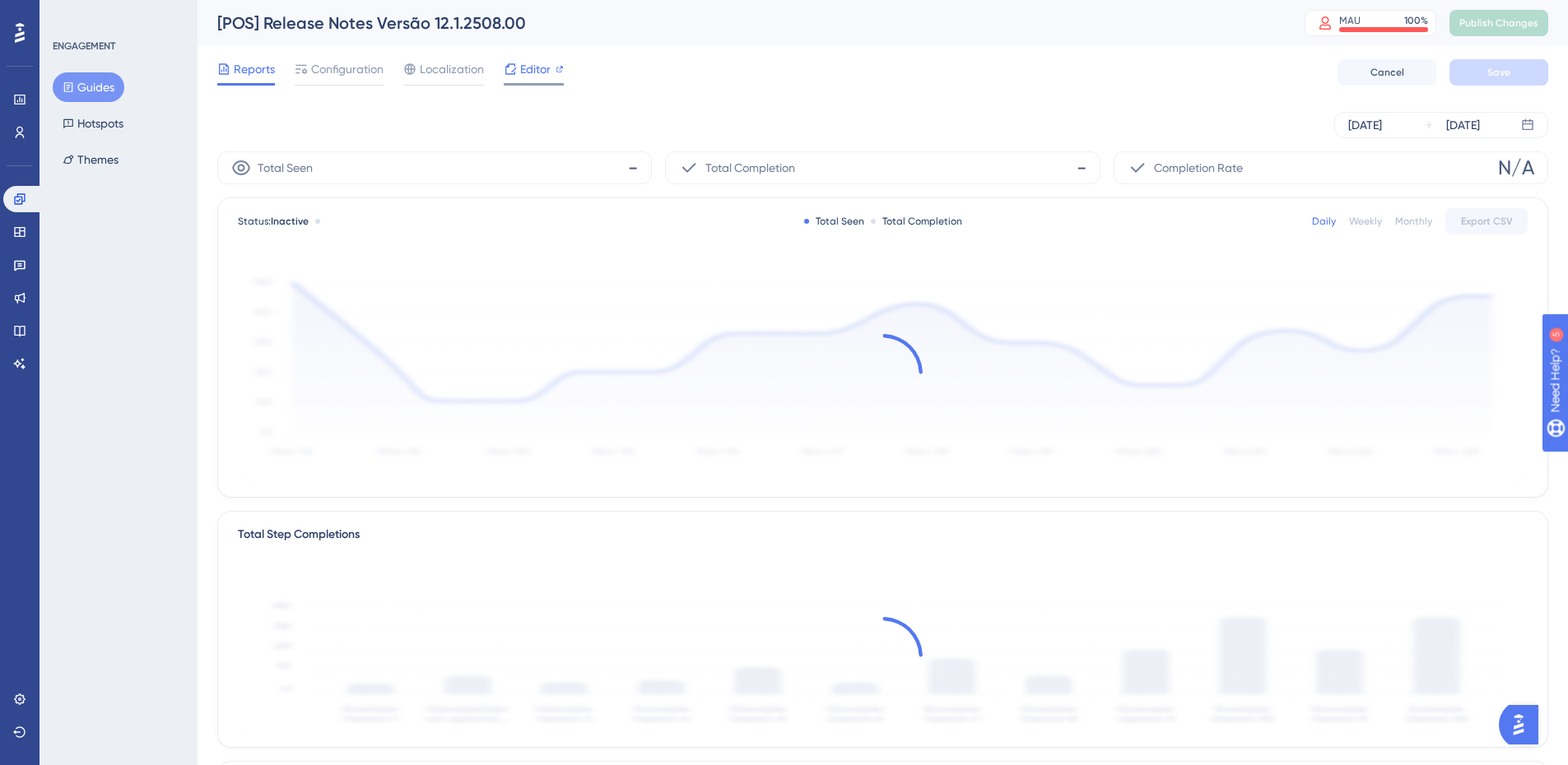
click at [525, 66] on span "Editor" at bounding box center [535, 69] width 30 height 20
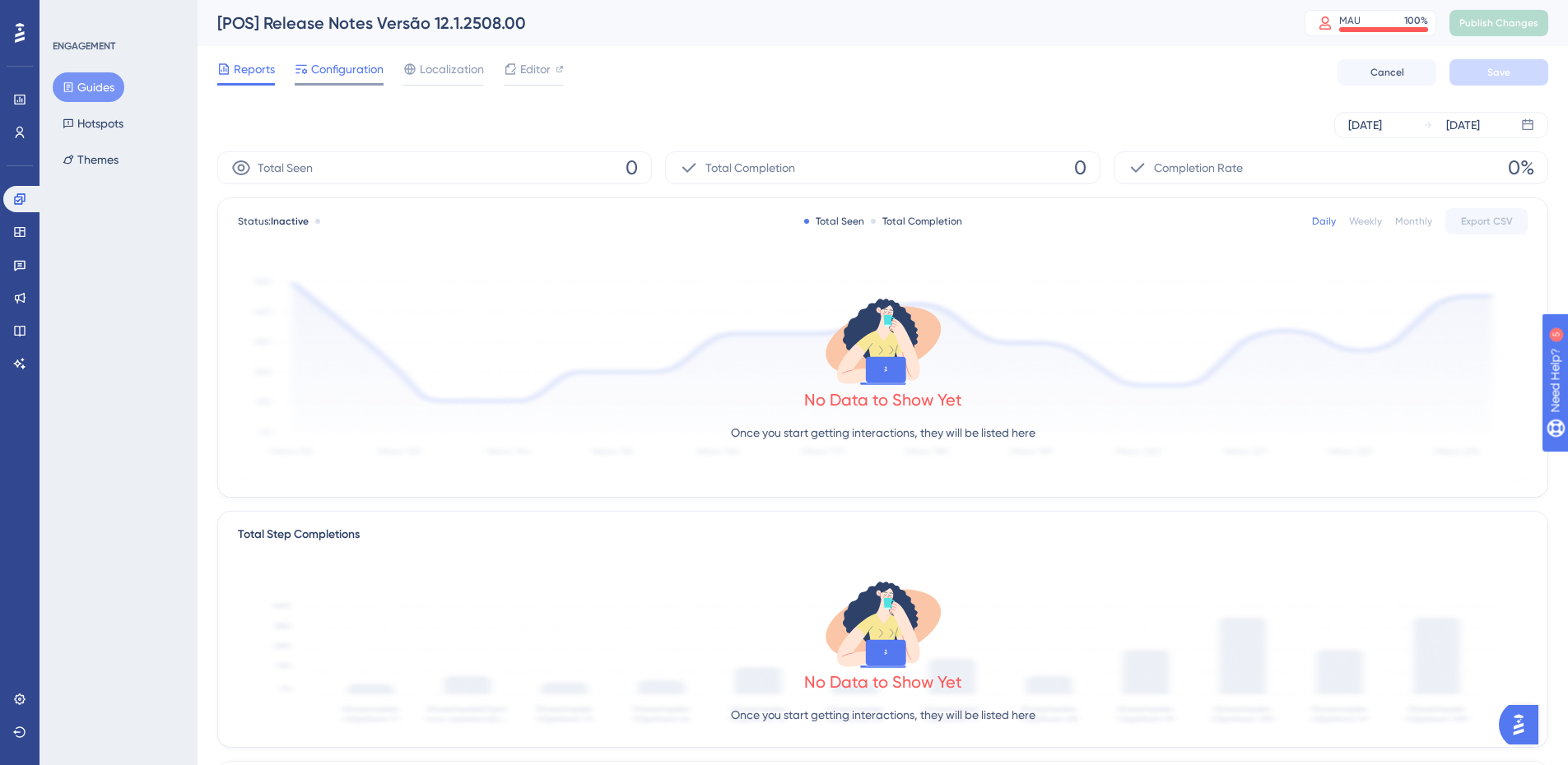
click at [321, 66] on span "Configuration" at bounding box center [348, 69] width 73 height 20
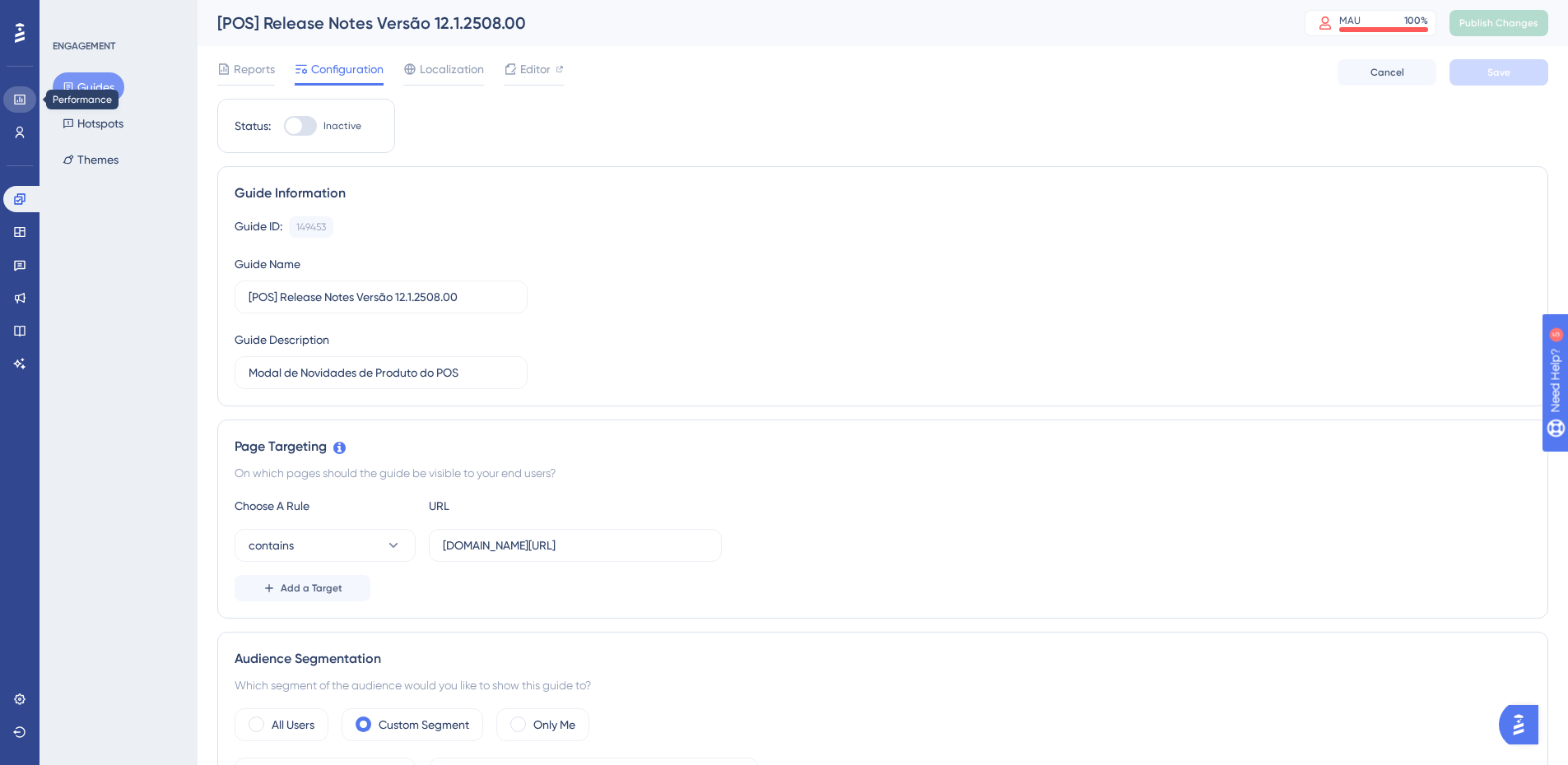
click at [11, 106] on link at bounding box center [20, 99] width 33 height 26
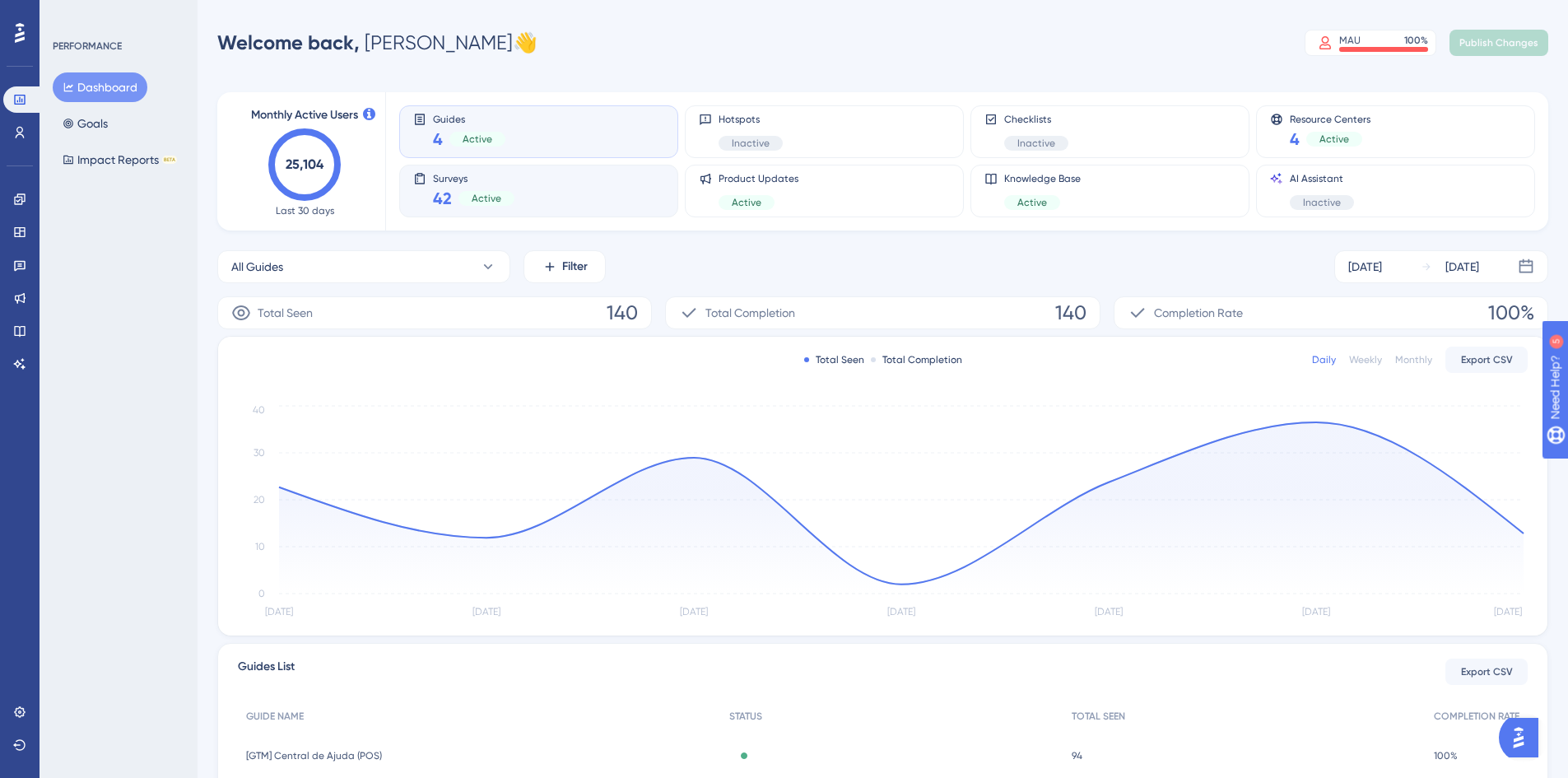
click at [573, 191] on div "Surveys 42 Active" at bounding box center [539, 191] width 251 height 38
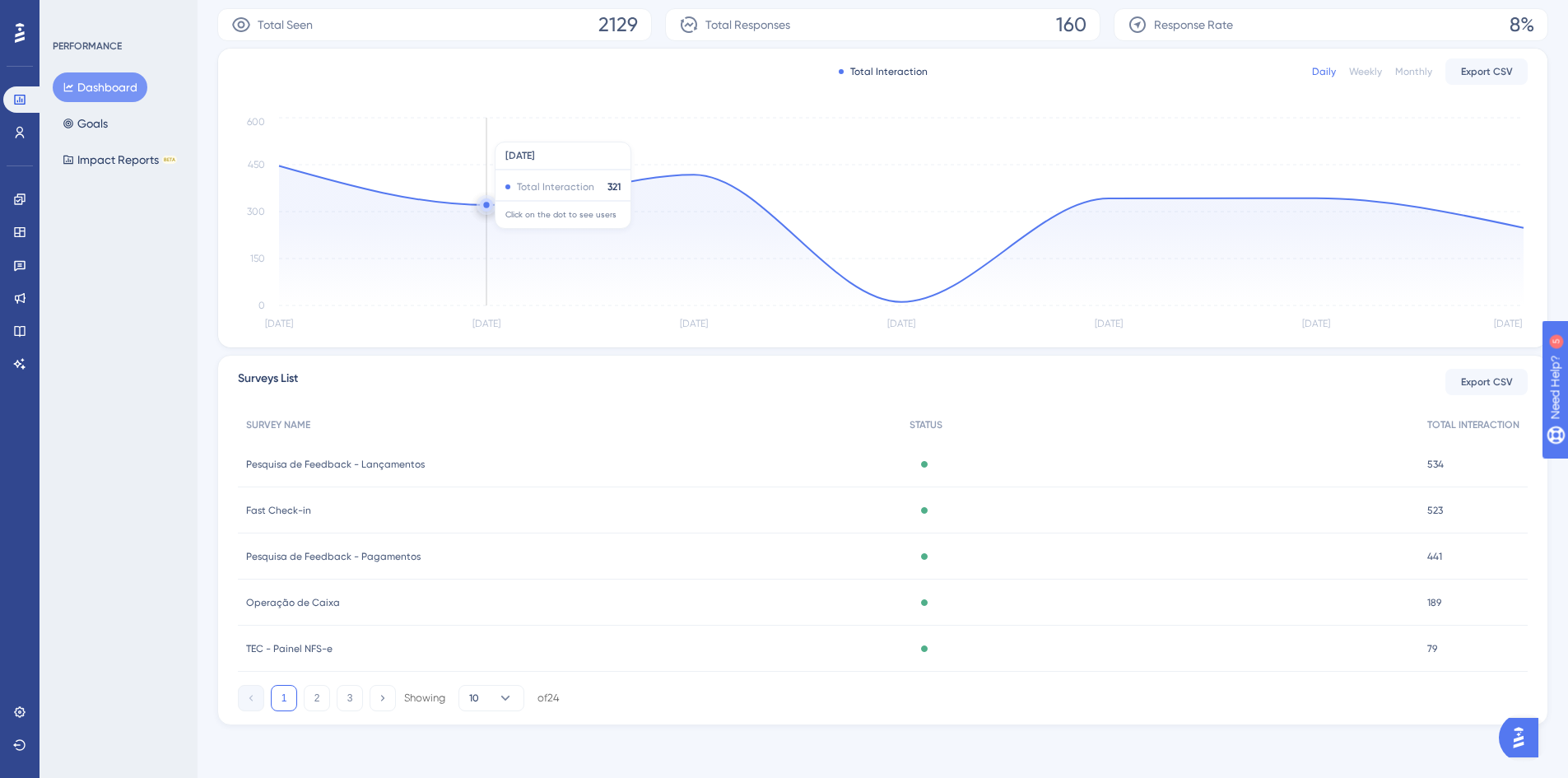
scroll to position [288, 0]
click at [1129, 516] on div "Active" at bounding box center [1160, 510] width 517 height 46
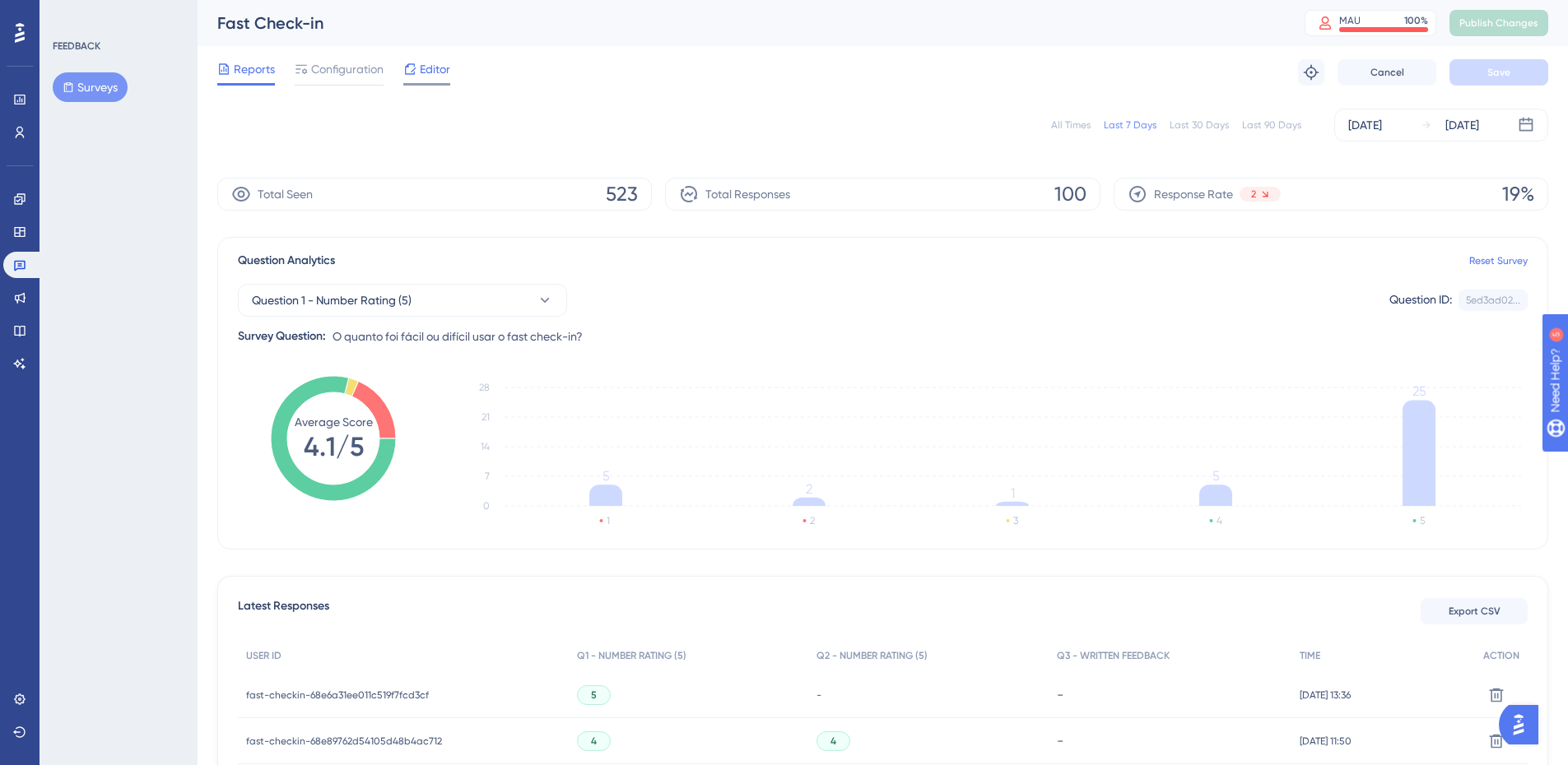
click at [433, 63] on span "Editor" at bounding box center [434, 69] width 30 height 20
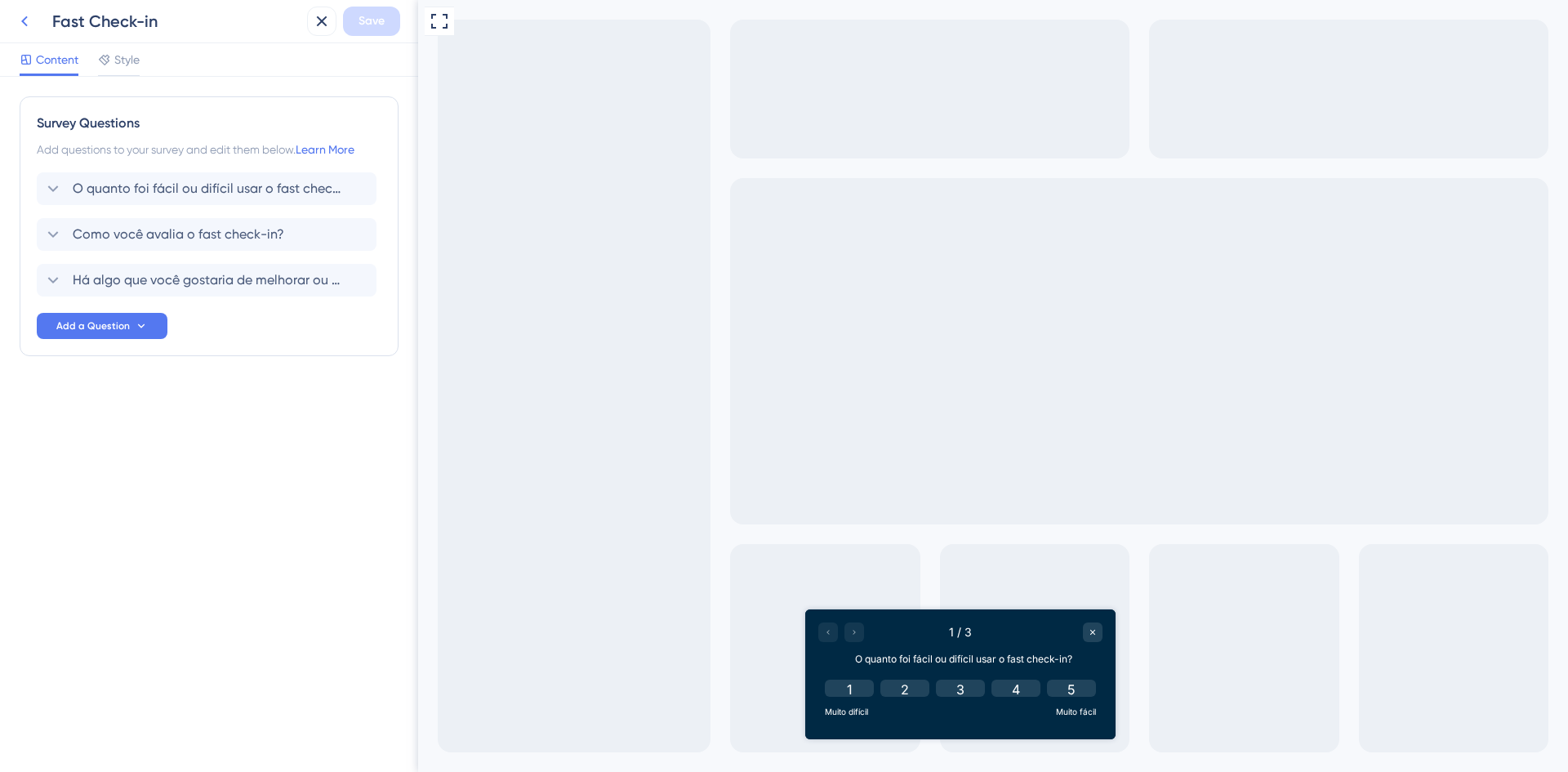
click at [14, 14] on button at bounding box center [24, 21] width 30 height 30
